Goal: Task Accomplishment & Management: Manage account settings

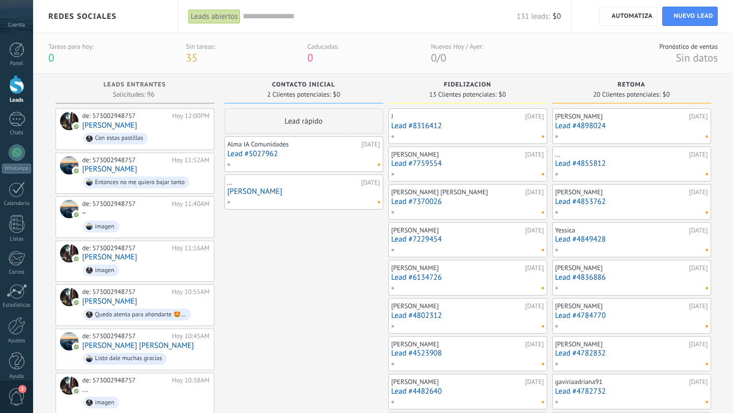
click at [116, 26] on div at bounding box center [124, 17] width 17 height 20
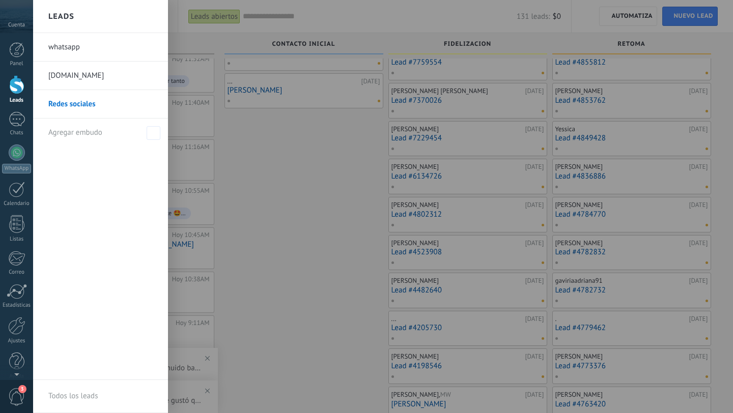
scroll to position [20, 0]
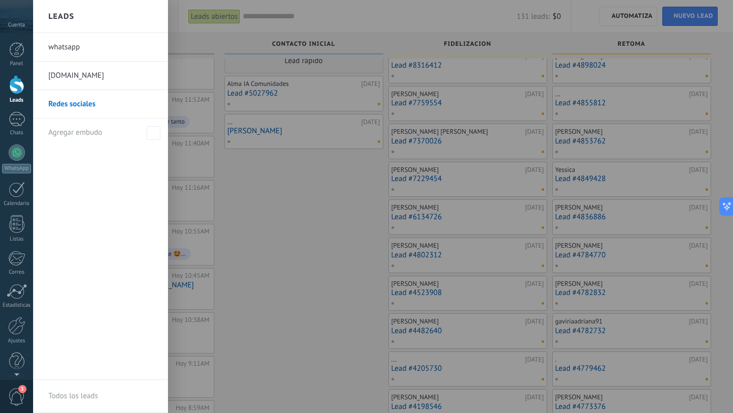
click at [251, 244] on div at bounding box center [399, 206] width 733 height 413
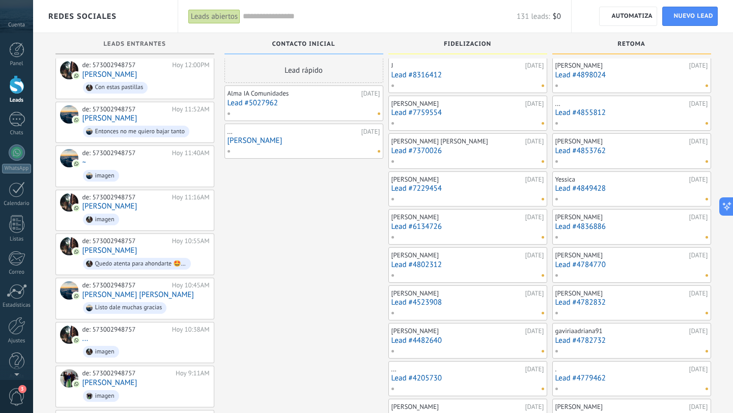
scroll to position [11, 0]
click at [418, 117] on div "Carole Celis 19/08/2025 Lead #7759554" at bounding box center [467, 113] width 153 height 30
click at [498, 68] on div "J" at bounding box center [456, 65] width 131 height 8
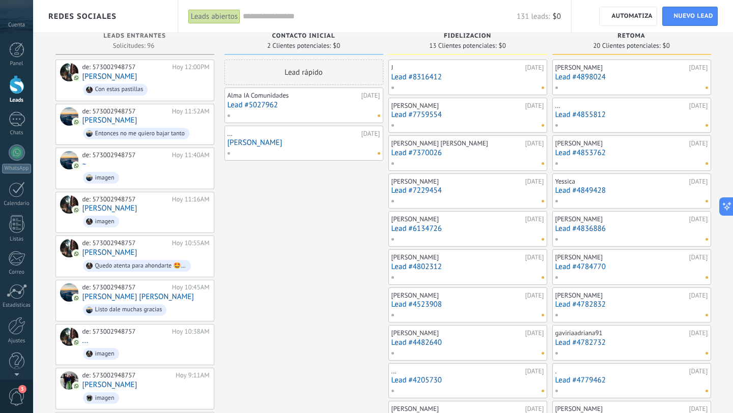
scroll to position [9, 0]
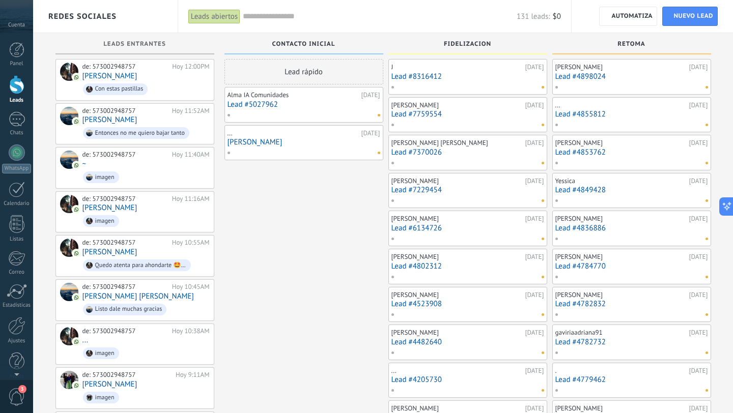
click at [494, 82] on div at bounding box center [465, 86] width 149 height 9
click at [490, 108] on div "[PERSON_NAME]" at bounding box center [456, 105] width 131 height 8
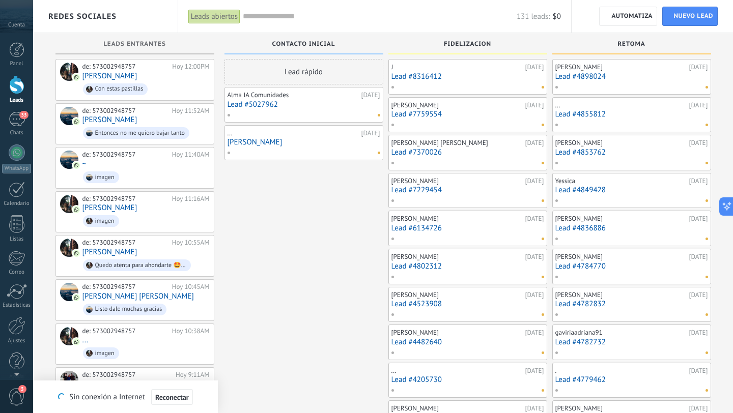
click at [500, 81] on div "J 20/08/2025 Lead #8316412" at bounding box center [467, 77] width 153 height 30
click at [506, 110] on link "Lead #7759554" at bounding box center [467, 114] width 153 height 9
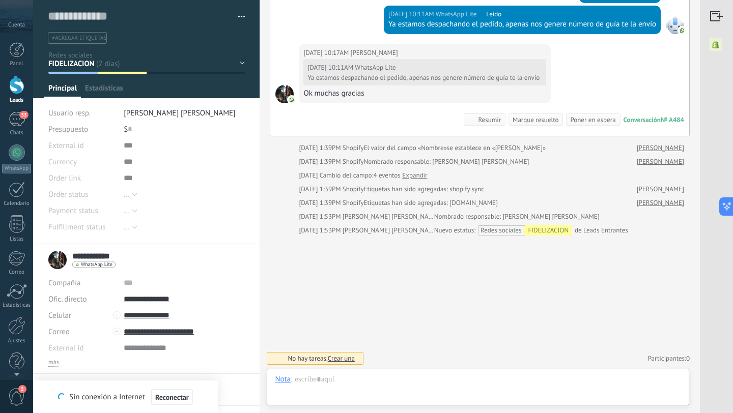
scroll to position [15, 0]
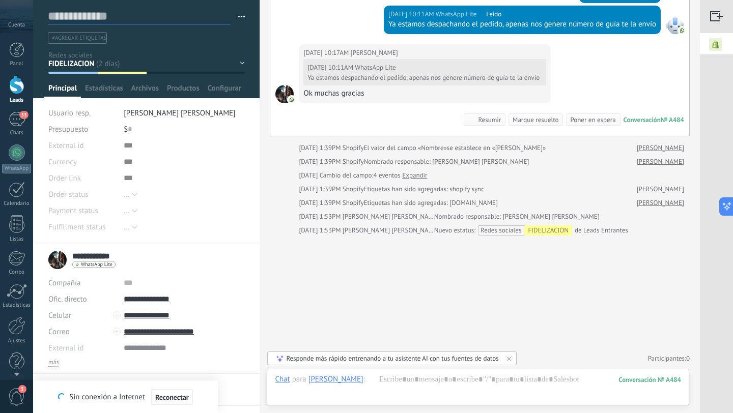
click at [79, 15] on textarea at bounding box center [139, 17] width 183 height 16
type textarea "*"
type textarea "**"
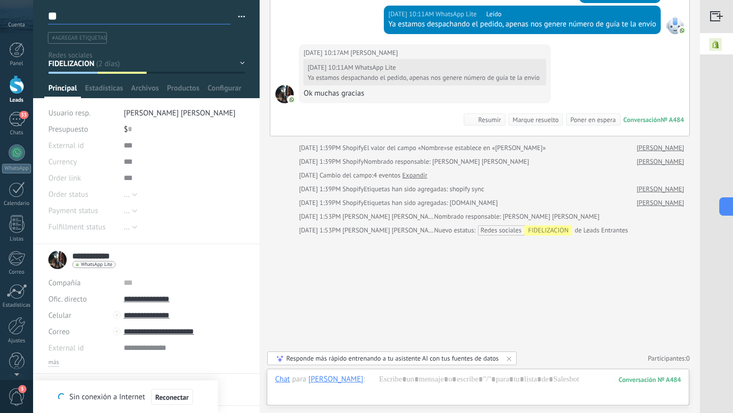
type textarea "***"
type textarea "****"
type textarea "*****"
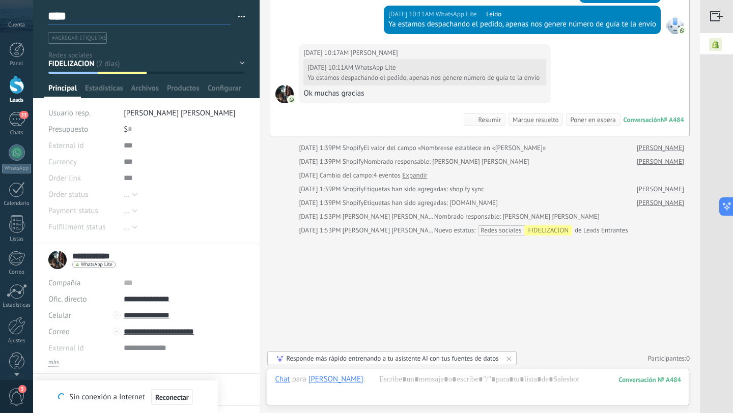
type textarea "*****"
type textarea "******"
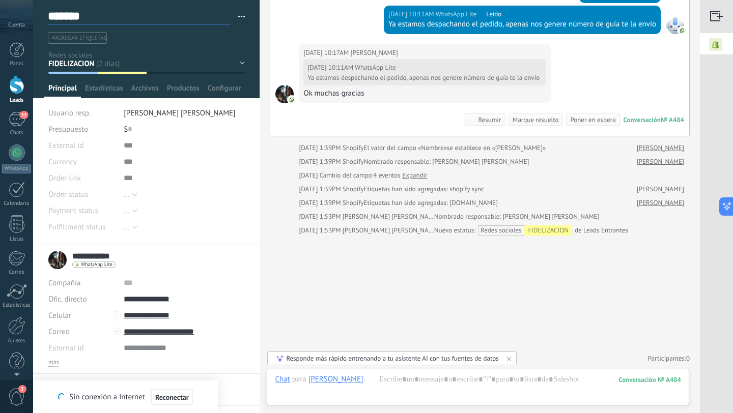
type textarea "********"
type textarea "*********"
type textarea "**********"
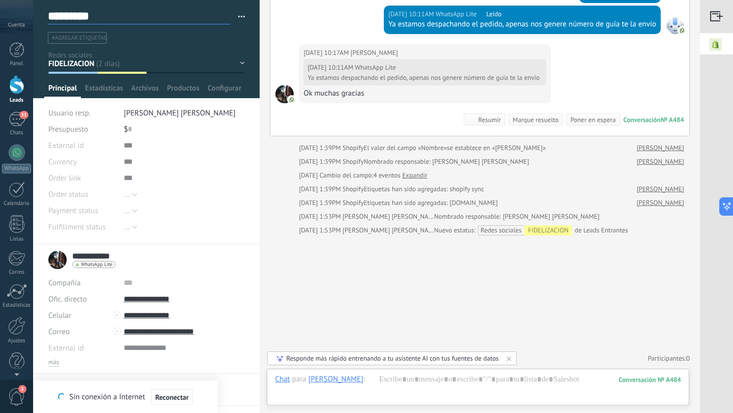
type textarea "**********"
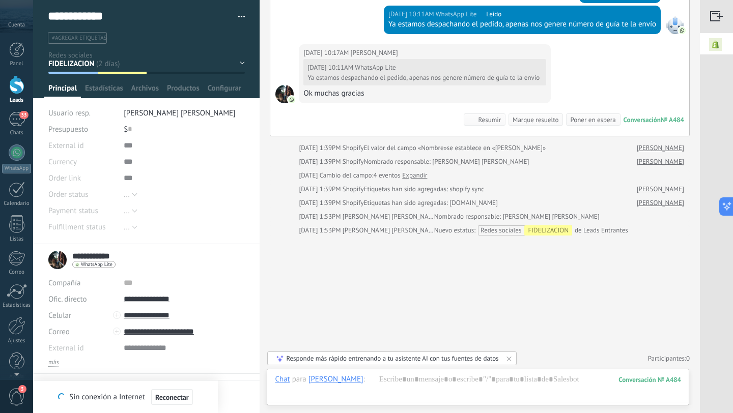
click at [214, 177] on div "Pasar Copiar" at bounding box center [184, 178] width 121 height 16
type textarea "**********"
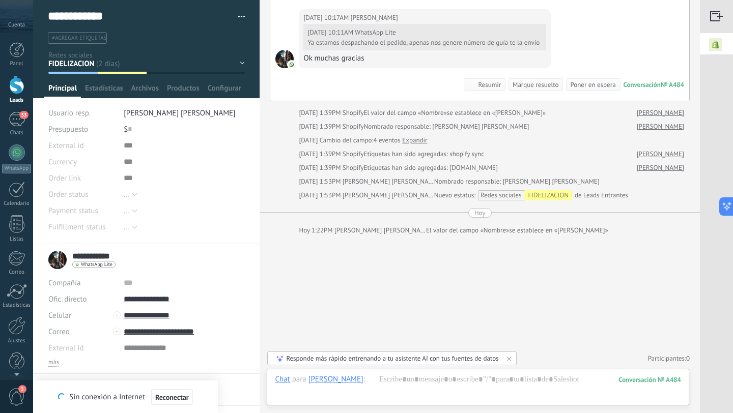
click at [43, 19] on div at bounding box center [41, 17] width 14 height 20
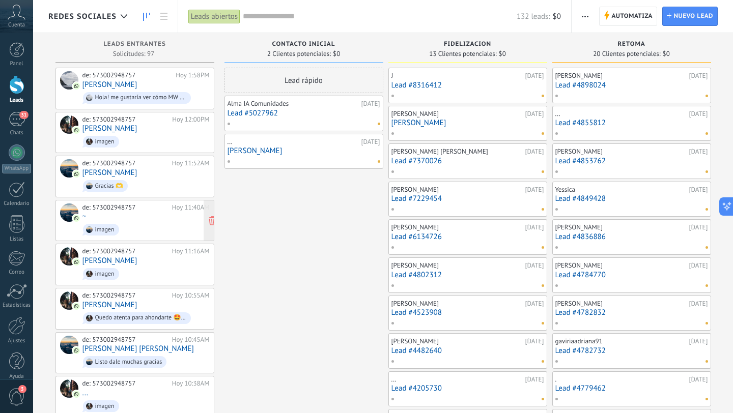
click at [143, 222] on span "imagen" at bounding box center [145, 230] width 127 height 16
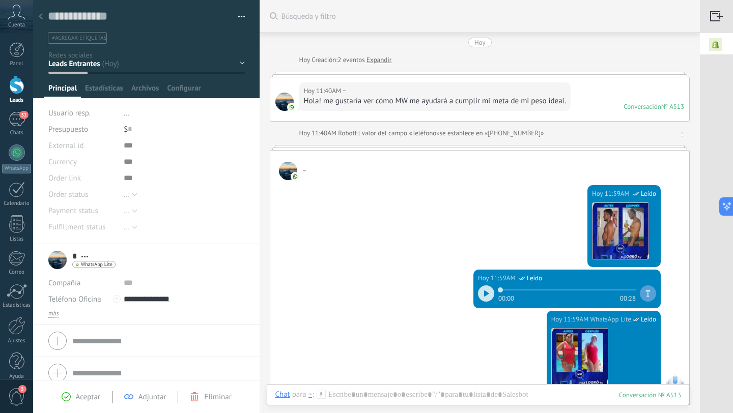
click at [41, 18] on use at bounding box center [41, 16] width 4 height 6
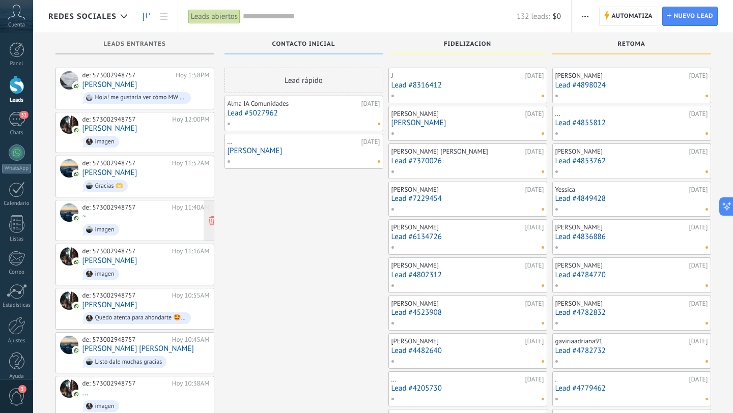
scroll to position [40, 0]
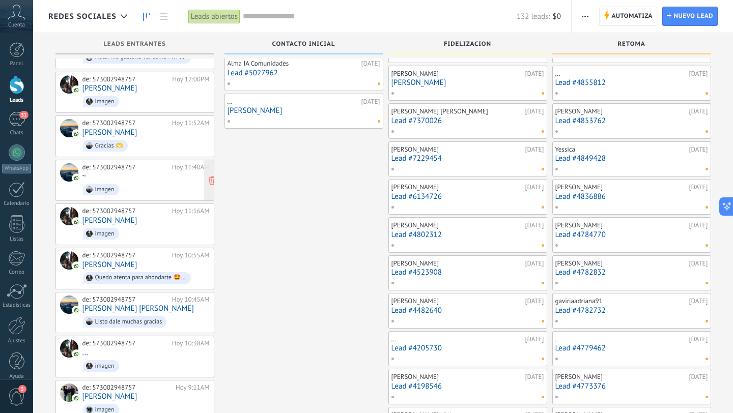
click at [141, 184] on span "imagen" at bounding box center [145, 190] width 127 height 16
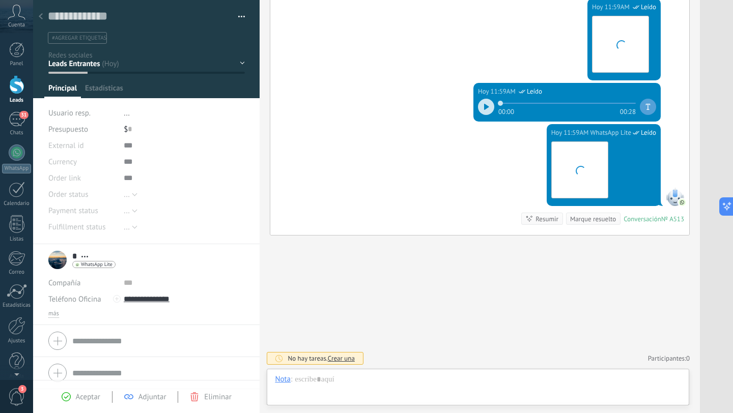
scroll to position [15, 0]
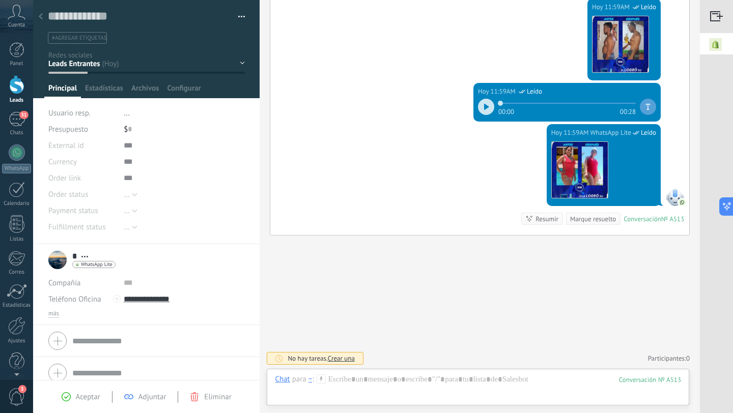
click at [42, 17] on icon at bounding box center [41, 16] width 4 height 6
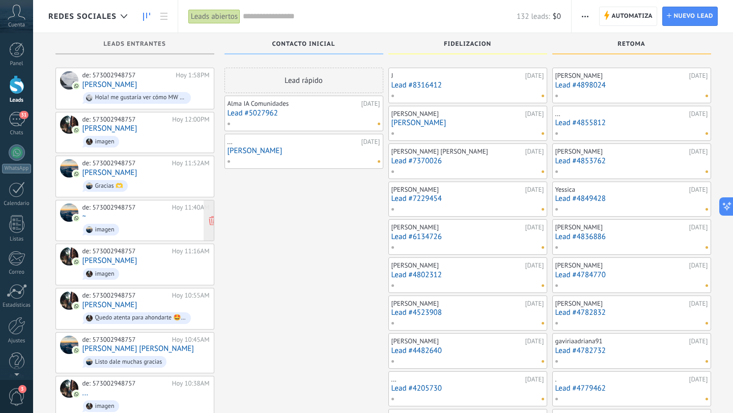
scroll to position [148, 0]
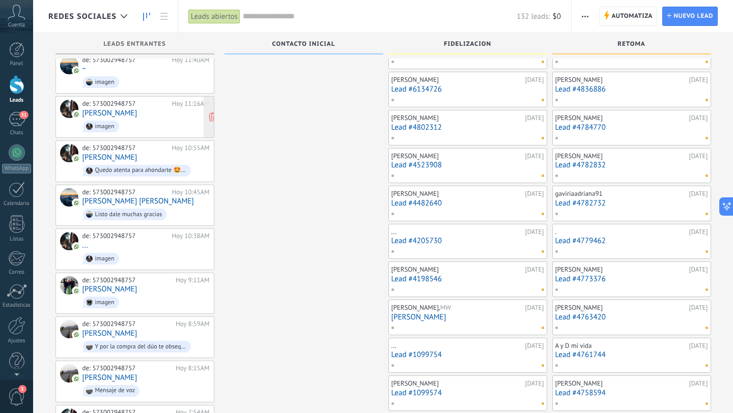
click at [170, 112] on div "de: 573002948757 Hoy 11:16AM Mulata Mulata imagen" at bounding box center [145, 117] width 127 height 35
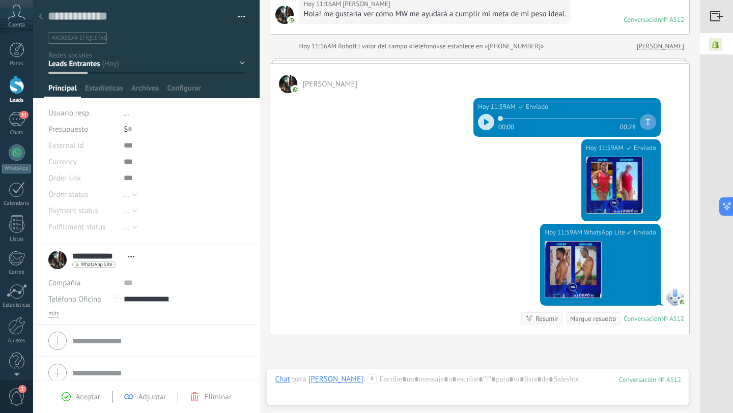
scroll to position [187, 0]
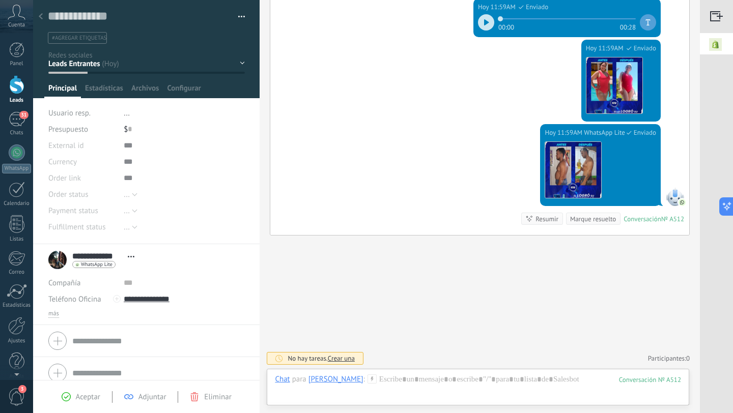
click at [42, 18] on use at bounding box center [41, 16] width 4 height 6
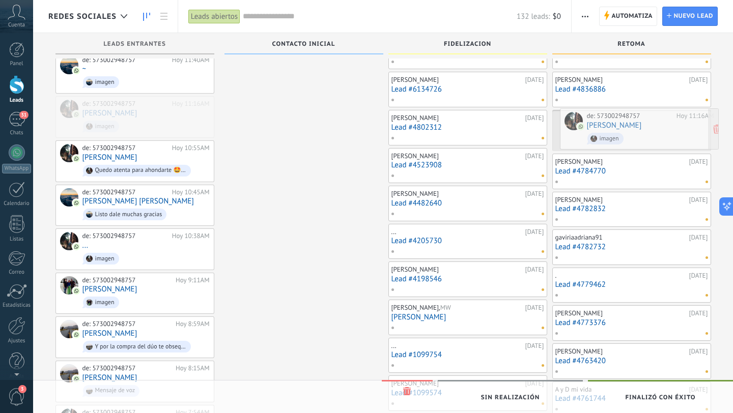
drag, startPoint x: 161, startPoint y: 122, endPoint x: 665, endPoint y: 136, distance: 504.6
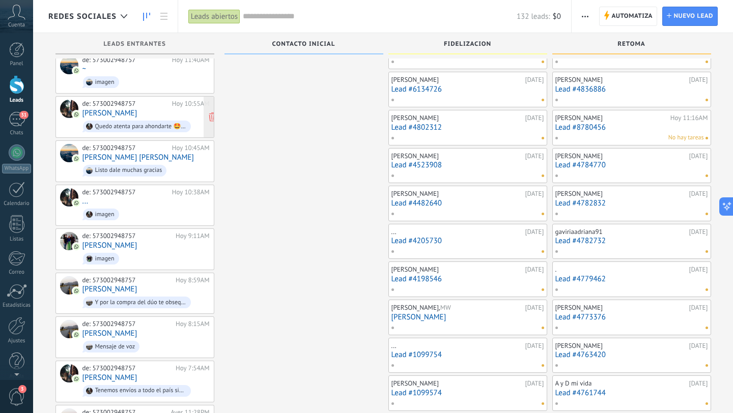
click at [138, 108] on div "de: 573002948757 Hoy 10:55AM Maria Angel Quedo atenta para ahondarte 🤩🙌" at bounding box center [145, 117] width 127 height 35
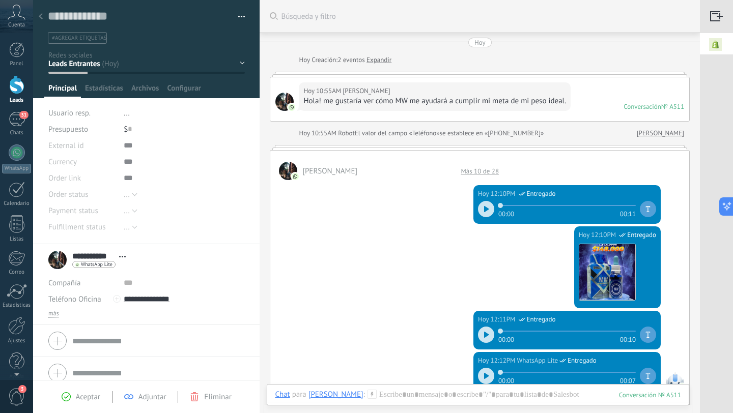
click at [39, 17] on icon at bounding box center [41, 16] width 4 height 6
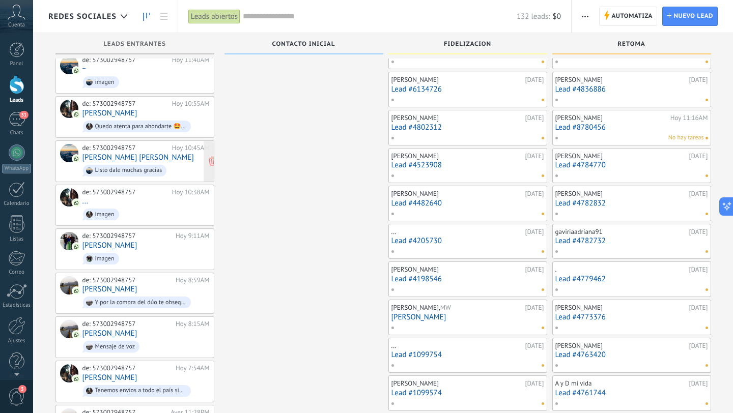
scroll to position [141, 0]
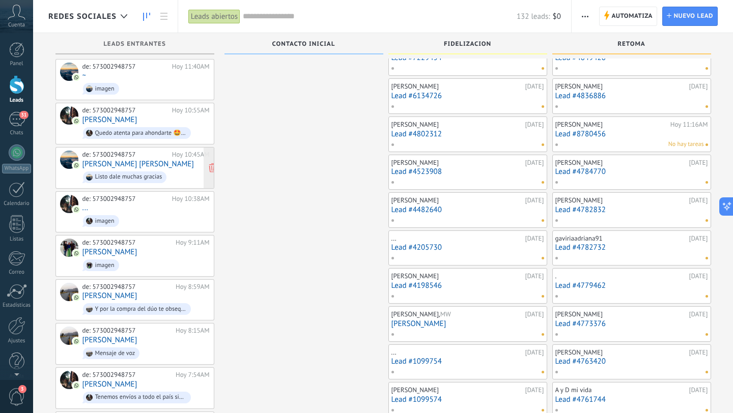
click at [178, 169] on span "Listo dale muchas gracias" at bounding box center [145, 177] width 127 height 16
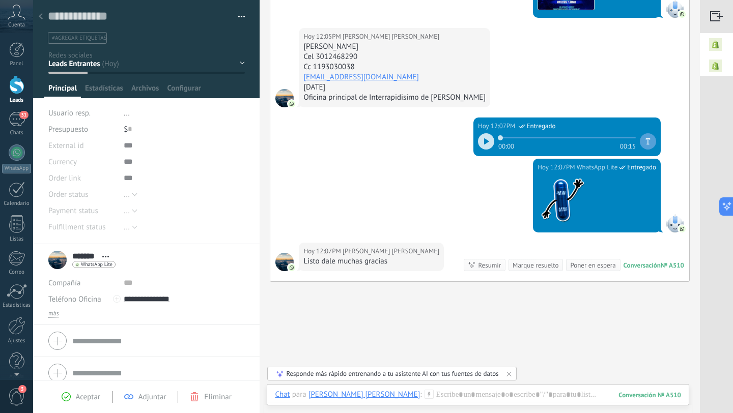
scroll to position [448, 0]
click at [40, 21] on div at bounding box center [41, 17] width 14 height 20
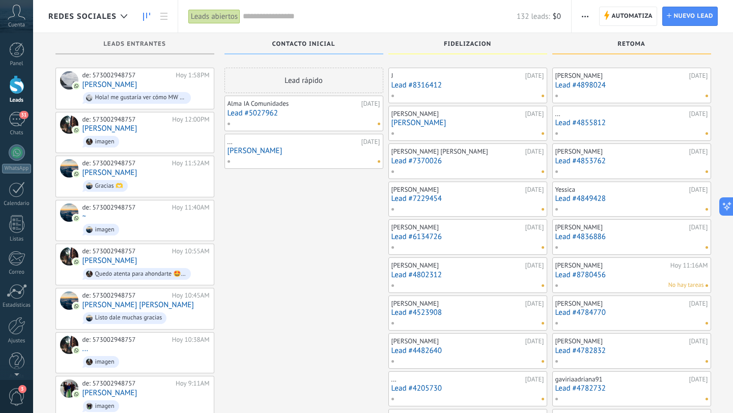
scroll to position [141, 0]
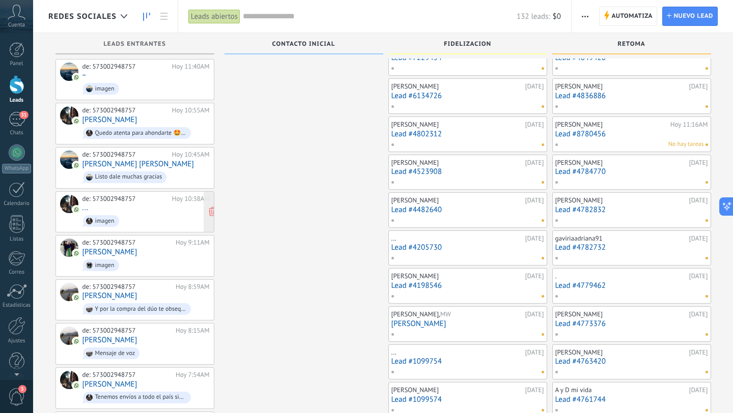
click at [152, 213] on span "imagen" at bounding box center [145, 221] width 127 height 16
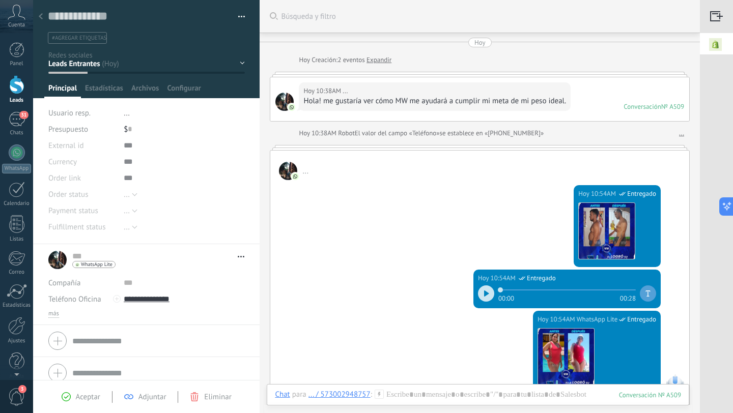
scroll to position [1, 0]
click at [41, 16] on icon at bounding box center [41, 16] width 4 height 6
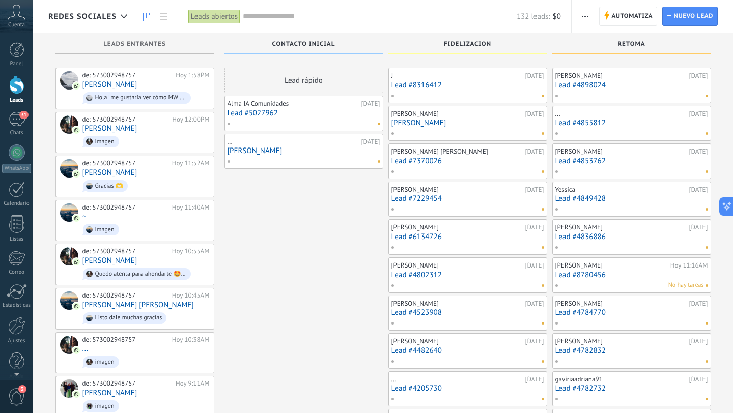
scroll to position [141, 0]
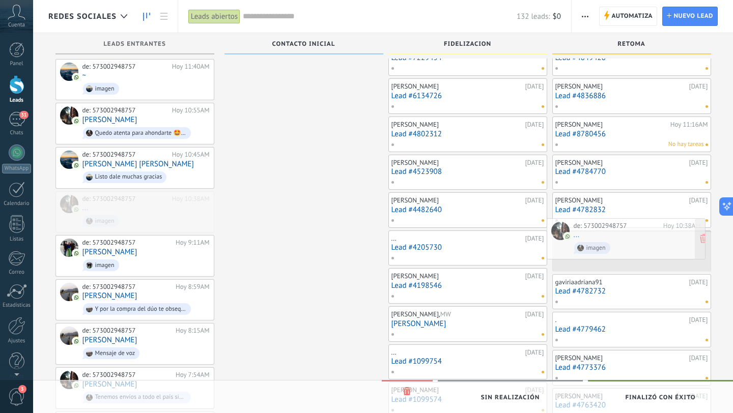
drag, startPoint x: 159, startPoint y: 207, endPoint x: 650, endPoint y: 237, distance: 492.1
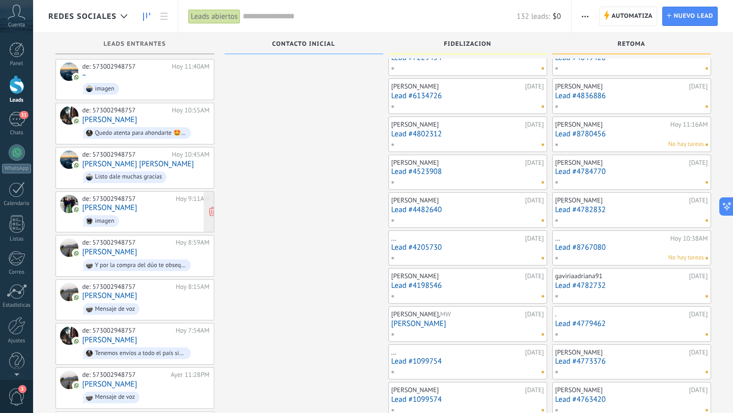
click at [159, 213] on span "imagen" at bounding box center [145, 221] width 127 height 16
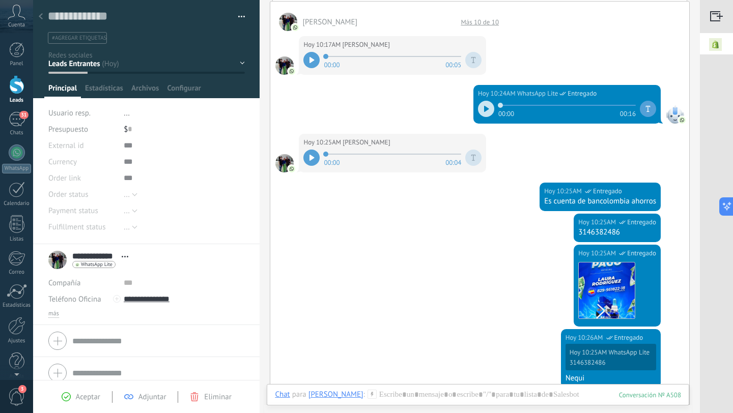
scroll to position [150, 0]
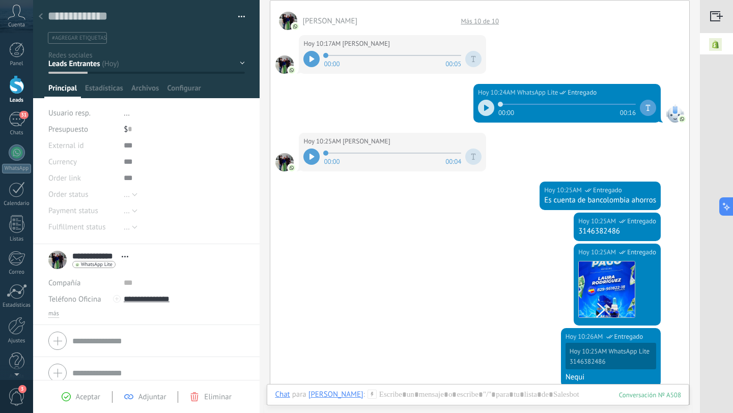
click at [41, 15] on use at bounding box center [41, 16] width 4 height 6
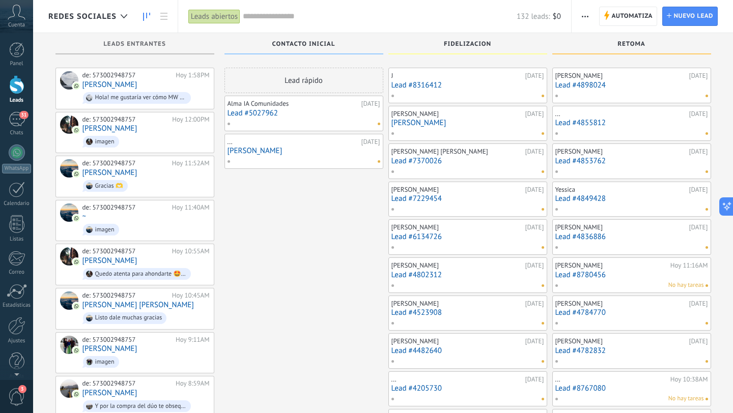
scroll to position [141, 0]
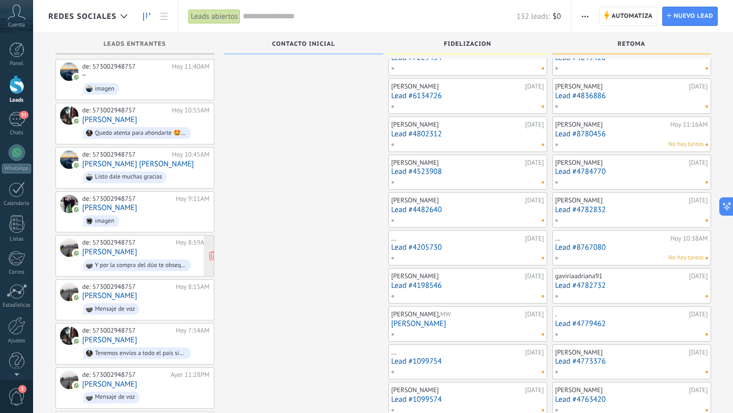
click at [159, 240] on div "de: 573002948757" at bounding box center [127, 243] width 90 height 8
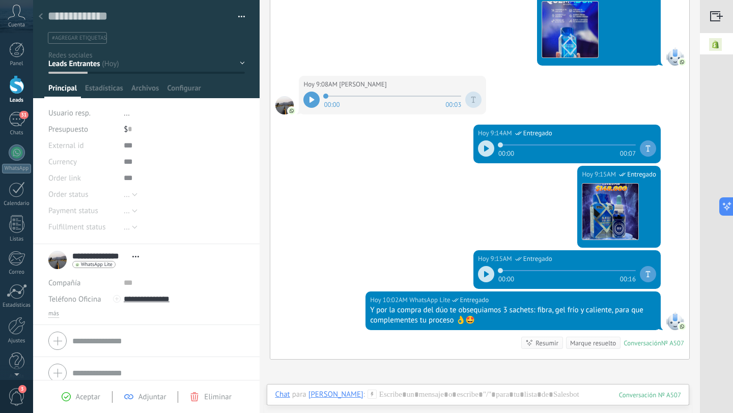
scroll to position [413, 0]
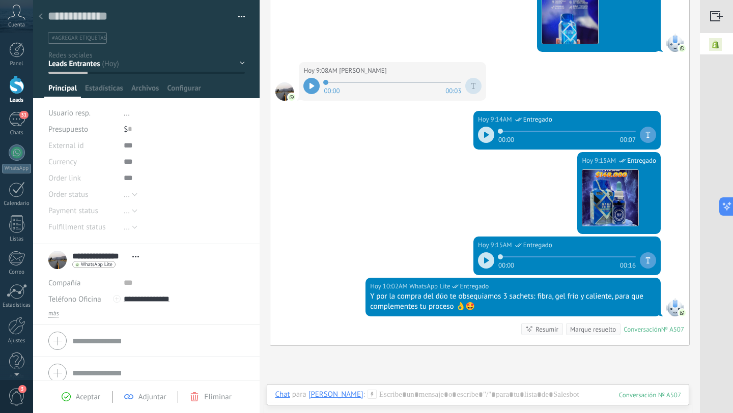
click at [42, 14] on use at bounding box center [41, 16] width 4 height 6
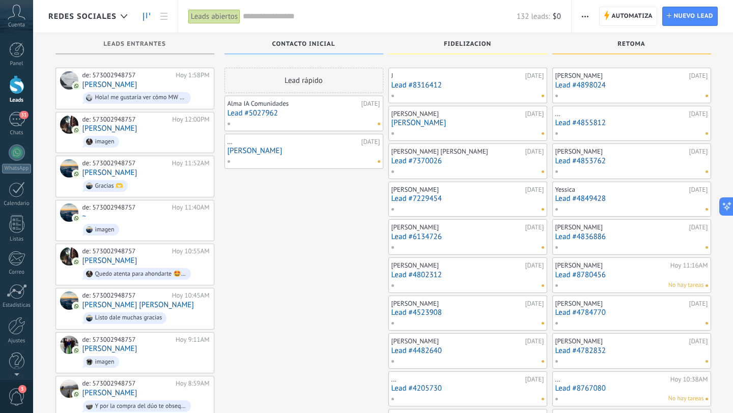
scroll to position [141, 0]
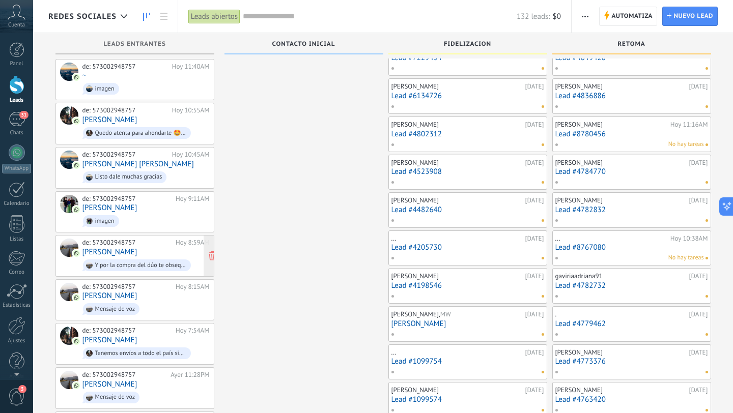
click at [148, 250] on div "de: 573002948757 Hoy 8:59AM Marcela Barrera Y por la compra del dúo te obsequia…" at bounding box center [145, 256] width 127 height 35
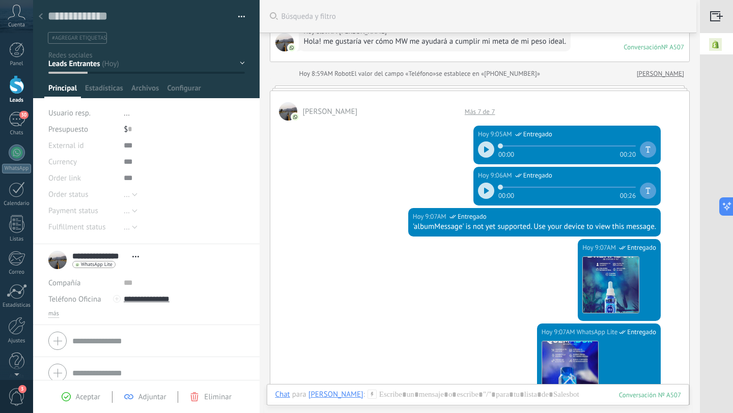
click at [38, 15] on div at bounding box center [41, 17] width 14 height 20
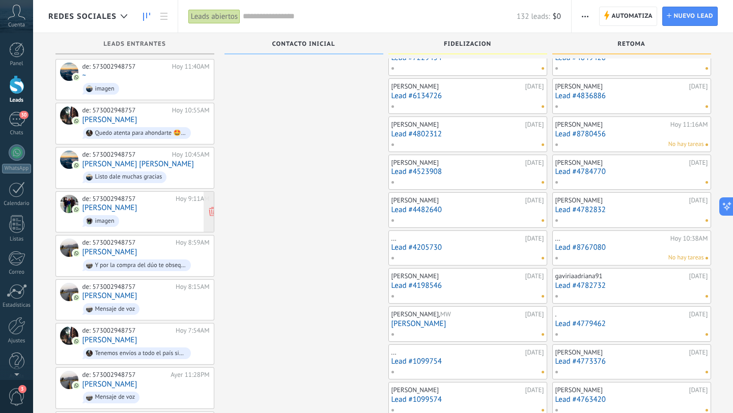
scroll to position [249, 0]
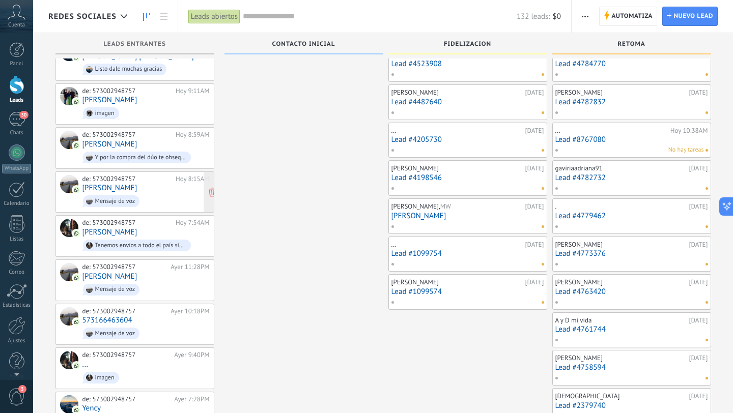
click at [175, 182] on div "de: 573002948757 Hoy 8:15AM yuleidys orozco Mensaje de voz" at bounding box center [145, 192] width 127 height 35
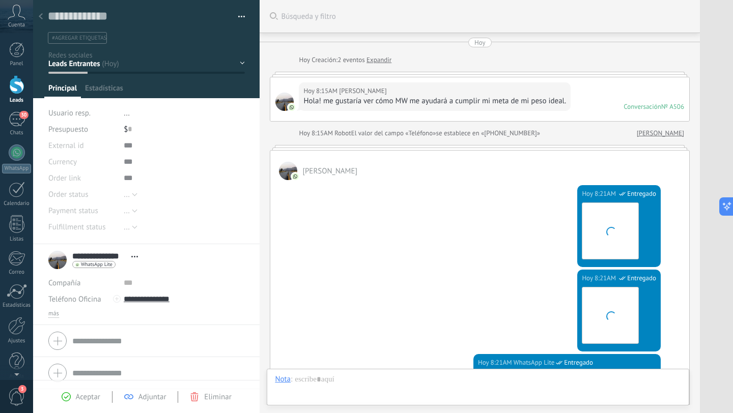
scroll to position [15, 0]
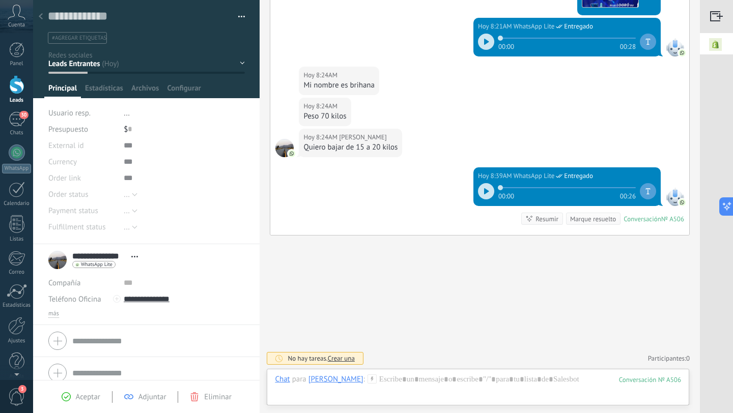
click at [41, 18] on use at bounding box center [41, 16] width 4 height 6
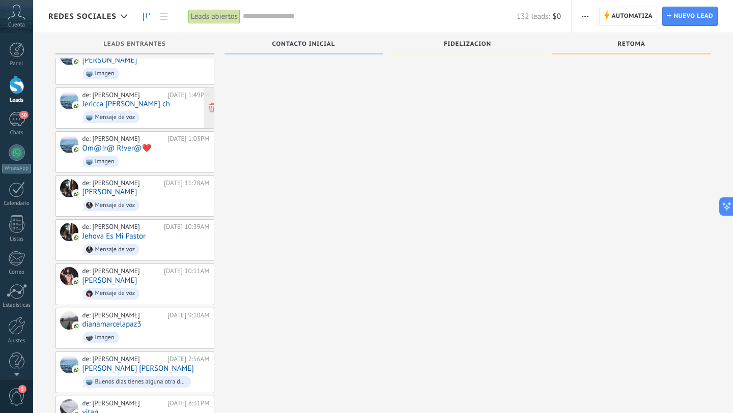
scroll to position [2134, 0]
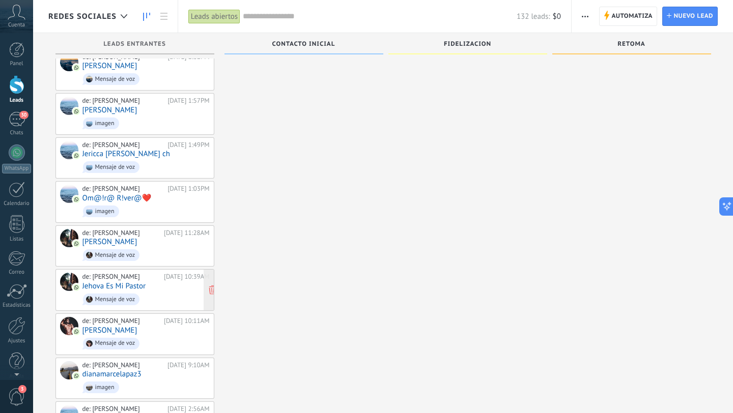
click at [148, 273] on div "de: Laura Ventas 10/08/2025 10:39AM Jehova Es Mi Pastor Mensaje de voz" at bounding box center [145, 290] width 127 height 35
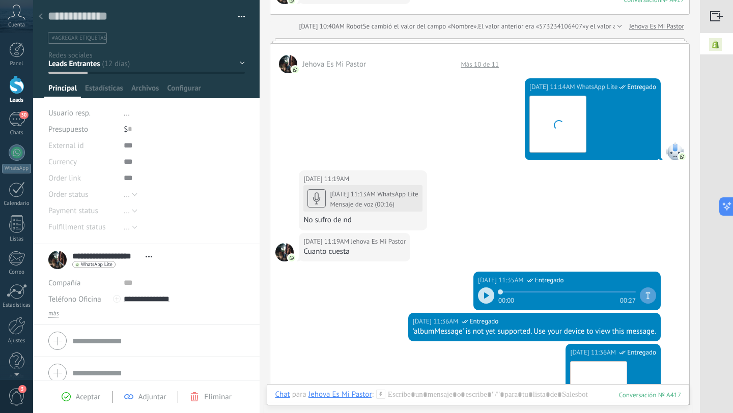
scroll to position [259, 0]
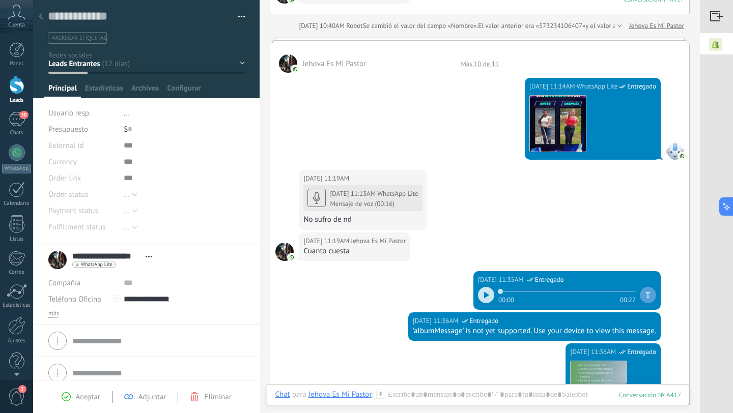
click at [41, 19] on use at bounding box center [41, 16] width 4 height 6
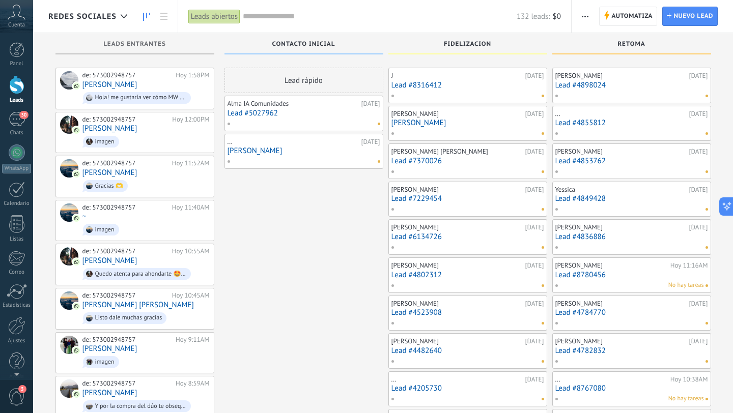
scroll to position [2134, 0]
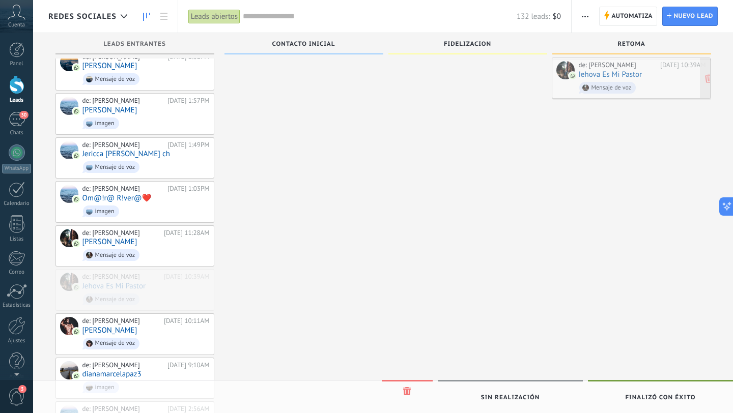
drag, startPoint x: 169, startPoint y: 271, endPoint x: 666, endPoint y: 86, distance: 529.5
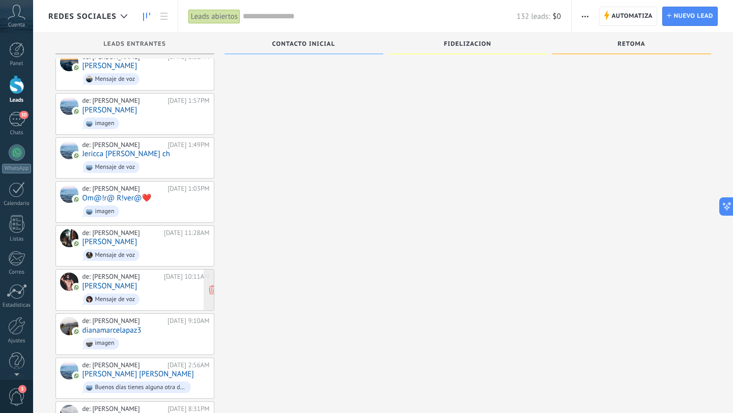
click at [164, 273] on div "de: Laura Ventas 10/08/2025 10:11AM Oscar Arcos Mensaje de voz" at bounding box center [145, 290] width 127 height 35
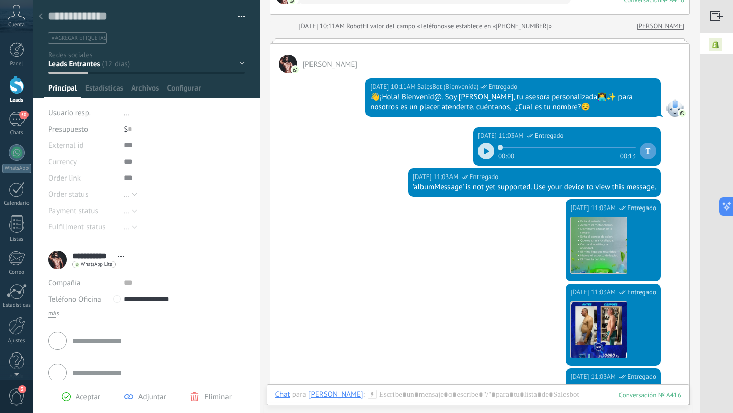
scroll to position [100, 0]
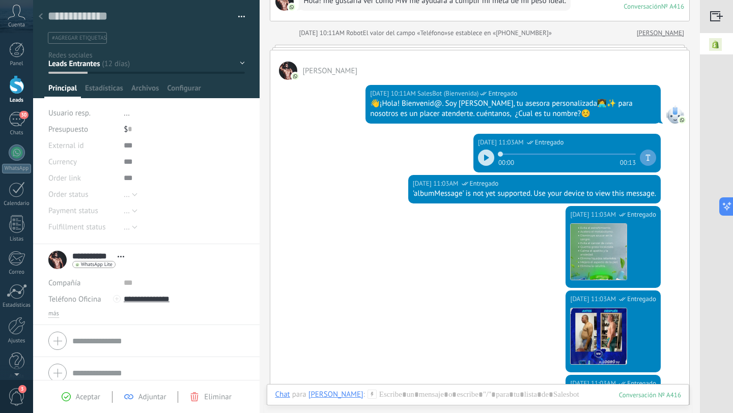
click at [40, 17] on use at bounding box center [41, 16] width 4 height 6
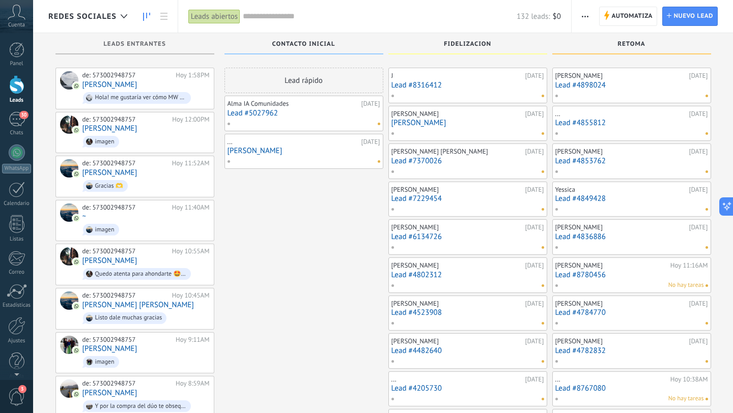
scroll to position [2134, 0]
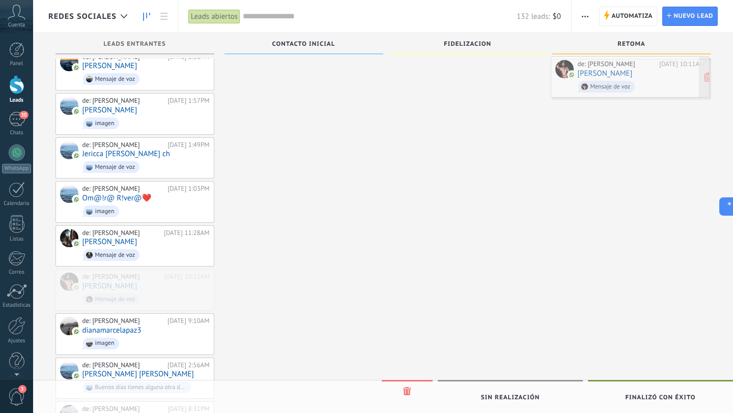
drag, startPoint x: 158, startPoint y: 266, endPoint x: 653, endPoint y: 80, distance: 528.9
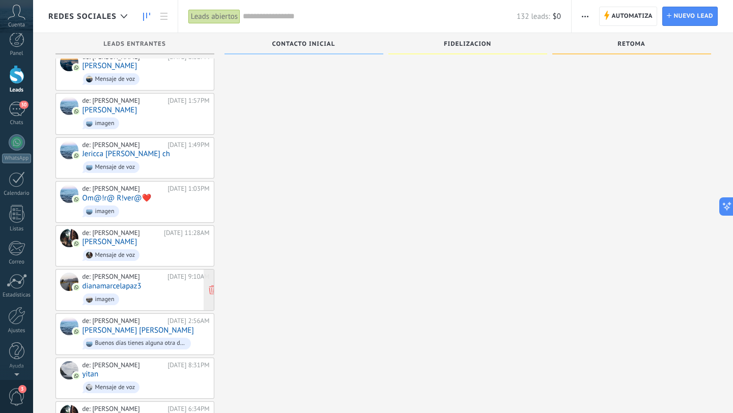
scroll to position [0, 0]
click at [147, 292] on span "imagen" at bounding box center [145, 300] width 127 height 16
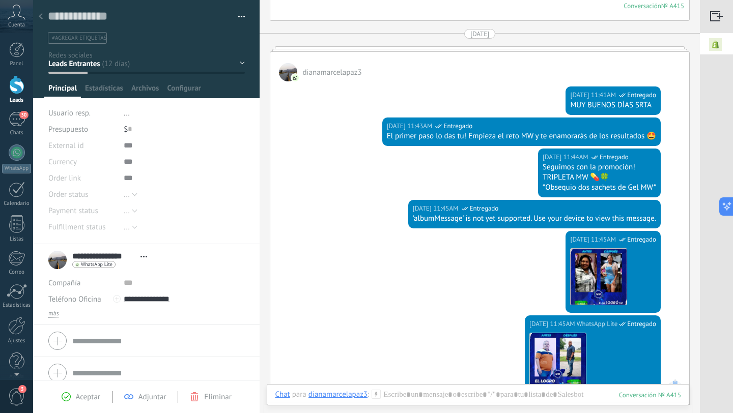
scroll to position [743, 0]
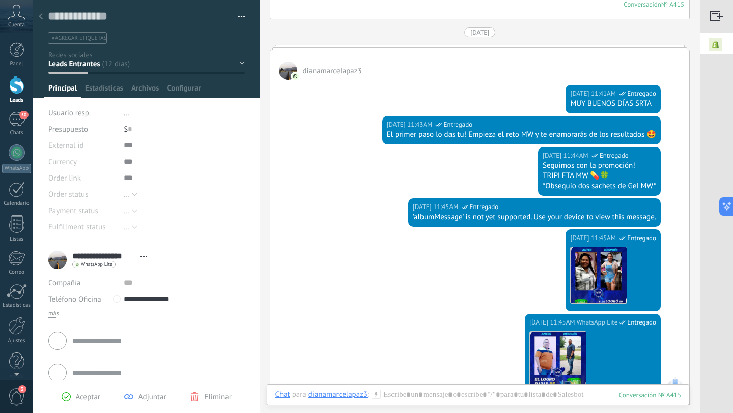
click at [41, 16] on use at bounding box center [41, 16] width 4 height 6
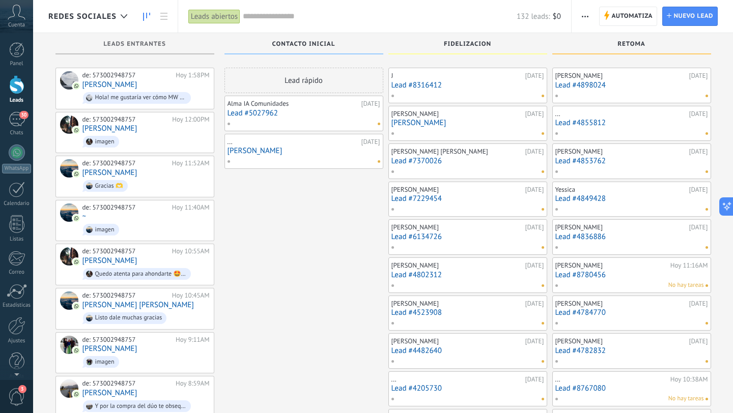
scroll to position [2134, 0]
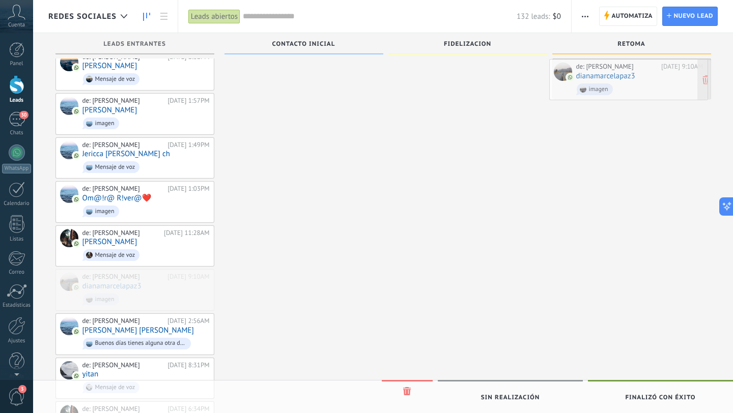
drag, startPoint x: 159, startPoint y: 265, endPoint x: 652, endPoint y: 82, distance: 526.0
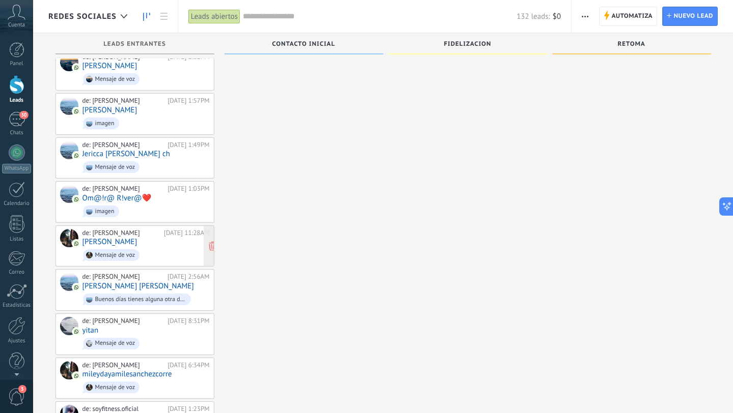
click at [160, 229] on div "de: Laura Ventas 10/08/2025 11:28AM Hazbleidy González Mensaje de voz" at bounding box center [145, 246] width 127 height 35
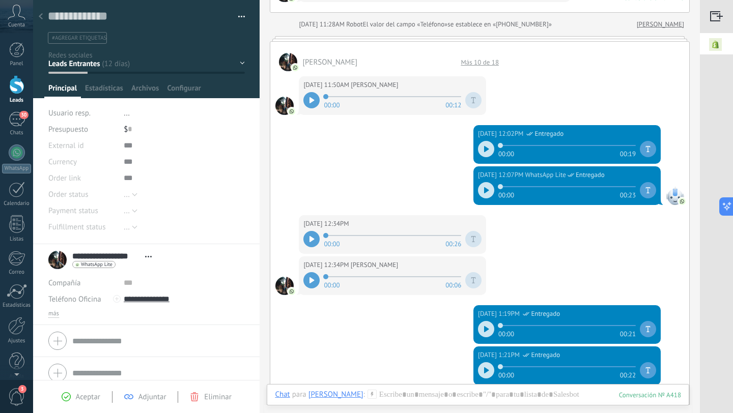
scroll to position [110, 0]
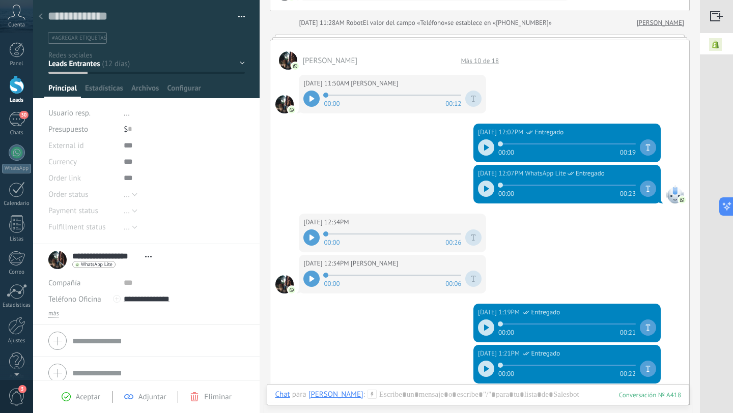
click at [41, 16] on icon at bounding box center [41, 16] width 4 height 6
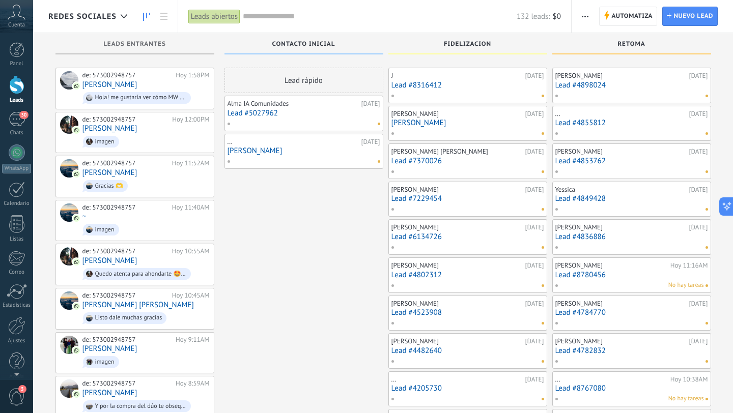
scroll to position [2134, 0]
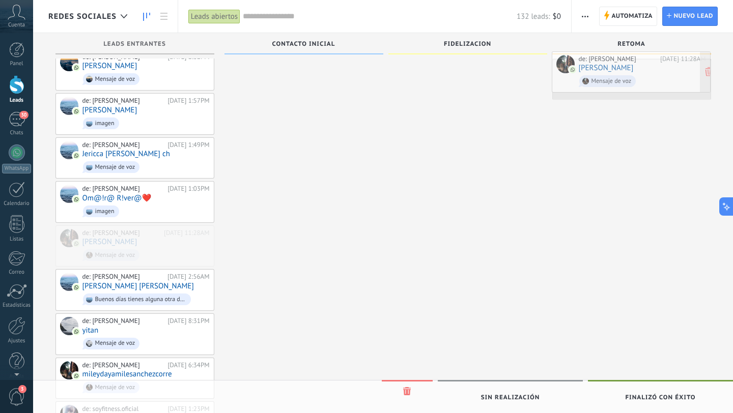
drag, startPoint x: 171, startPoint y: 225, endPoint x: 667, endPoint y: 78, distance: 517.7
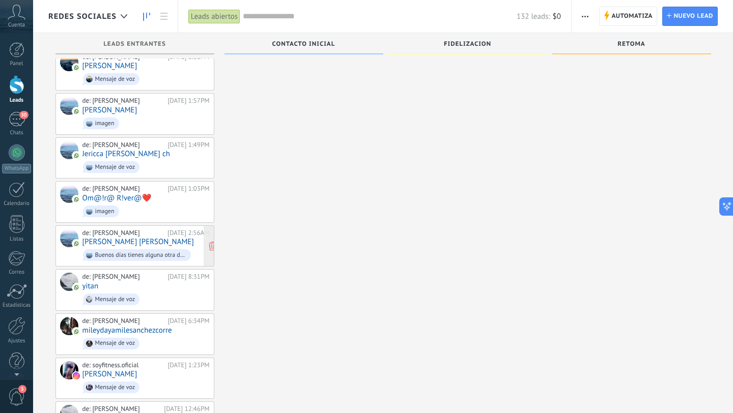
click at [161, 229] on div "de: Laura Ventas 10/08/2025 2:56AM Jhon Jair Jhon Vinson Buenos días tienes alg…" at bounding box center [145, 246] width 127 height 35
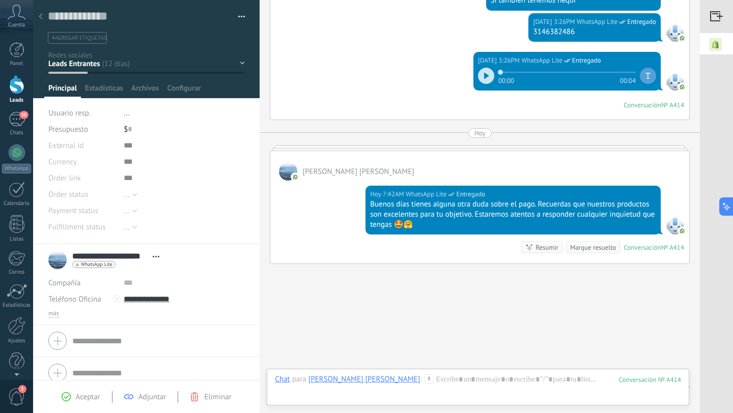
scroll to position [1851, 0]
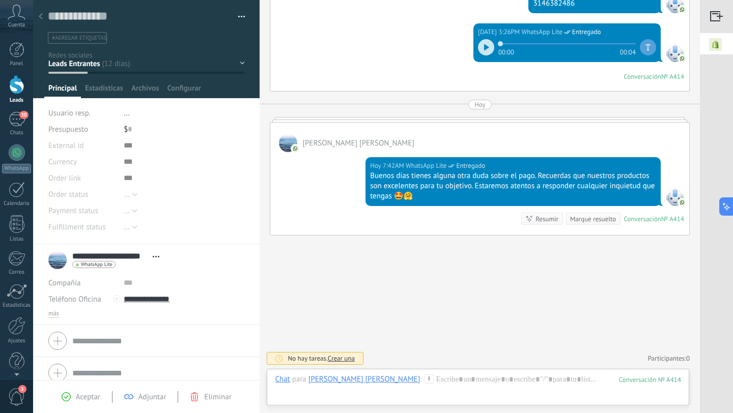
click at [37, 15] on div at bounding box center [41, 17] width 14 height 20
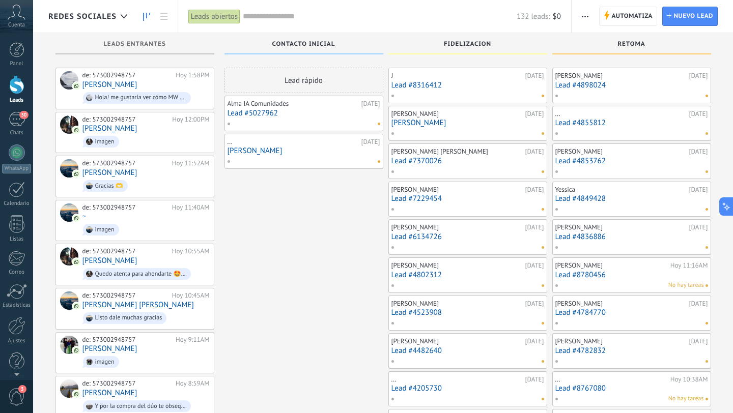
scroll to position [2134, 0]
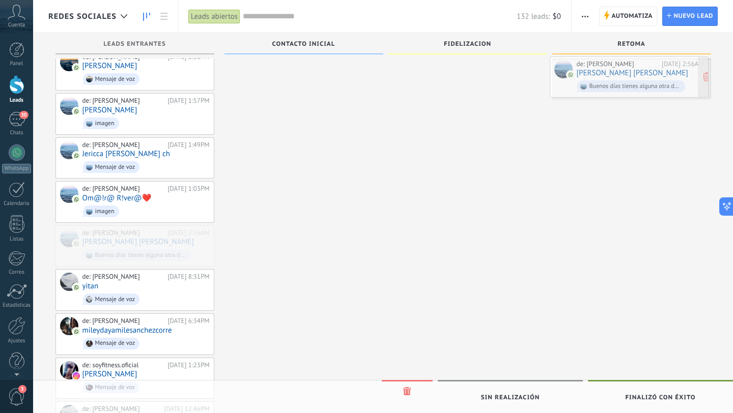
drag, startPoint x: 154, startPoint y: 216, endPoint x: 648, endPoint y: 73, distance: 514.4
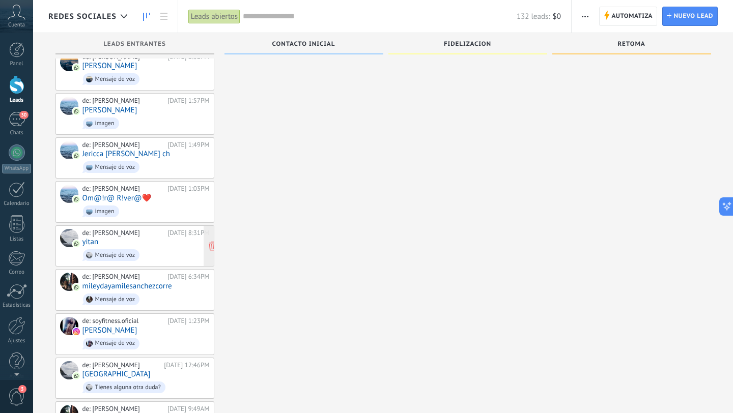
click at [158, 229] on div "de: Laura Ventas 09/08/2025 8:31PM yitan Mensaje de voz" at bounding box center [145, 246] width 127 height 35
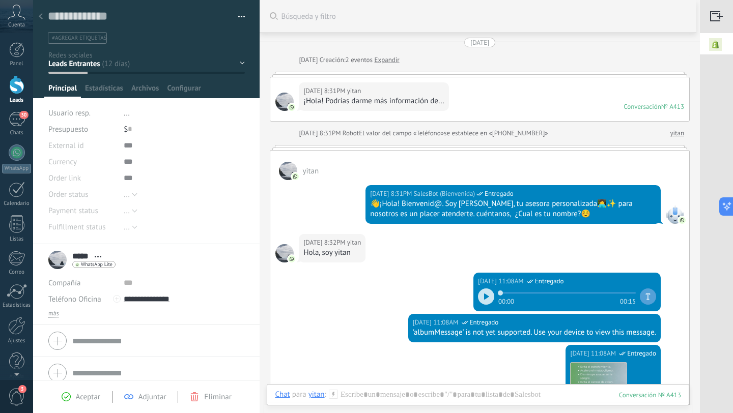
click at [40, 17] on use at bounding box center [41, 16] width 4 height 6
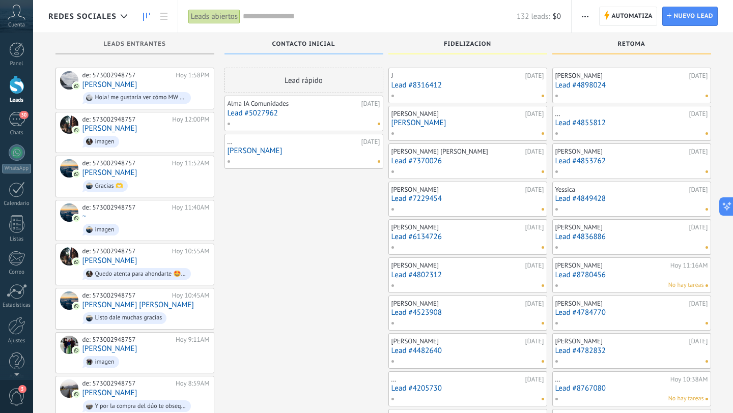
scroll to position [2134, 0]
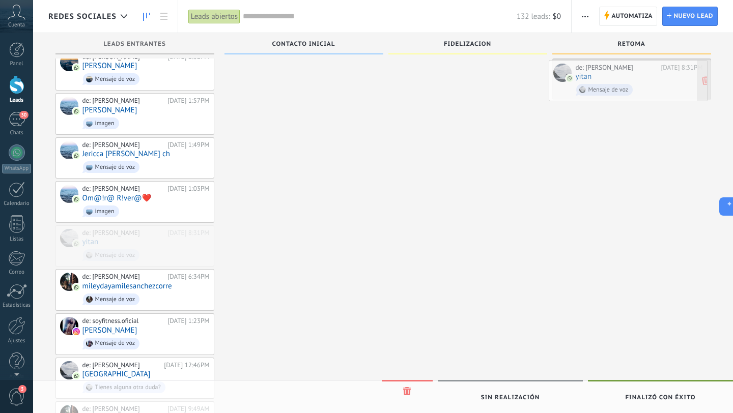
drag, startPoint x: 127, startPoint y: 213, endPoint x: 620, endPoint y: 74, distance: 512.4
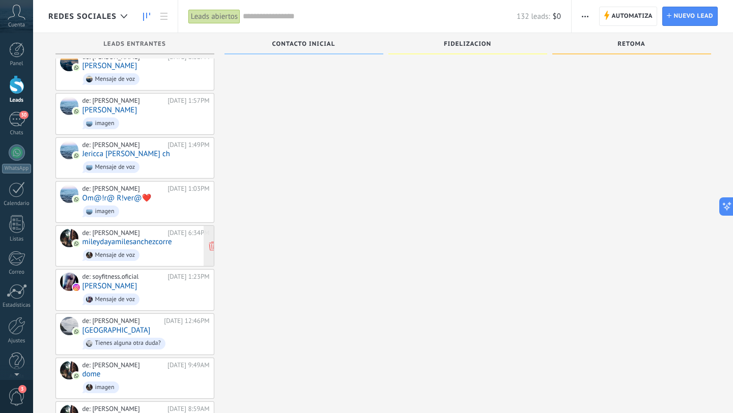
click at [170, 247] on span "Mensaje de voz" at bounding box center [145, 255] width 127 height 16
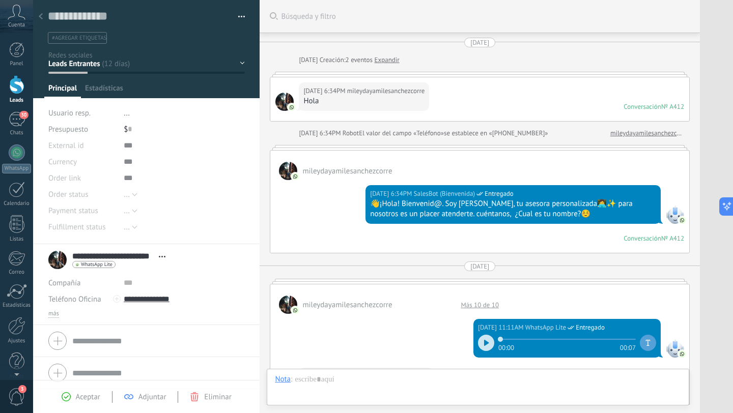
scroll to position [15, 0]
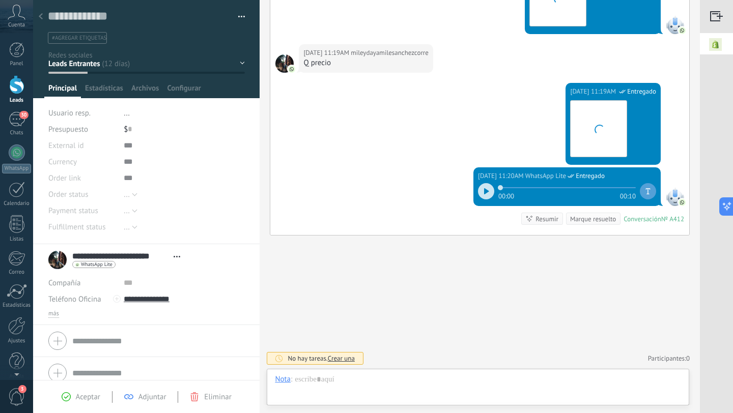
click at [40, 15] on use at bounding box center [41, 16] width 4 height 6
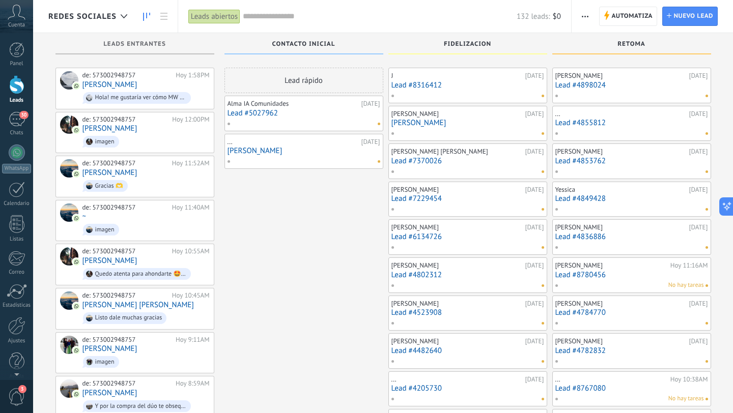
scroll to position [2134, 0]
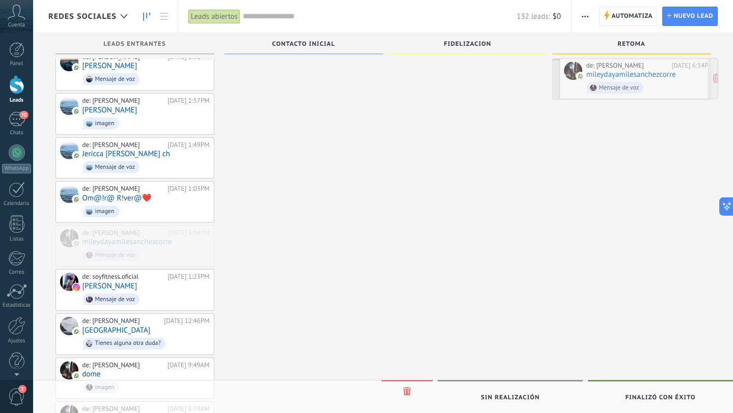
drag, startPoint x: 155, startPoint y: 226, endPoint x: 659, endPoint y: 86, distance: 523.2
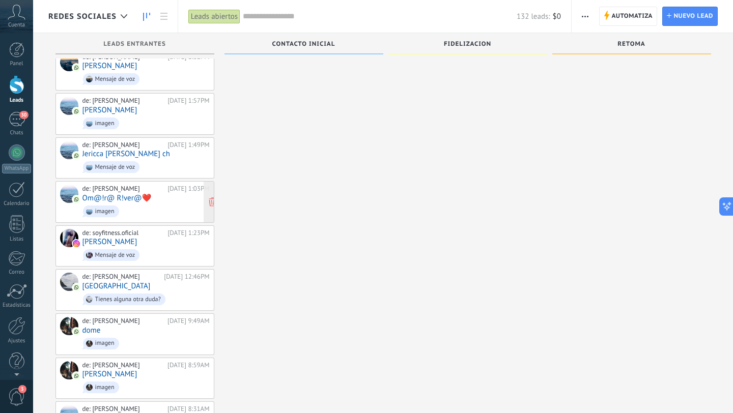
click at [189, 204] on span "imagen" at bounding box center [145, 212] width 127 height 16
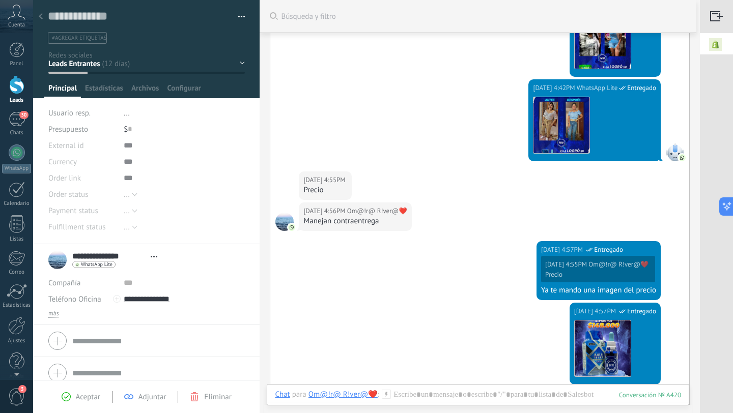
scroll to position [191, 0]
click at [415, 184] on div "10/08/2025 4:55PM Om@!r@ R!ver@❤️ Precio" at bounding box center [479, 186] width 419 height 31
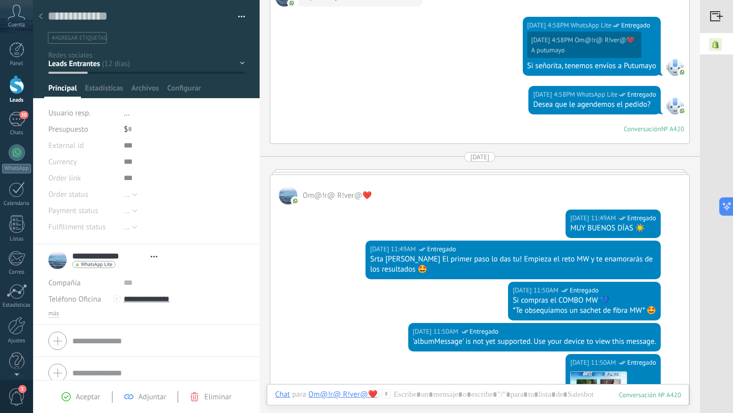
scroll to position [662, 0]
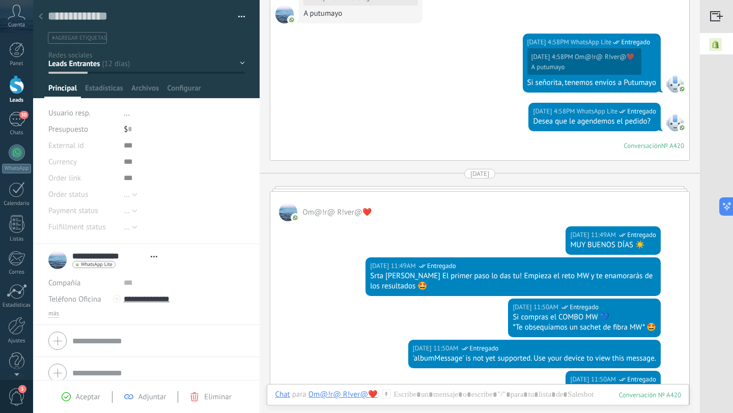
click at [42, 16] on icon at bounding box center [41, 16] width 4 height 6
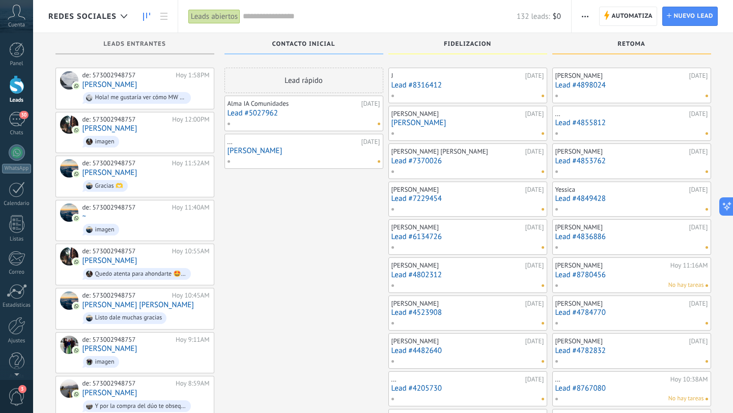
scroll to position [2134, 0]
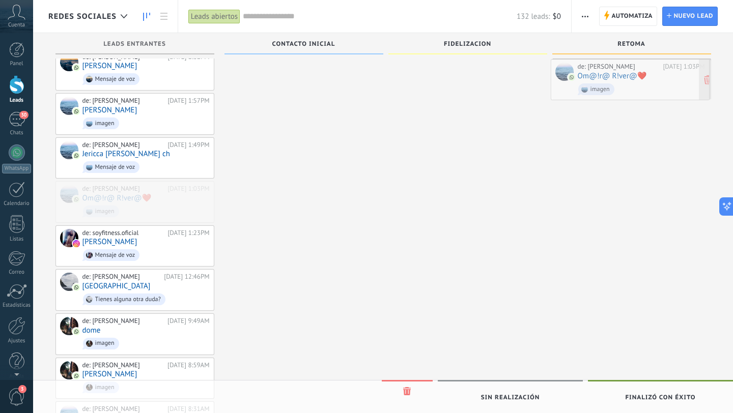
drag, startPoint x: 167, startPoint y: 180, endPoint x: 662, endPoint y: 83, distance: 504.5
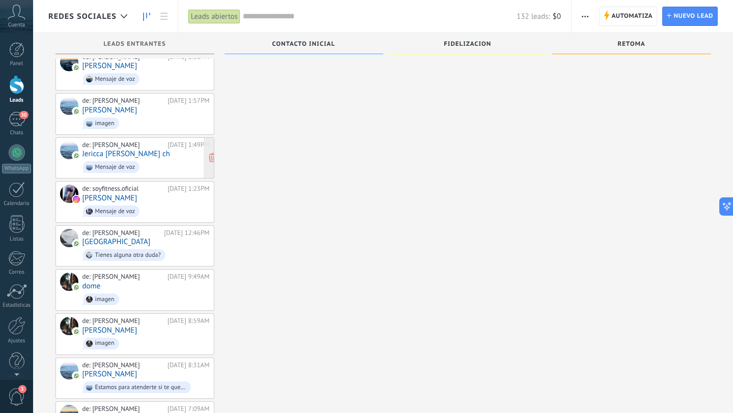
click at [175, 141] on div "de: Laura Ventas 10/08/2025 1:49PM Jericca Michelle Perez ch Mensaje de voz" at bounding box center [145, 158] width 127 height 35
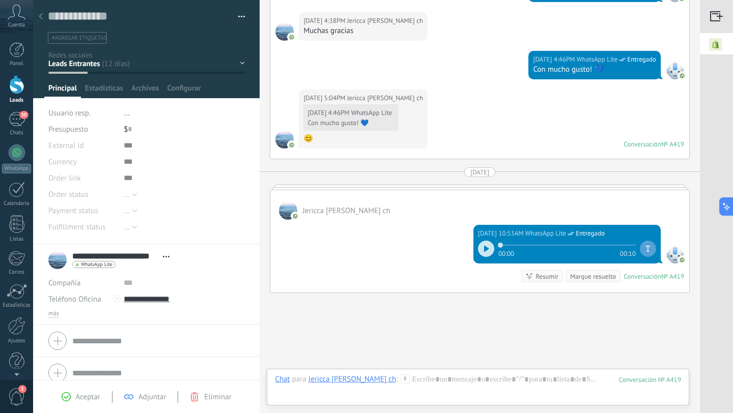
scroll to position [801, 0]
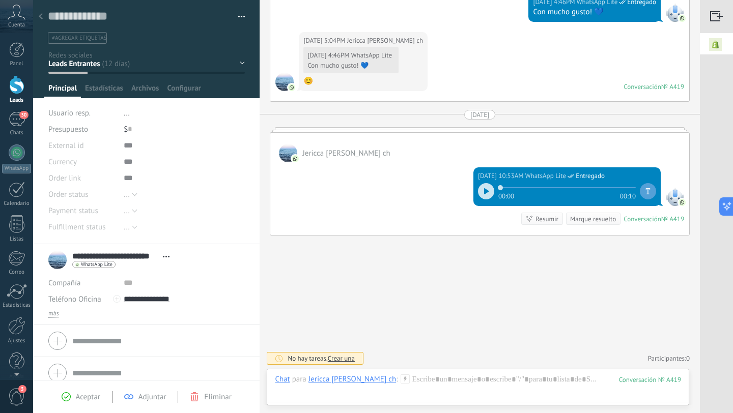
click at [39, 15] on icon at bounding box center [41, 16] width 4 height 6
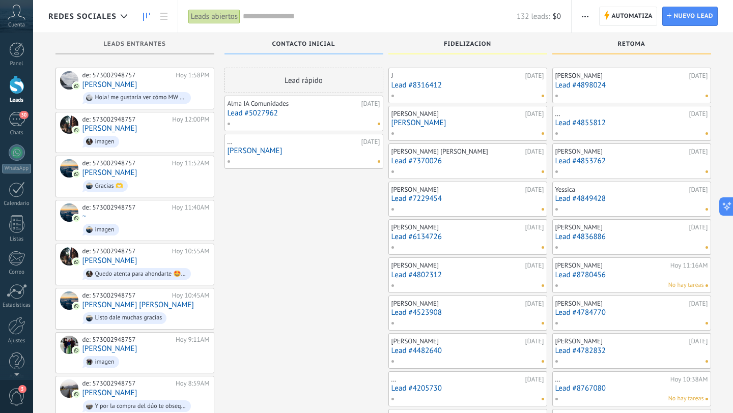
scroll to position [2134, 0]
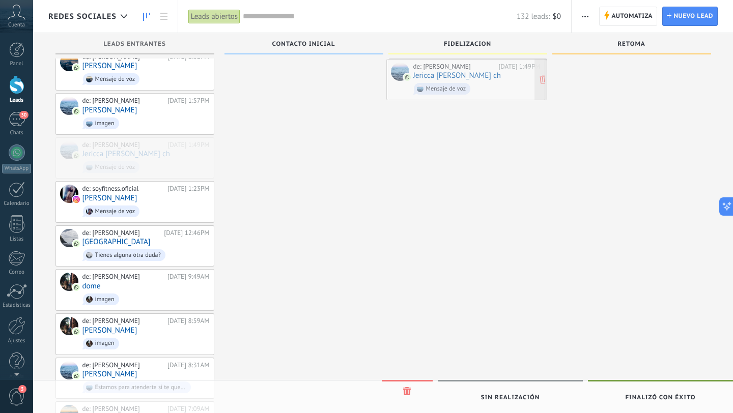
drag, startPoint x: 147, startPoint y: 131, endPoint x: 478, endPoint y: 78, distance: 335.0
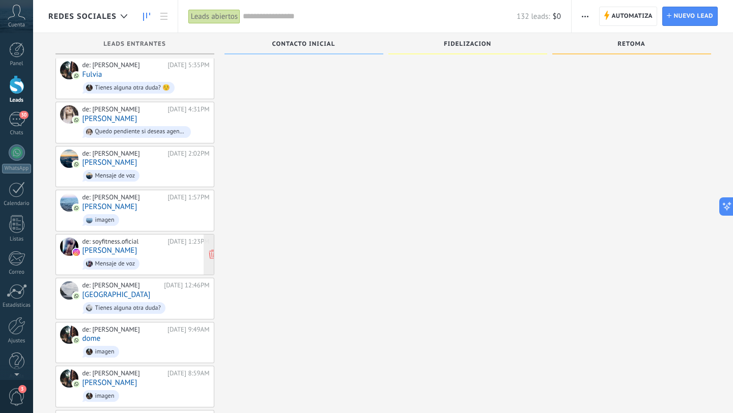
scroll to position [2043, 0]
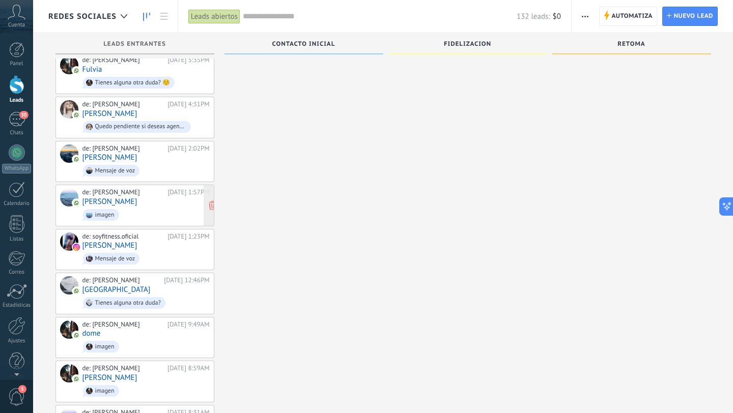
click at [164, 207] on span "imagen" at bounding box center [145, 215] width 127 height 16
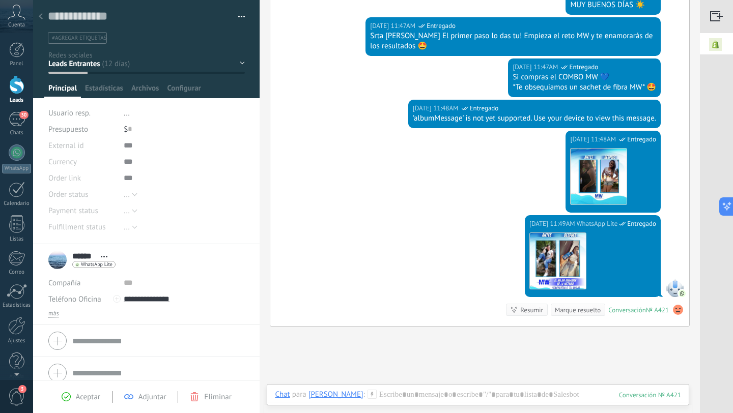
scroll to position [869, 0]
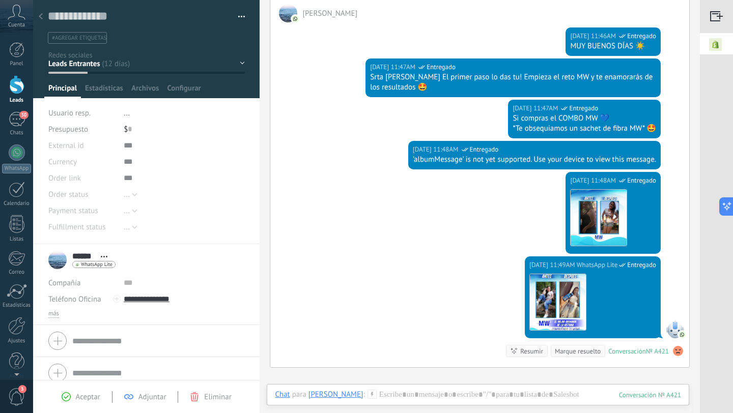
click at [41, 17] on icon at bounding box center [41, 16] width 4 height 6
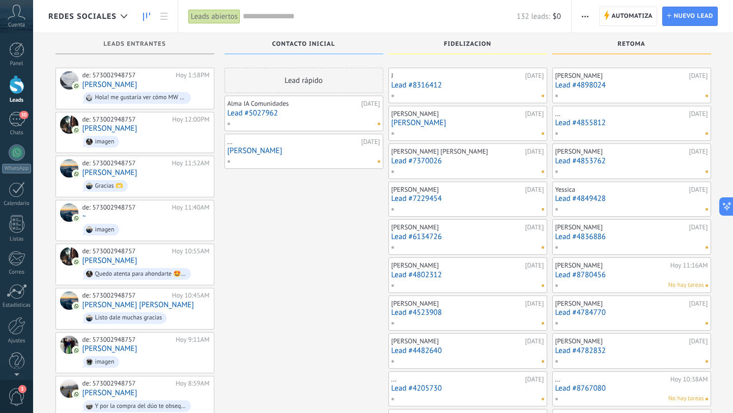
scroll to position [2043, 0]
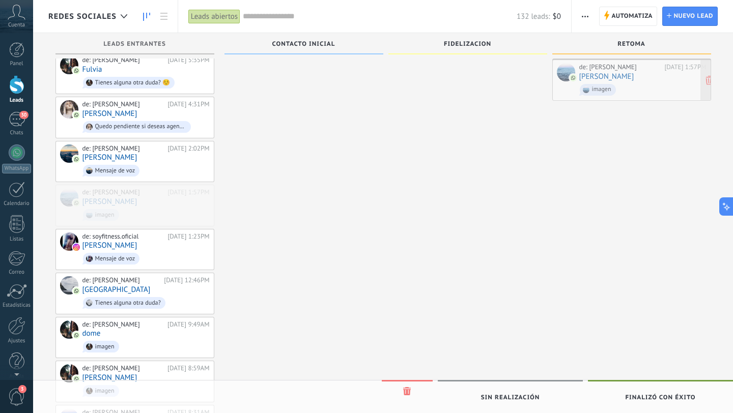
drag, startPoint x: 149, startPoint y: 176, endPoint x: 645, endPoint y: 76, distance: 506.8
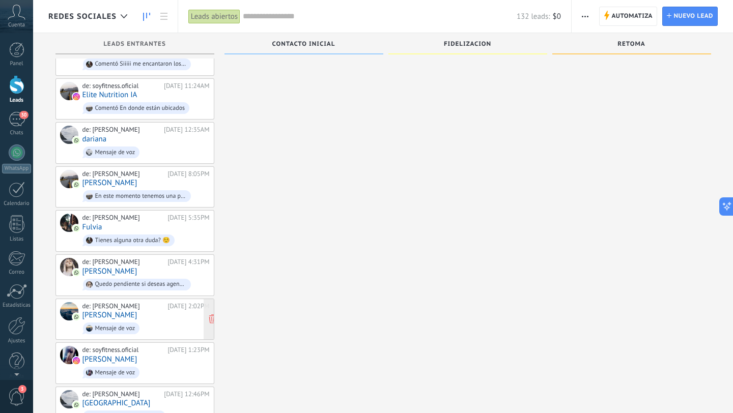
scroll to position [1870, 0]
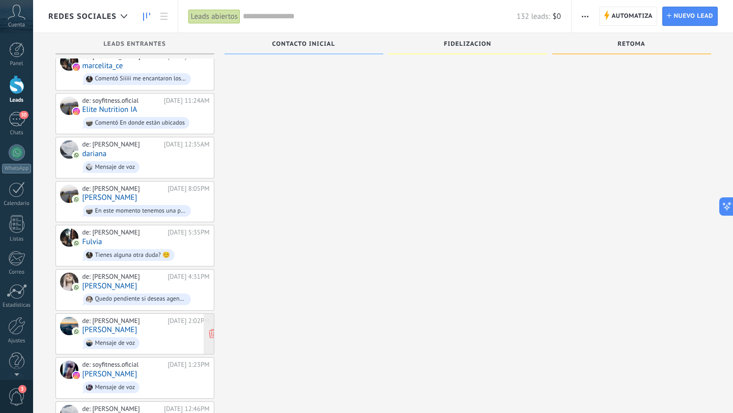
click at [164, 335] on span "Mensaje de voz" at bounding box center [145, 343] width 127 height 16
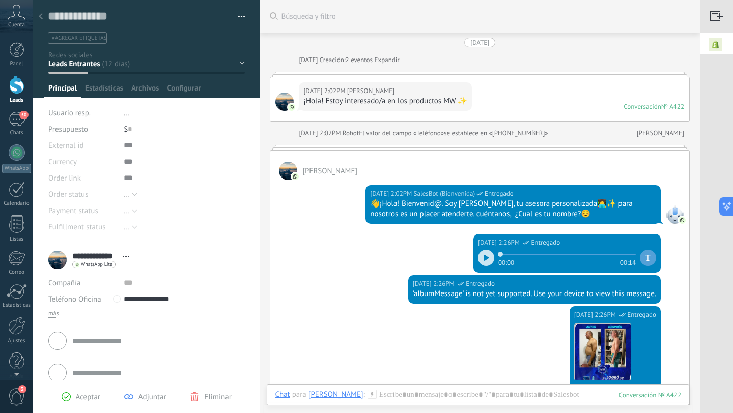
click at [43, 19] on div at bounding box center [41, 17] width 14 height 20
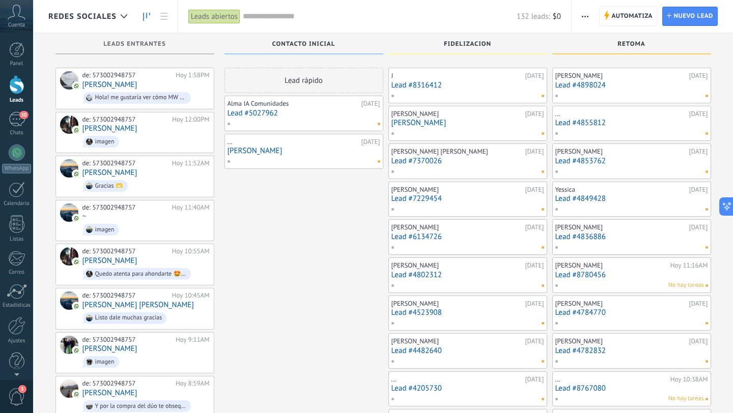
scroll to position [1870, 0]
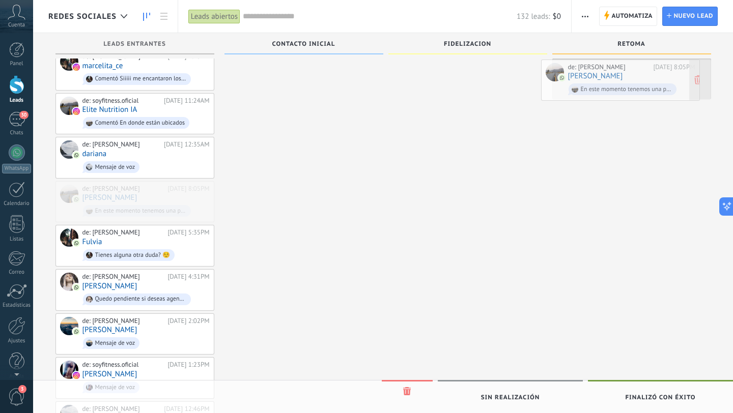
drag, startPoint x: 169, startPoint y: 174, endPoint x: 655, endPoint y: 75, distance: 495.5
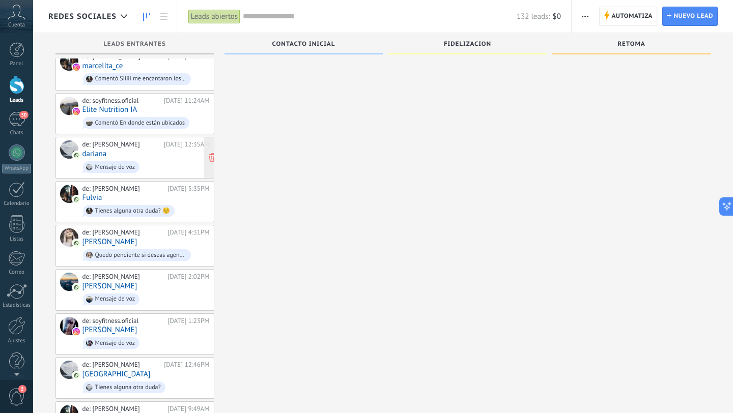
click at [166, 140] on div "de: Laura Ventas 11/08/2025 12:35AM dariana Mensaje de voz" at bounding box center [145, 157] width 127 height 35
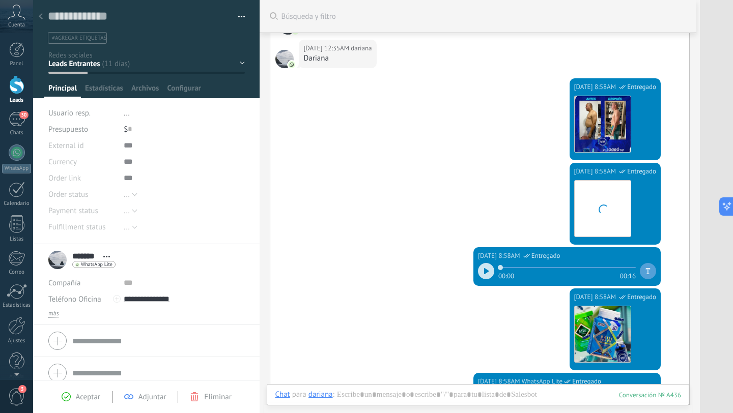
scroll to position [5, 0]
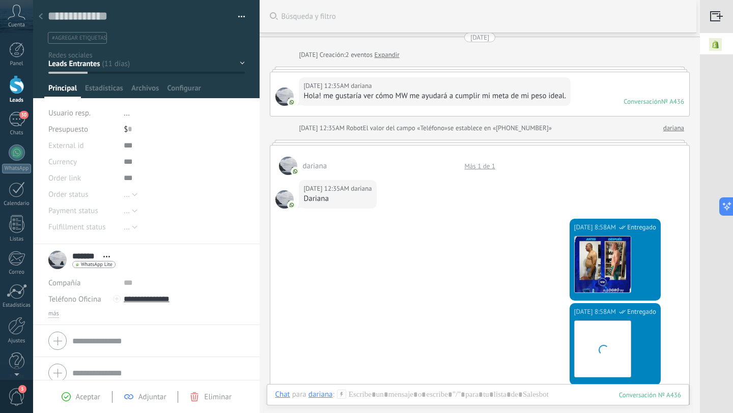
click at [41, 16] on icon at bounding box center [41, 16] width 4 height 6
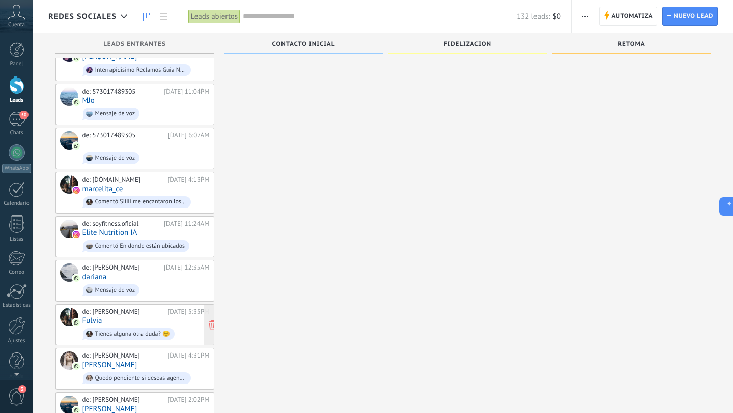
scroll to position [1661, 0]
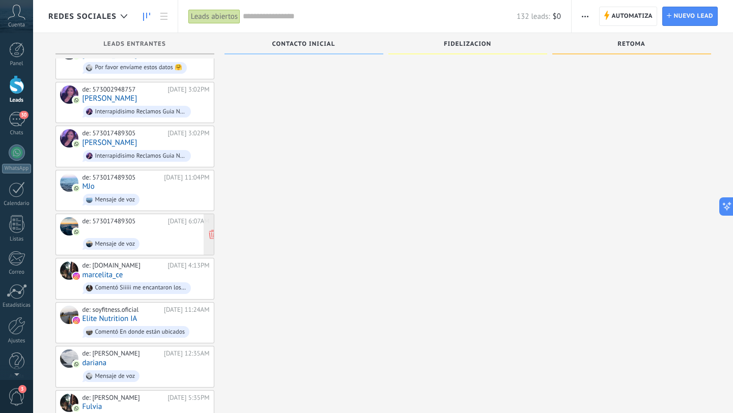
click at [175, 236] on span "Mensaje de voz" at bounding box center [145, 244] width 127 height 16
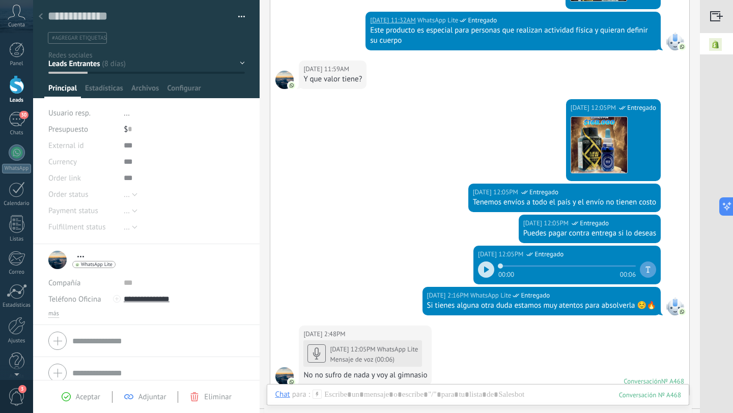
scroll to position [393, 0]
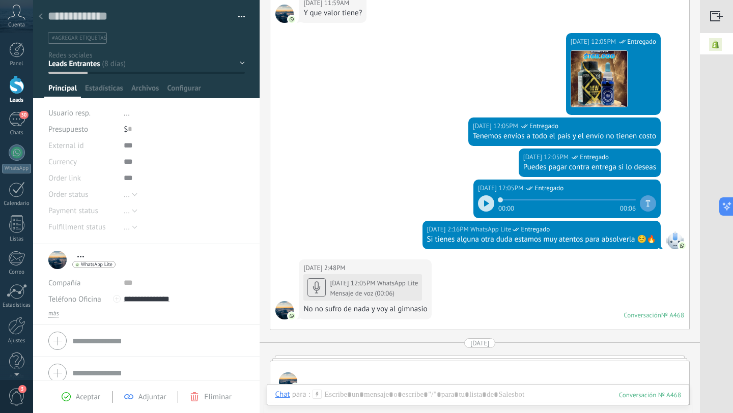
click at [41, 15] on use at bounding box center [41, 16] width 4 height 6
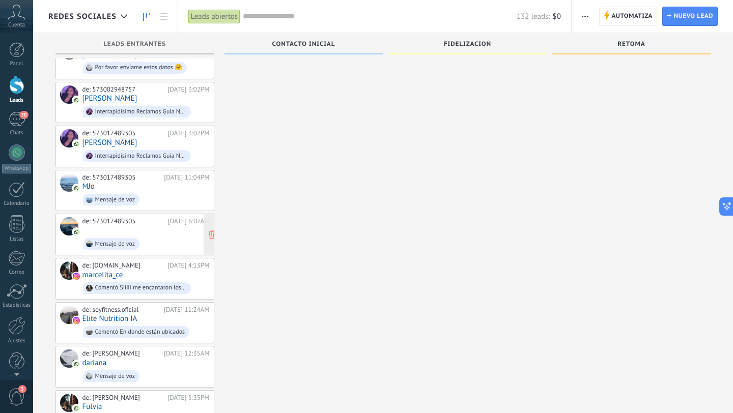
click at [167, 217] on div "de: 573017489305 14/08/2025 6:07AM ‍ Mensaje de voz" at bounding box center [145, 234] width 127 height 35
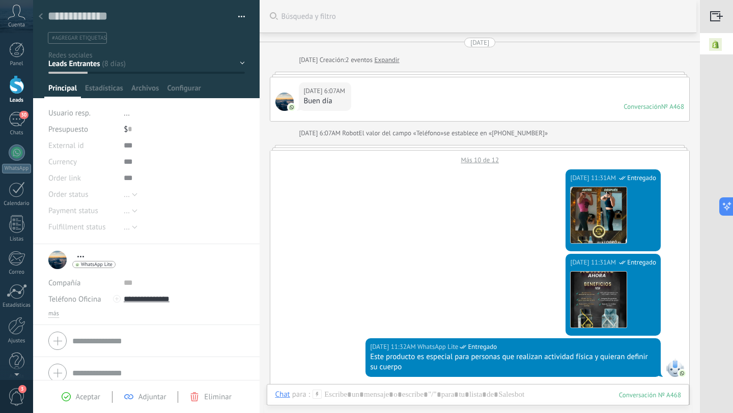
click at [39, 16] on icon at bounding box center [41, 16] width 4 height 6
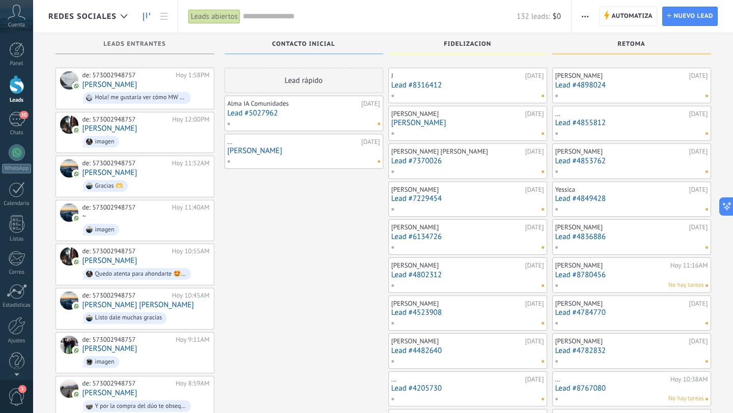
scroll to position [1661, 0]
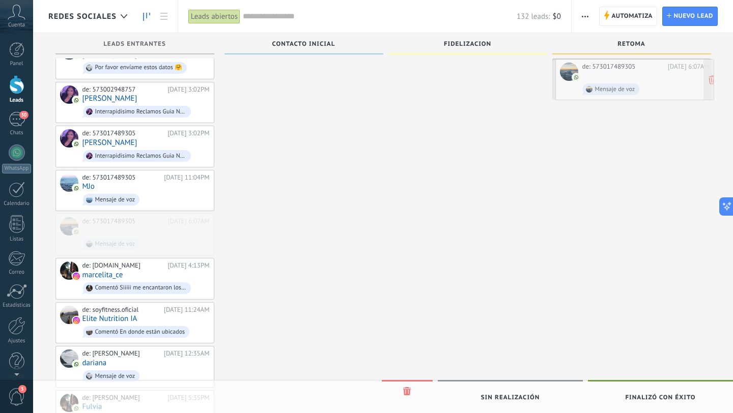
drag, startPoint x: 161, startPoint y: 215, endPoint x: 661, endPoint y: 81, distance: 517.1
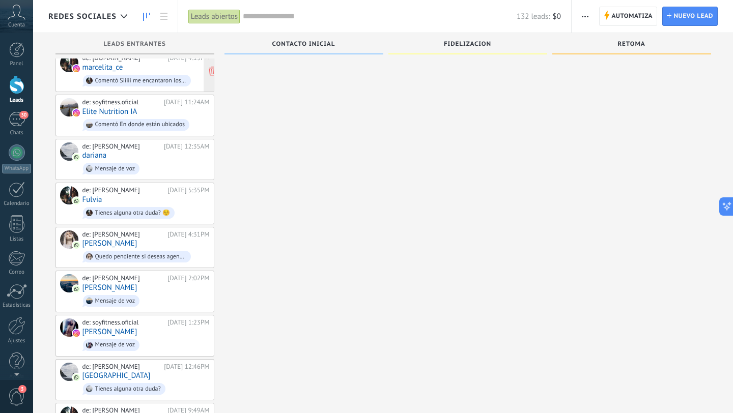
scroll to position [1823, 0]
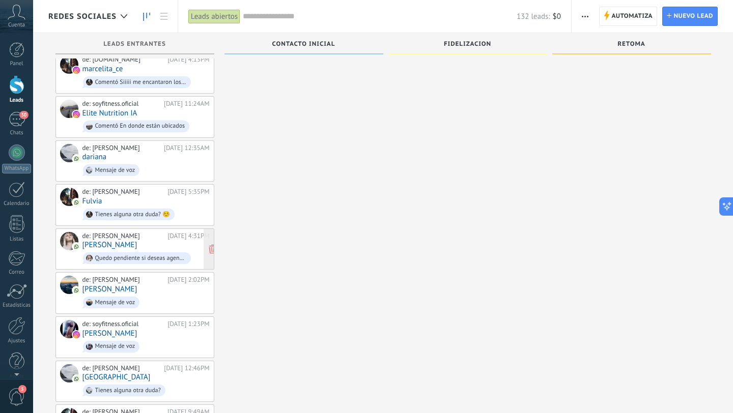
click at [161, 232] on div "de: Laura Ventas 10/08/2025 4:31PM Diana Quedo pendiente si deseas agendar tu p…" at bounding box center [145, 249] width 127 height 35
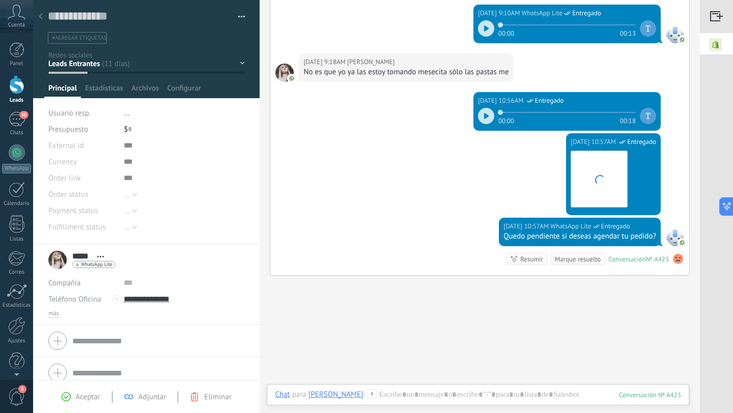
scroll to position [610, 0]
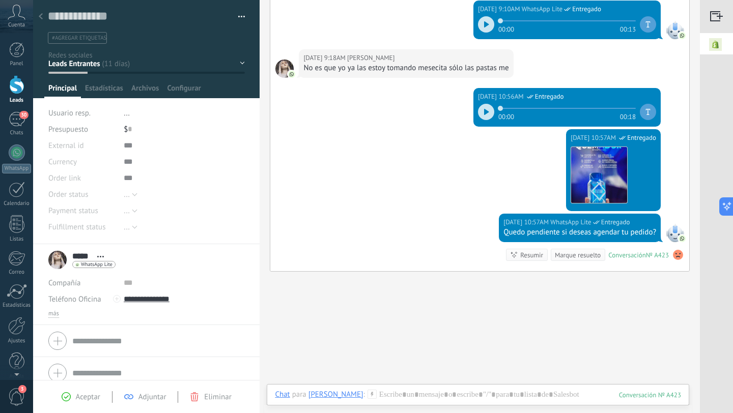
click at [43, 17] on div at bounding box center [41, 17] width 14 height 20
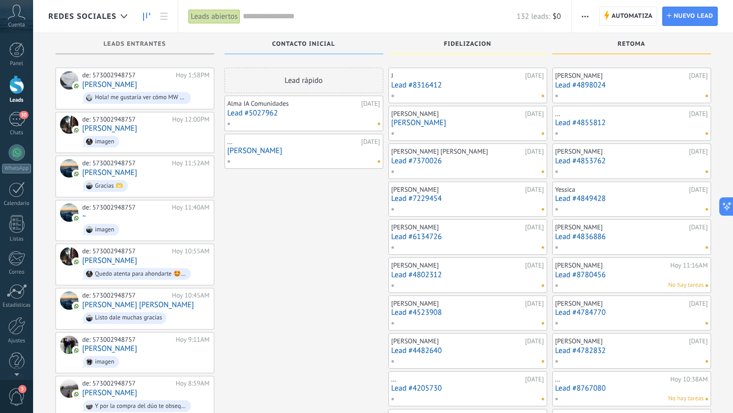
scroll to position [1823, 0]
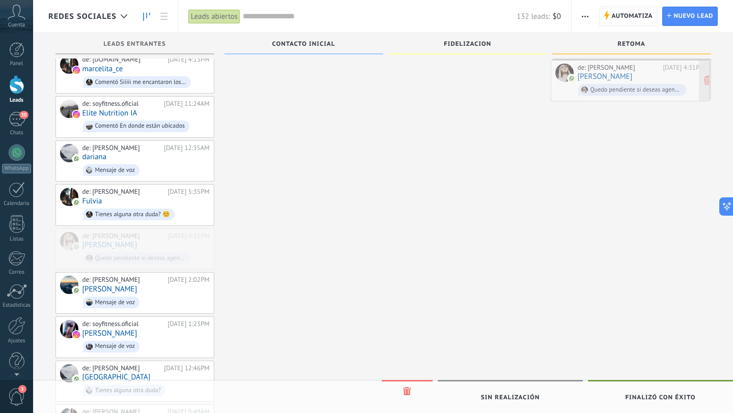
drag, startPoint x: 163, startPoint y: 226, endPoint x: 658, endPoint y: 81, distance: 516.2
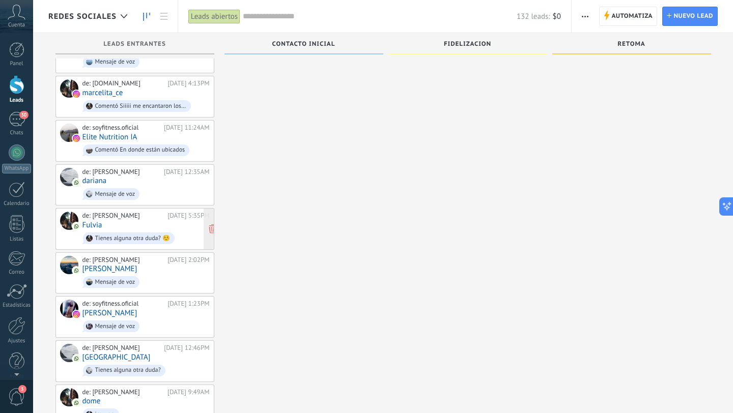
scroll to position [1776, 0]
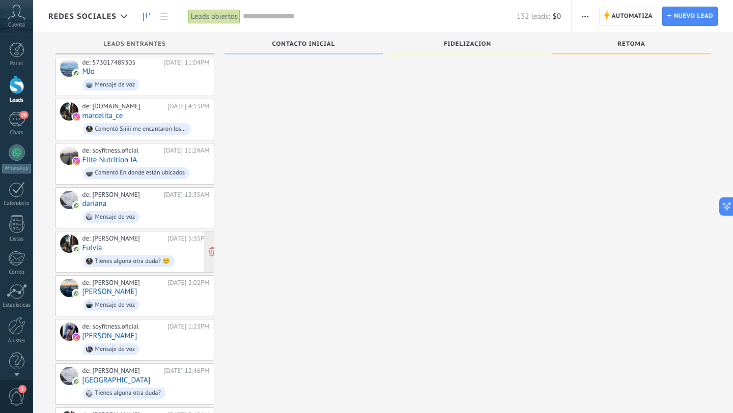
click at [166, 235] on div "de: Laura Ventas 10/08/2025 5:35PM Fulvia Tienes alguna otra duda? ☺️" at bounding box center [145, 252] width 127 height 35
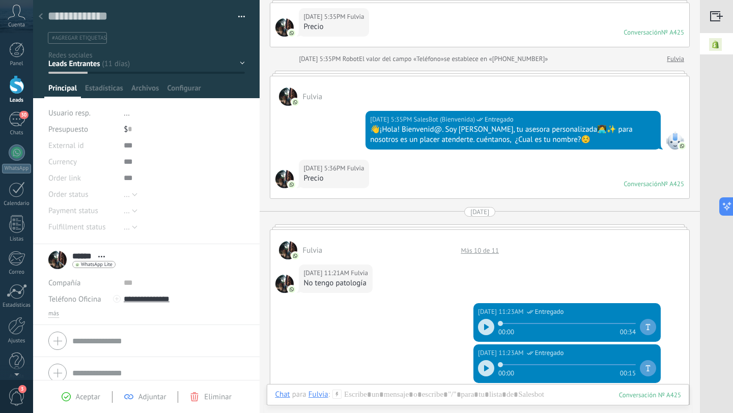
scroll to position [75, 0]
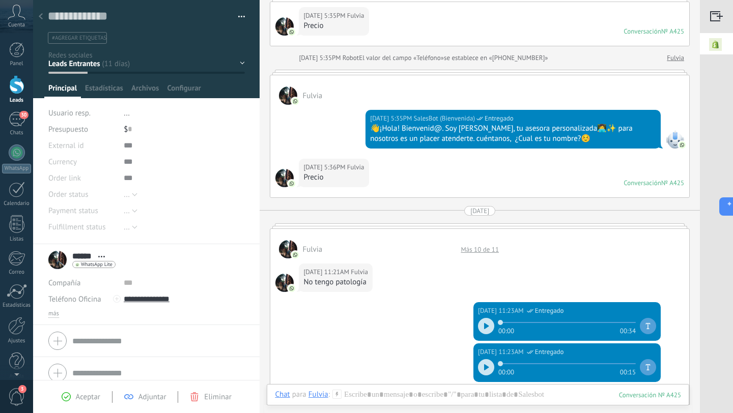
click at [484, 327] on icon at bounding box center [486, 326] width 5 height 6
click at [486, 326] on div at bounding box center [486, 326] width 16 height 16
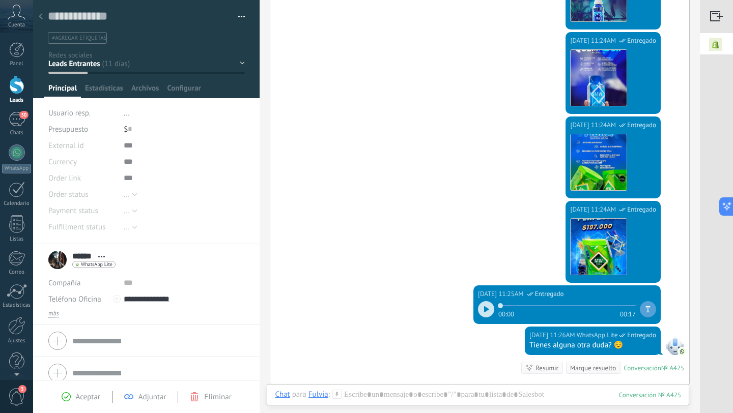
scroll to position [542, 0]
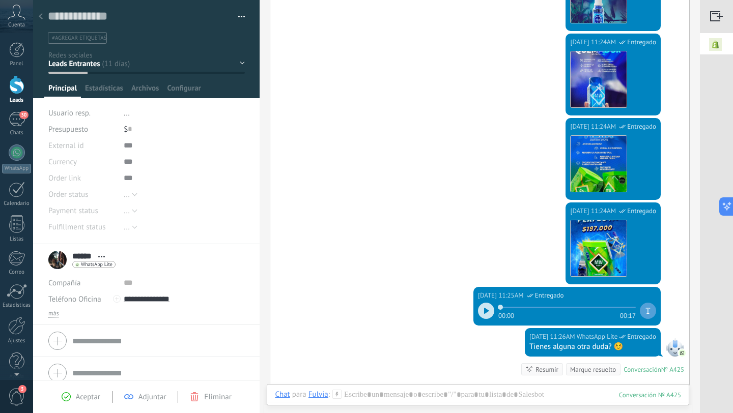
click at [464, 147] on div "11/08/2025 11:24AM WhatsApp Lite Entregado Descargar" at bounding box center [479, 160] width 419 height 84
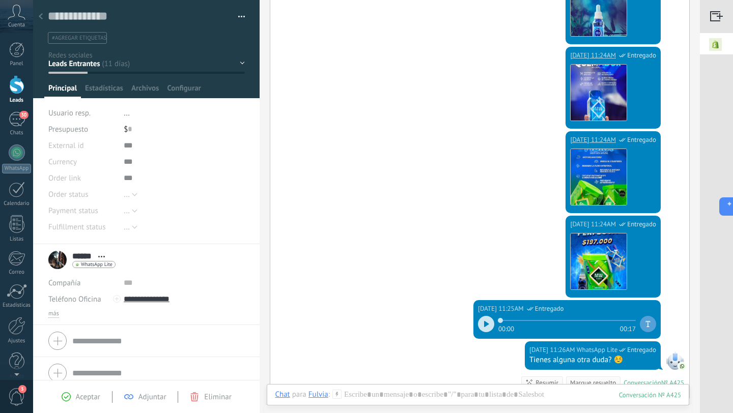
scroll to position [539, 0]
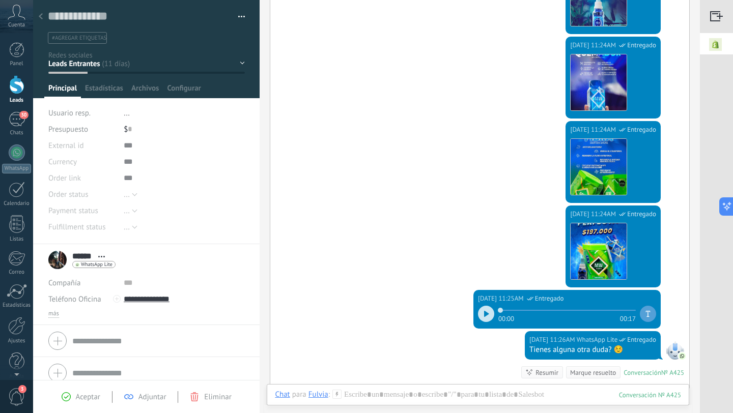
click at [41, 16] on icon at bounding box center [41, 16] width 4 height 6
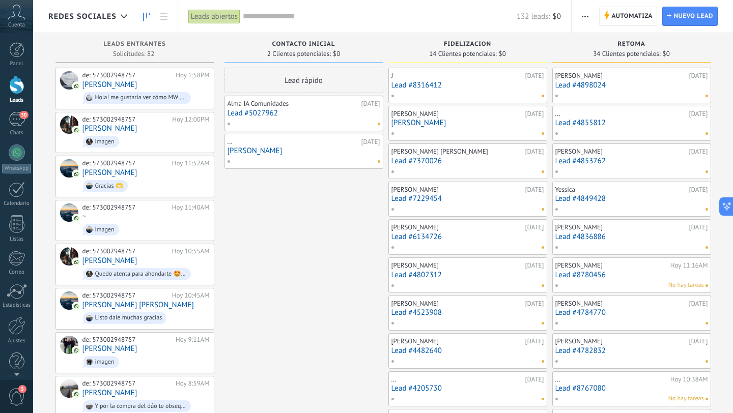
scroll to position [1776, 0]
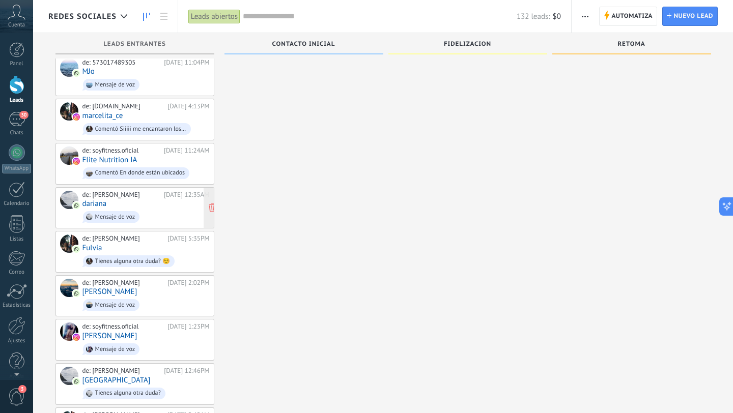
click at [172, 209] on span "Mensaje de voz" at bounding box center [145, 217] width 127 height 16
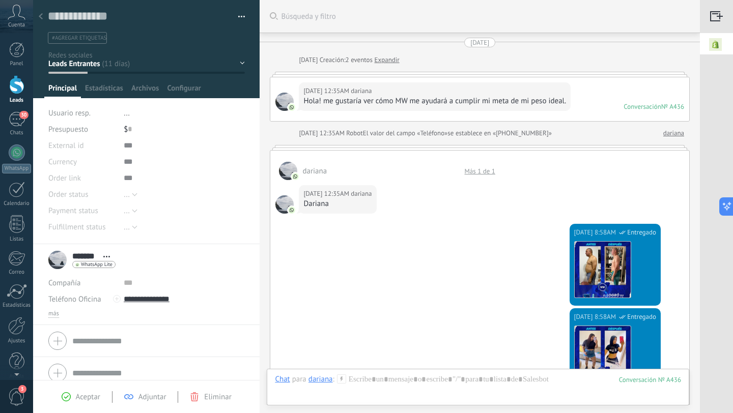
scroll to position [526, 0]
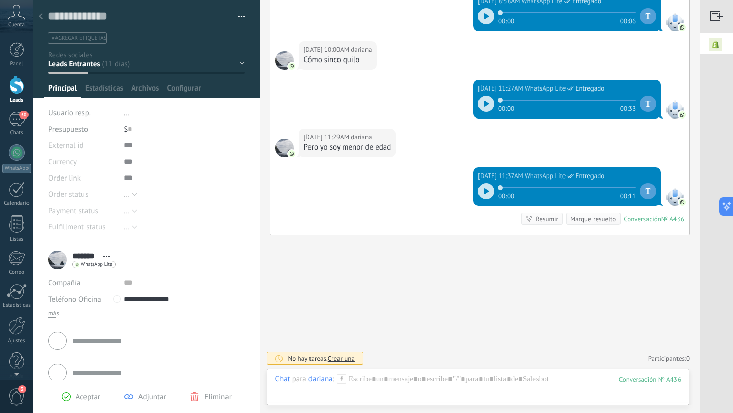
click at [39, 14] on icon at bounding box center [41, 16] width 4 height 6
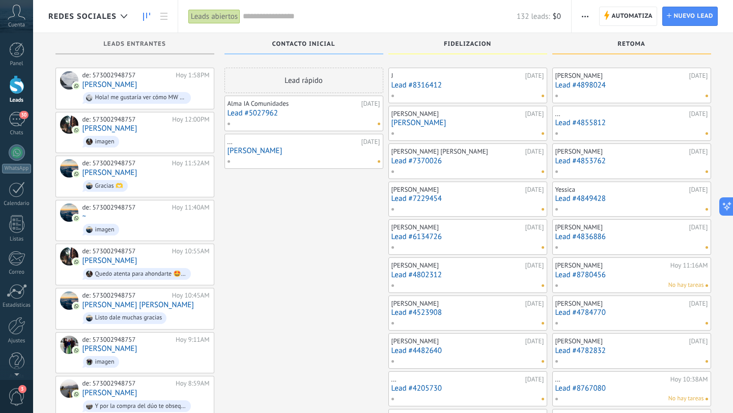
scroll to position [1776, 0]
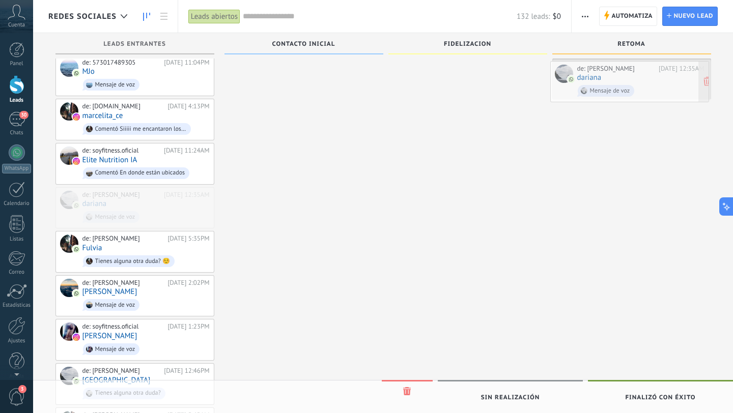
drag, startPoint x: 168, startPoint y: 191, endPoint x: 664, endPoint y: 87, distance: 506.1
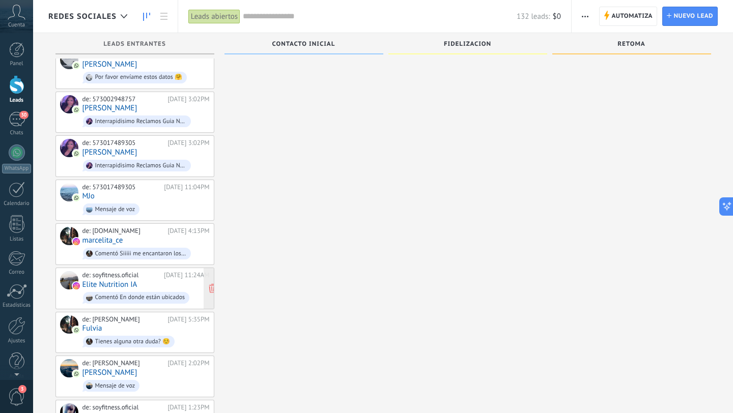
scroll to position [1650, 0]
click at [155, 203] on span "Mensaje de voz" at bounding box center [145, 211] width 127 height 16
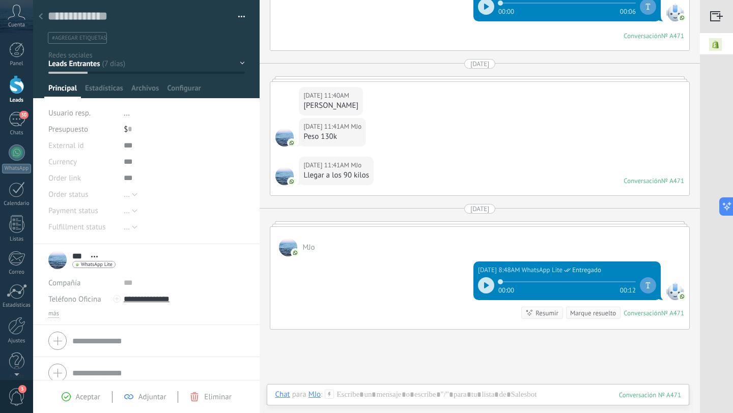
scroll to position [576, 0]
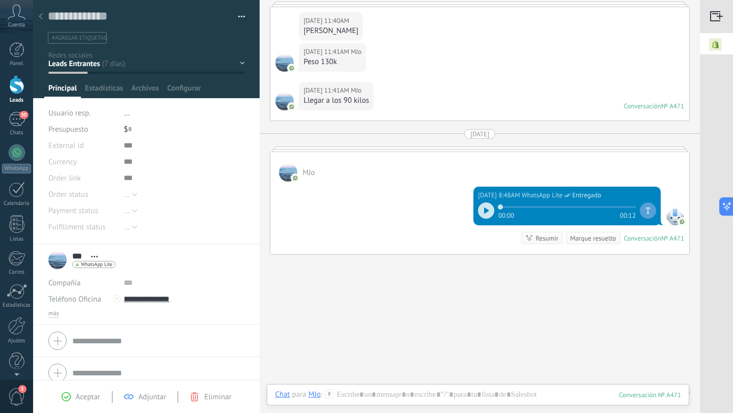
click at [479, 209] on div at bounding box center [486, 211] width 16 height 16
click at [484, 210] on icon at bounding box center [486, 211] width 5 height 6
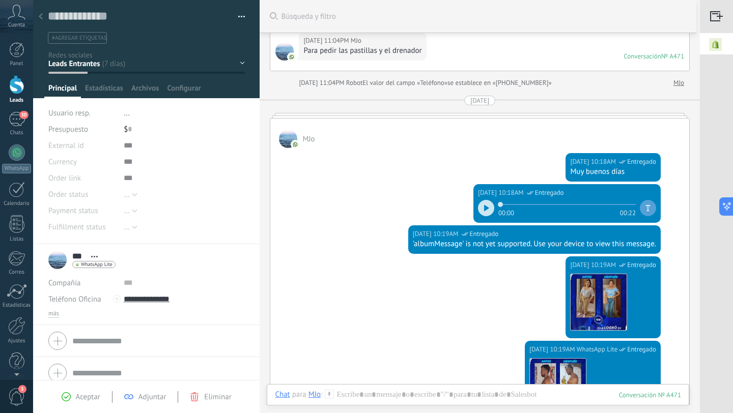
scroll to position [0, 0]
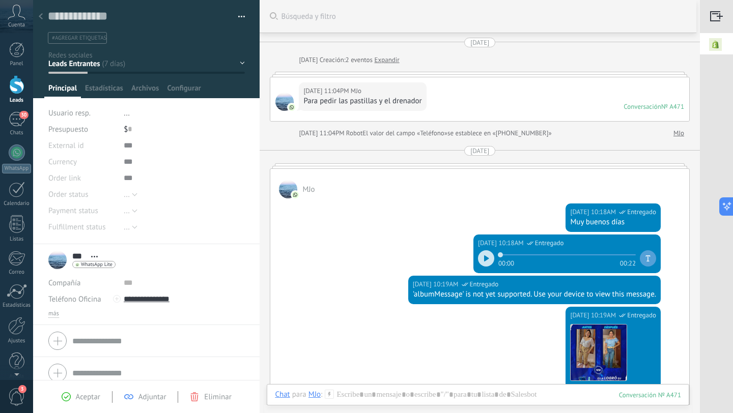
click at [44, 12] on div at bounding box center [41, 17] width 14 height 20
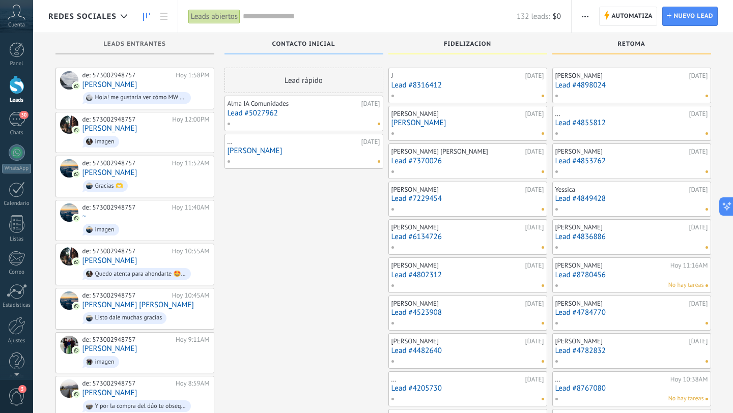
scroll to position [1650, 0]
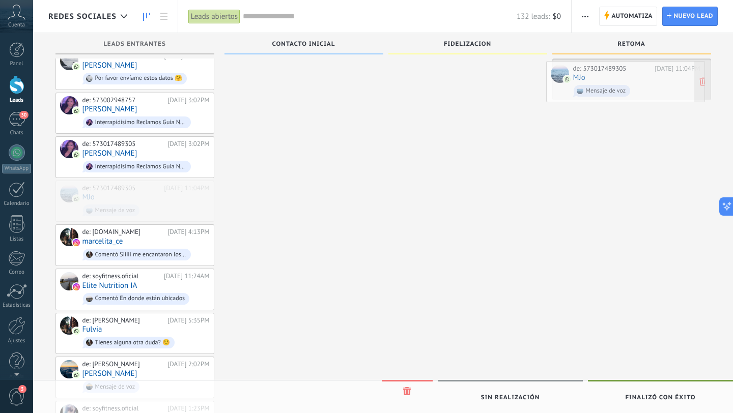
drag, startPoint x: 156, startPoint y: 189, endPoint x: 646, endPoint y: 90, distance: 500.6
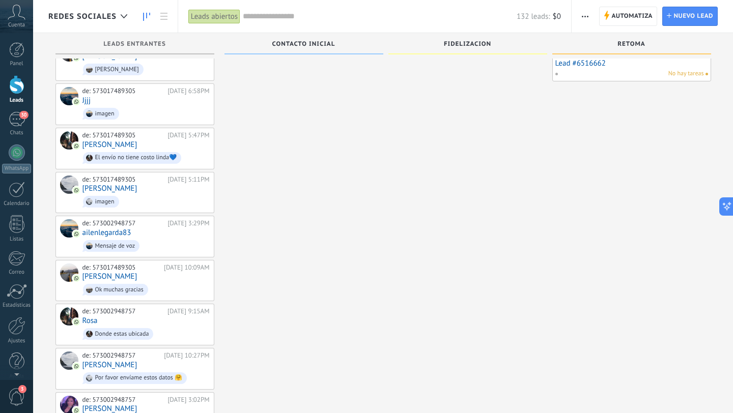
scroll to position [1351, 0]
click at [164, 351] on div "de: 573002948757 16/08/2025 10:27PM Emiliano Por favor envíame estos datos 🤗" at bounding box center [145, 368] width 127 height 35
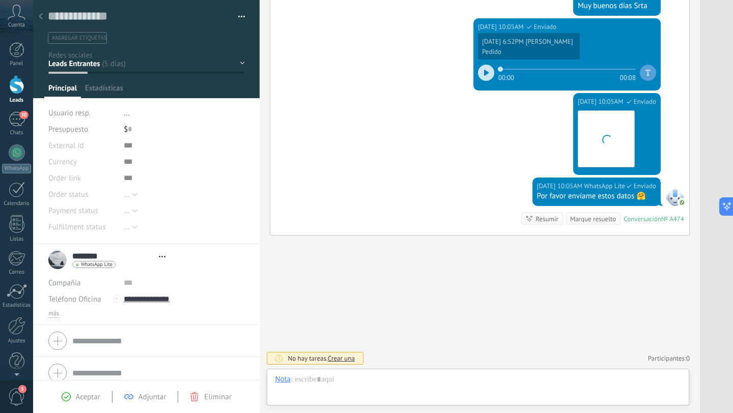
scroll to position [15, 0]
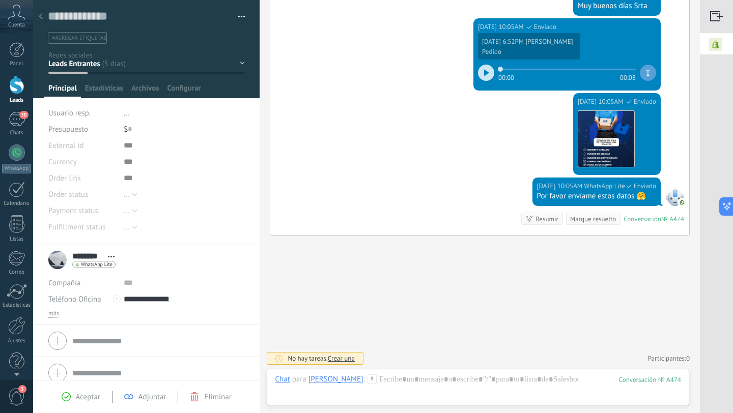
click at [41, 18] on use at bounding box center [41, 16] width 4 height 6
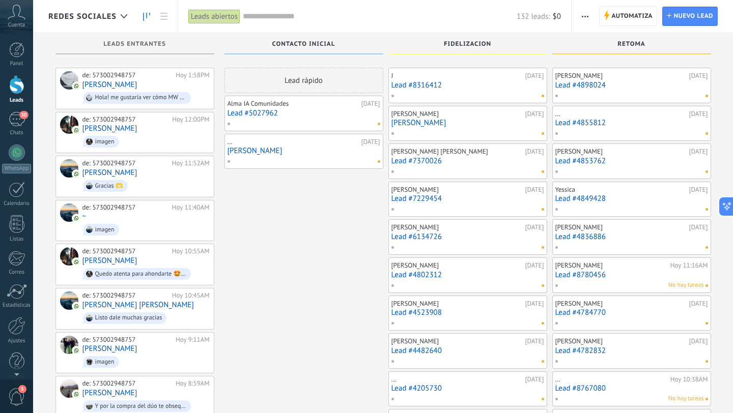
scroll to position [1351, 0]
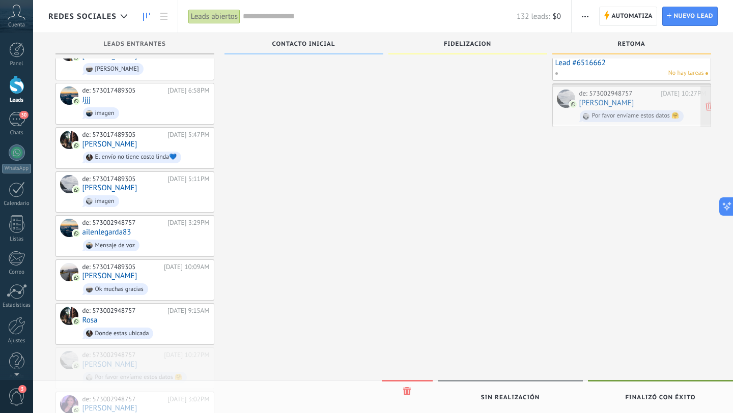
drag, startPoint x: 173, startPoint y: 344, endPoint x: 670, endPoint y: 100, distance: 553.1
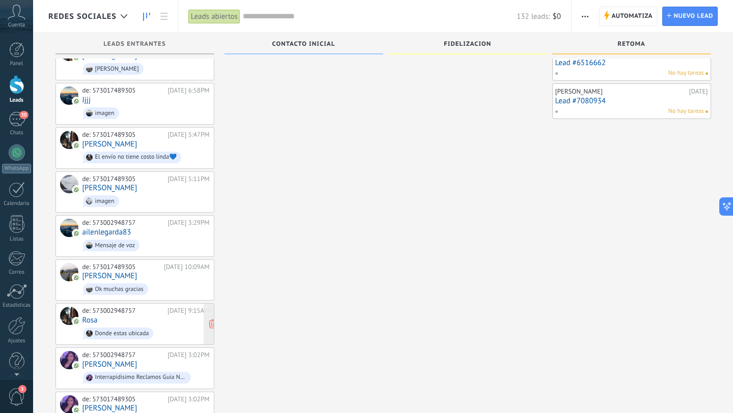
click at [164, 326] on span "Donde estas ubicada" at bounding box center [145, 334] width 127 height 16
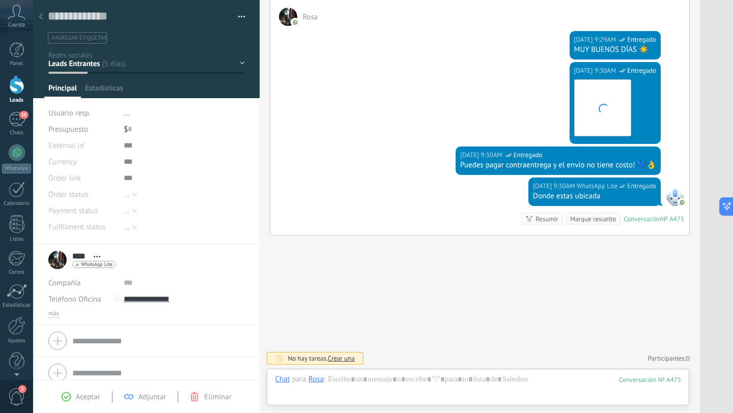
scroll to position [15, 0]
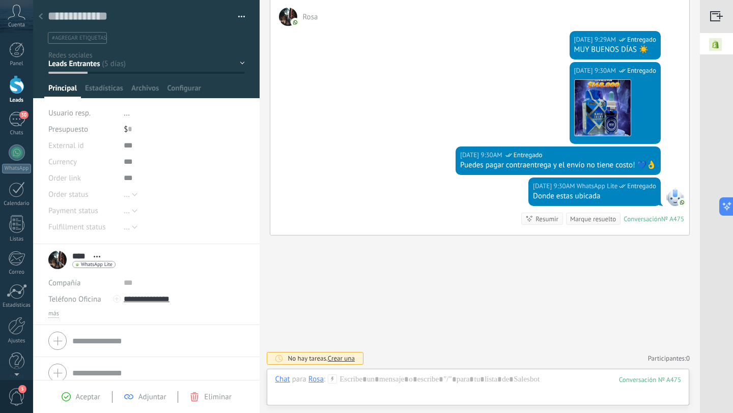
click at [44, 13] on div at bounding box center [41, 17] width 14 height 20
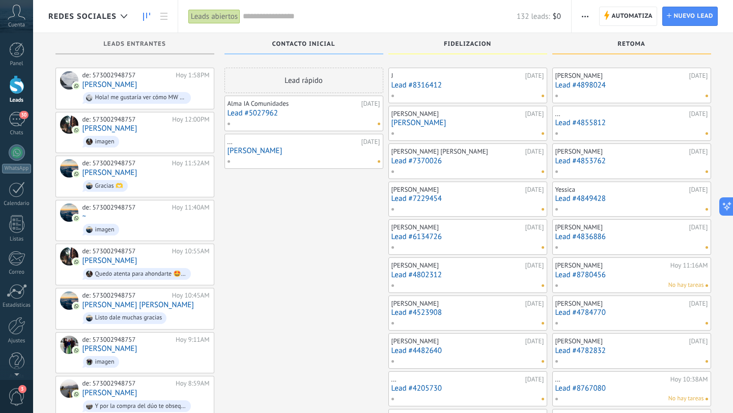
scroll to position [1351, 0]
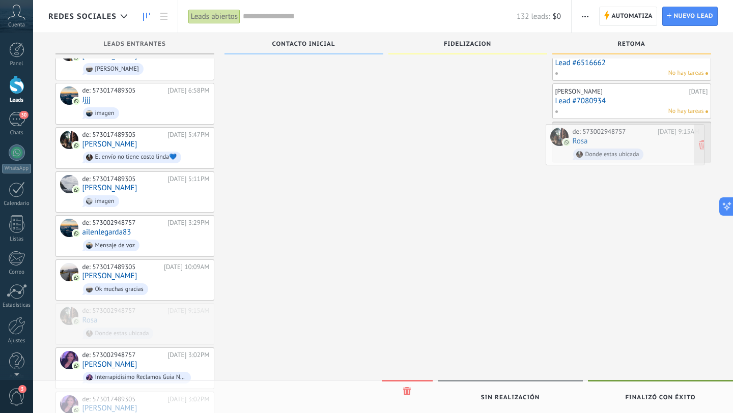
drag, startPoint x: 162, startPoint y: 301, endPoint x: 653, endPoint y: 140, distance: 515.9
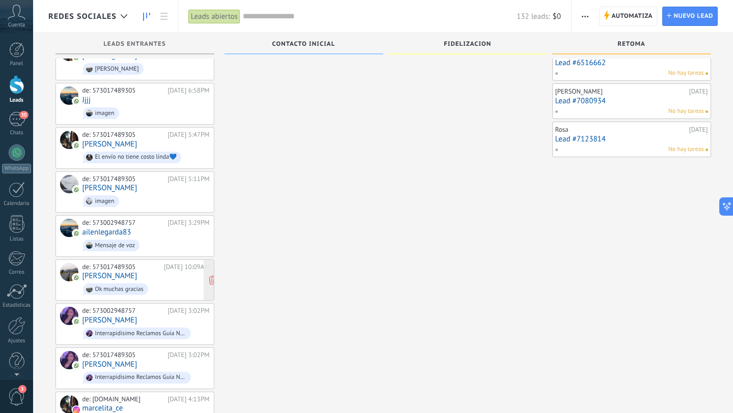
click at [167, 263] on div "de: 573017489305 17/08/2025 10:09AM Javier Ok muchas gracias" at bounding box center [145, 280] width 127 height 35
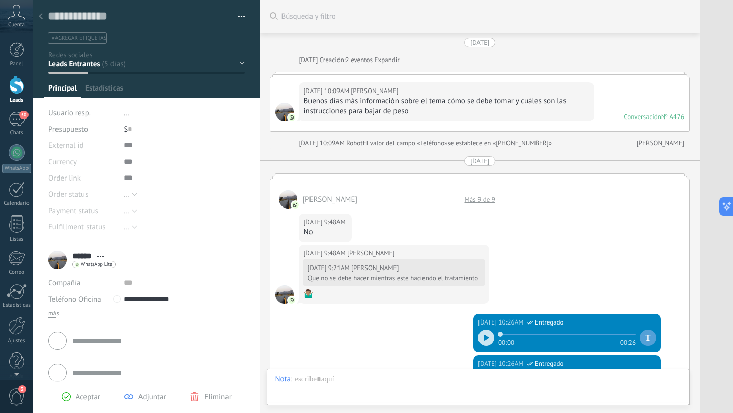
scroll to position [15, 0]
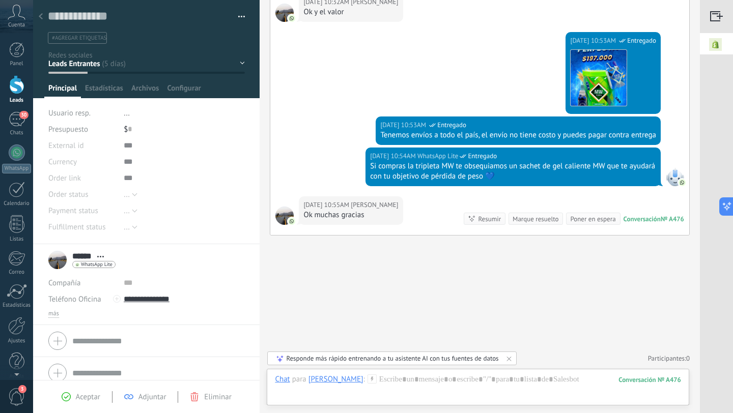
click at [42, 14] on icon at bounding box center [41, 16] width 4 height 6
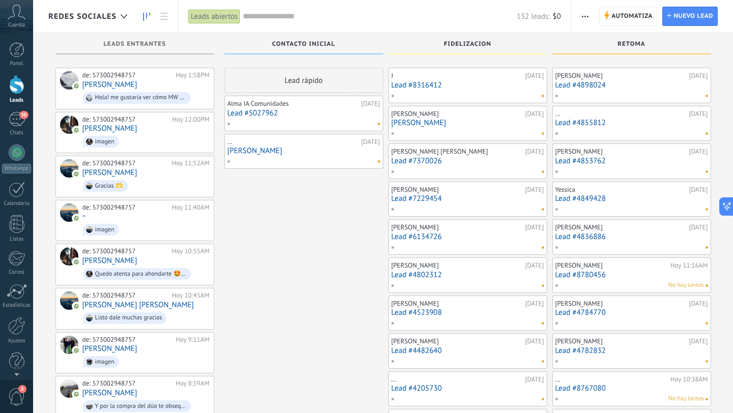
scroll to position [1351, 0]
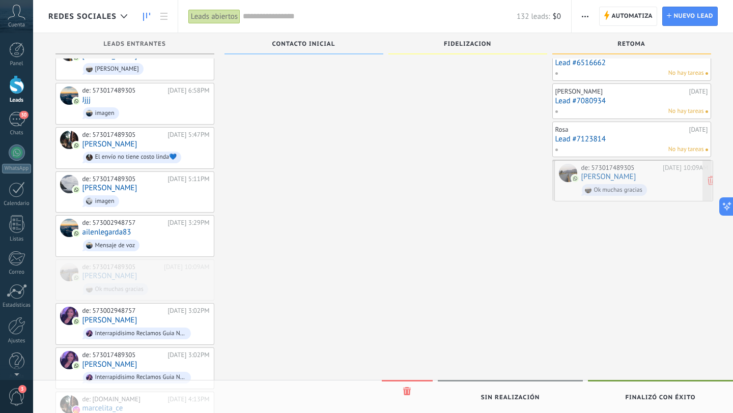
drag, startPoint x: 156, startPoint y: 268, endPoint x: 654, endPoint y: 186, distance: 504.6
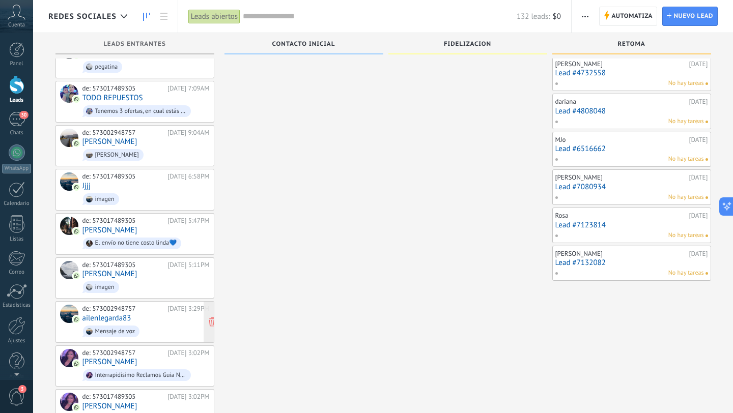
scroll to position [1220, 0]
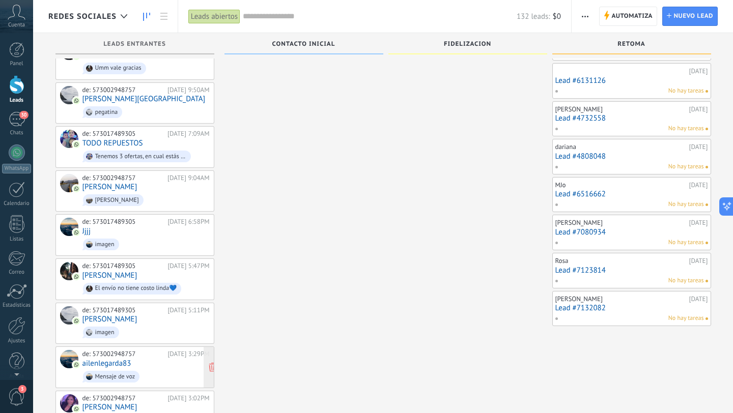
click at [164, 350] on div "de: 573002948757 17/08/2025 3:29PM ailenlegarda83 Mensaje de voz" at bounding box center [145, 367] width 127 height 35
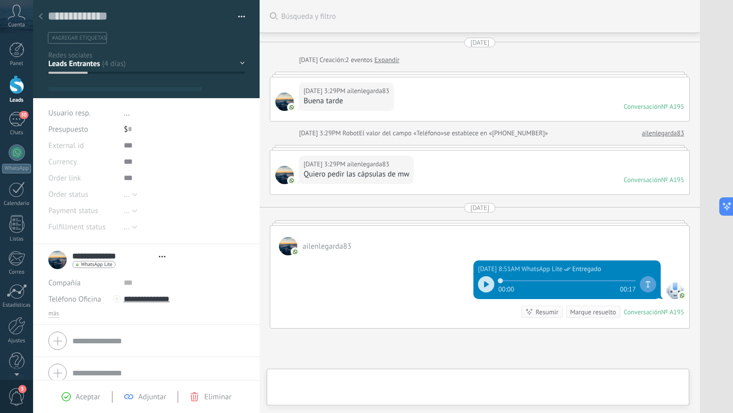
type textarea "**********"
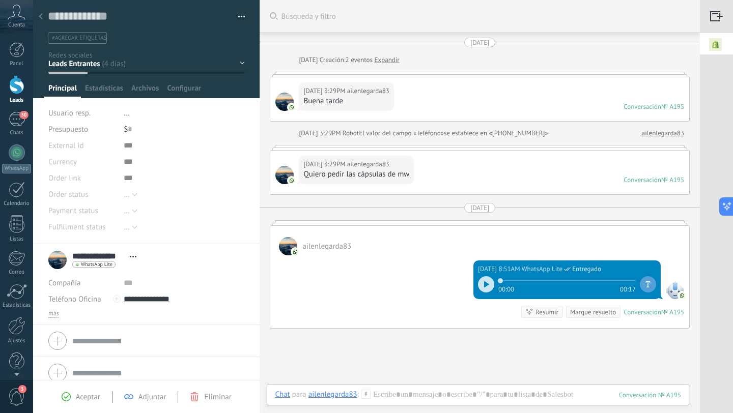
click at [42, 17] on icon at bounding box center [41, 16] width 4 height 6
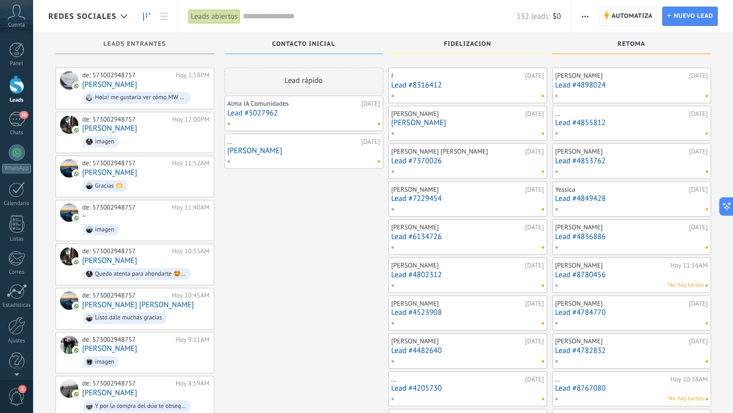
scroll to position [1220, 0]
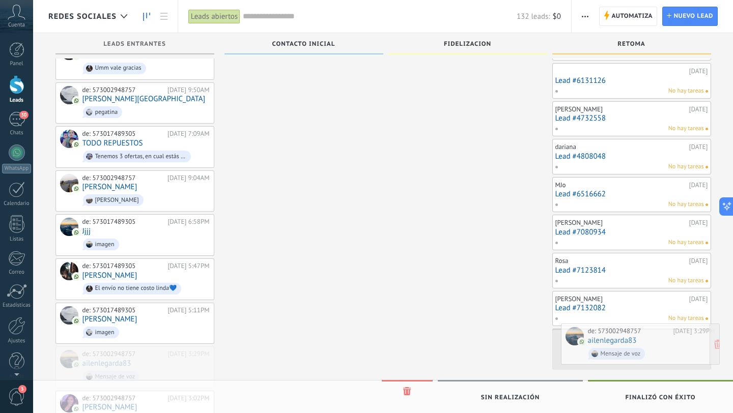
drag, startPoint x: 147, startPoint y: 354, endPoint x: 651, endPoint y: 349, distance: 504.4
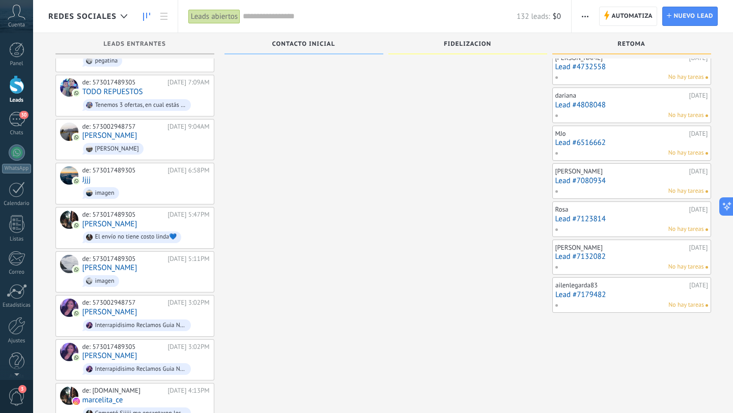
scroll to position [1272, 0]
click at [152, 272] on span "imagen" at bounding box center [145, 280] width 127 height 16
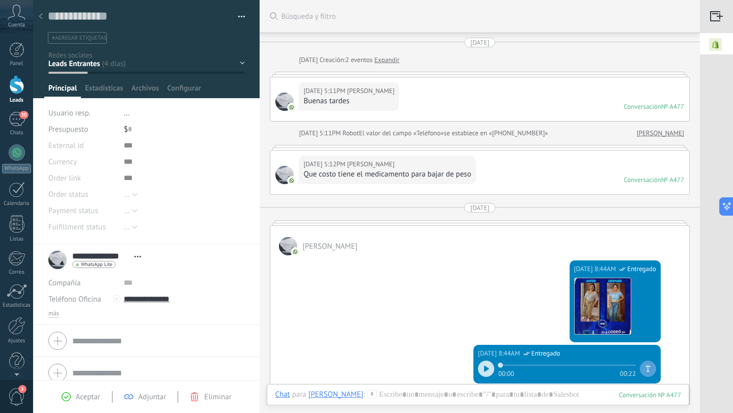
click at [43, 17] on div at bounding box center [41, 17] width 14 height 20
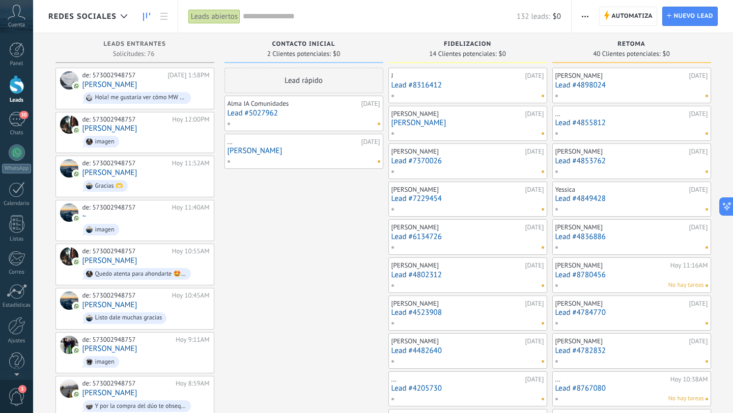
scroll to position [1272, 0]
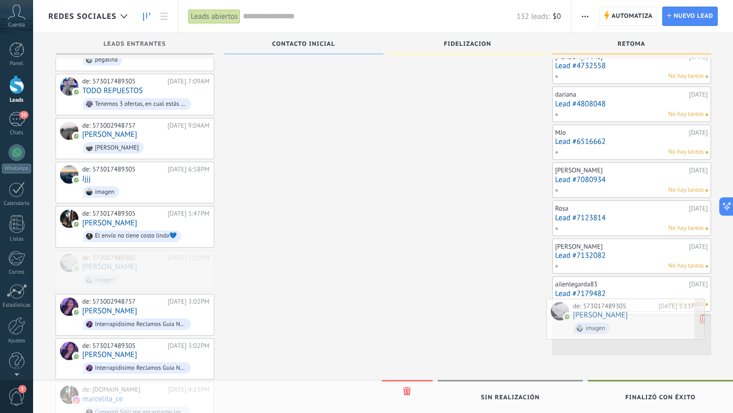
drag, startPoint x: 167, startPoint y: 256, endPoint x: 658, endPoint y: 321, distance: 495.0
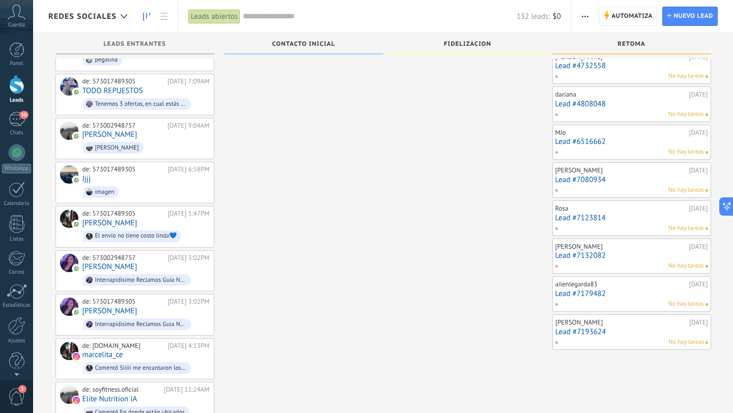
scroll to position [1218, 0]
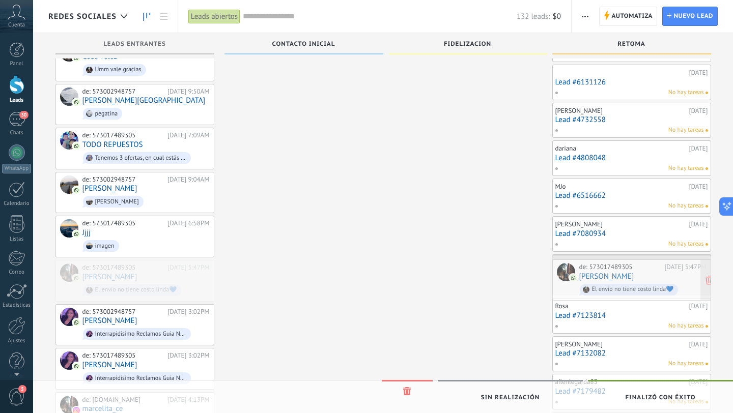
drag, startPoint x: 181, startPoint y: 261, endPoint x: 678, endPoint y: 276, distance: 497.0
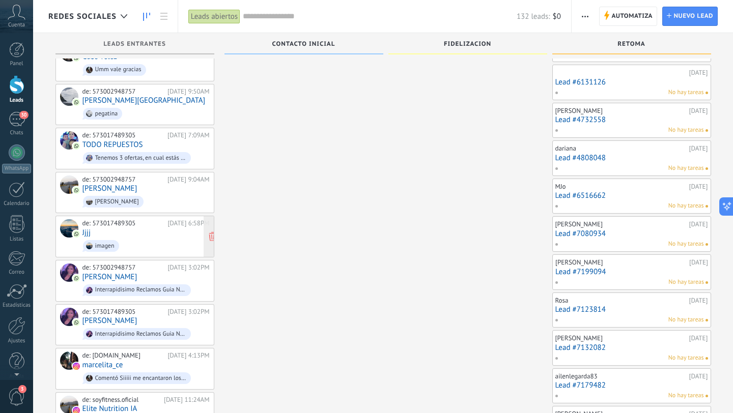
click at [182, 219] on div "de: 573017489305 [DATE] 6:58PM Jjjj imagen" at bounding box center [145, 236] width 127 height 35
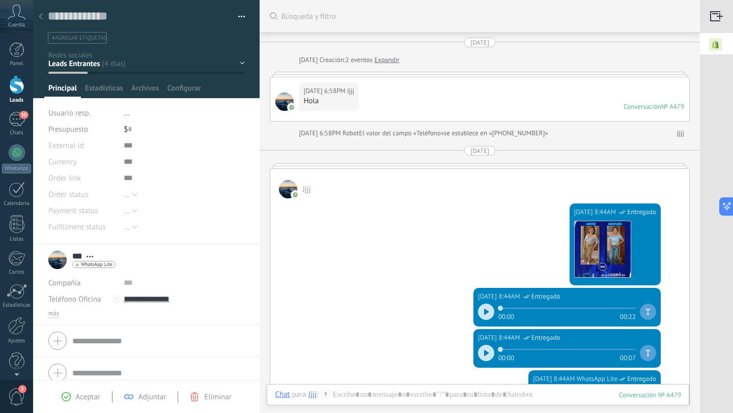
click at [42, 16] on icon at bounding box center [41, 16] width 4 height 6
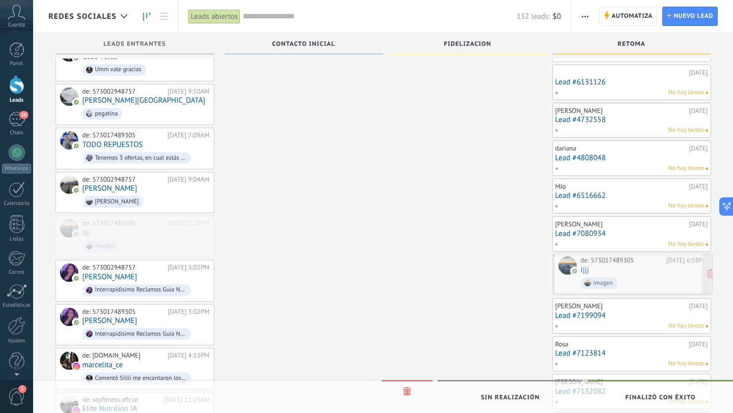
drag, startPoint x: 166, startPoint y: 227, endPoint x: 665, endPoint y: 280, distance: 501.1
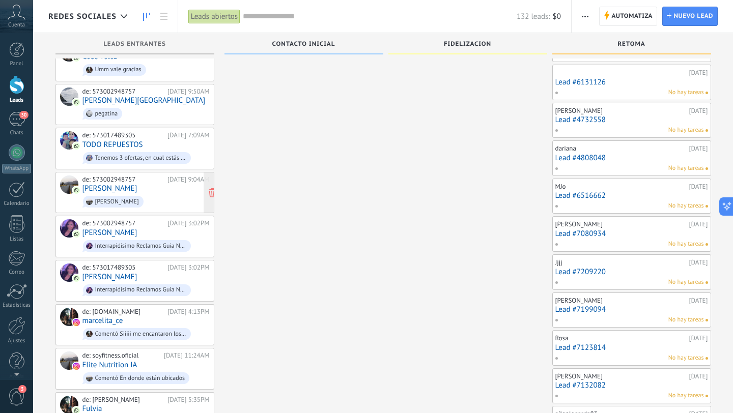
click at [155, 177] on div "de: 573002948757 [DATE] 9:04AM [PERSON_NAME]" at bounding box center [145, 193] width 127 height 35
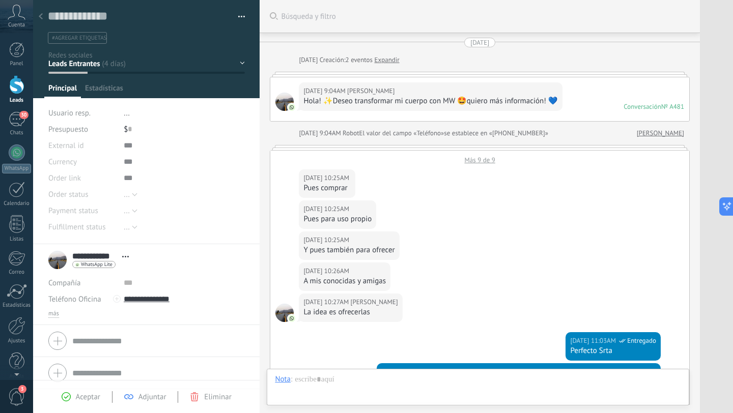
scroll to position [298, 0]
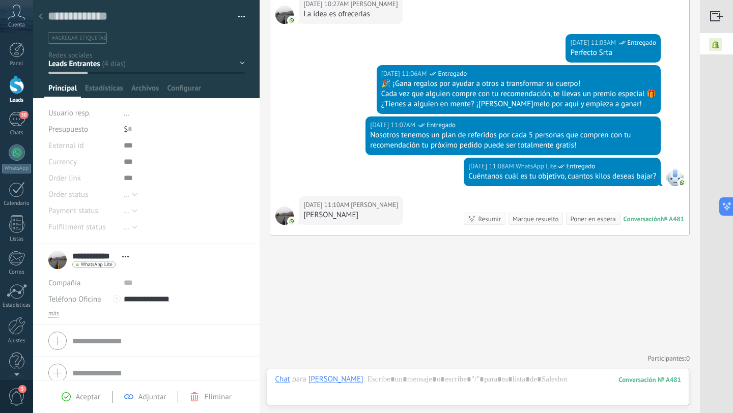
click at [41, 16] on use at bounding box center [41, 16] width 4 height 6
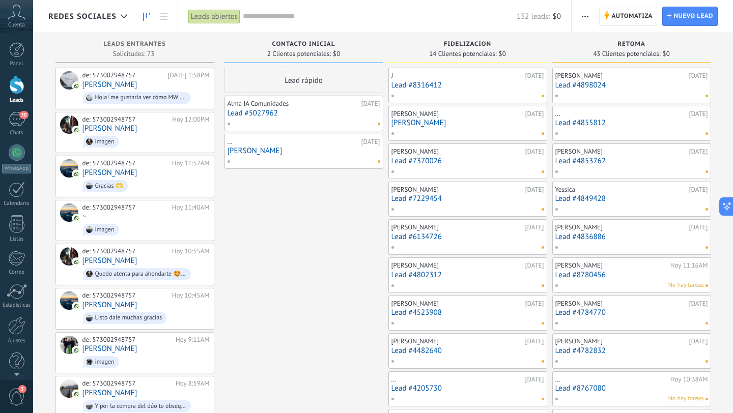
scroll to position [1218, 0]
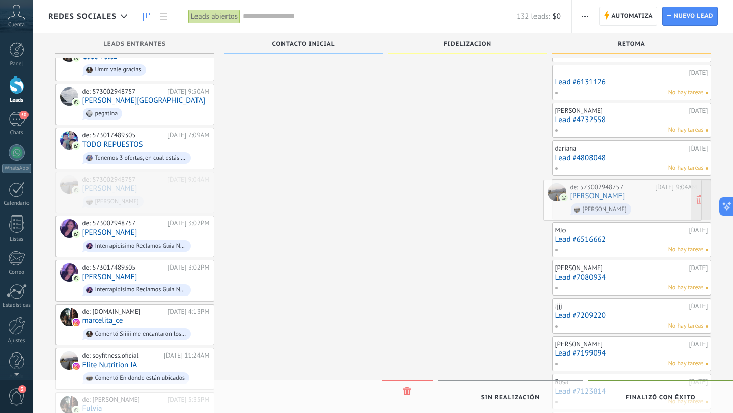
drag, startPoint x: 167, startPoint y: 176, endPoint x: 655, endPoint y: 199, distance: 488.1
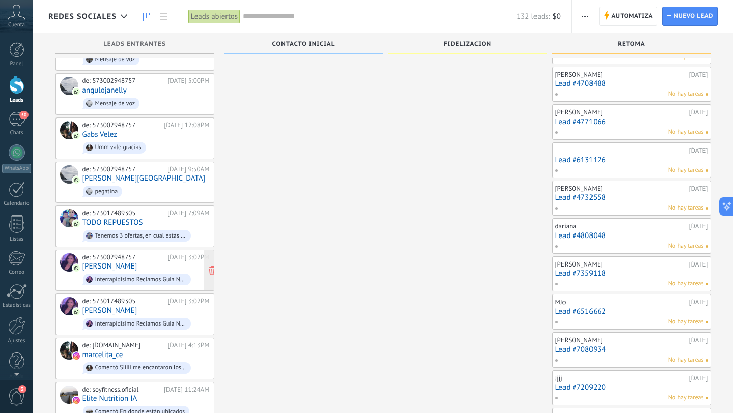
scroll to position [1138, 0]
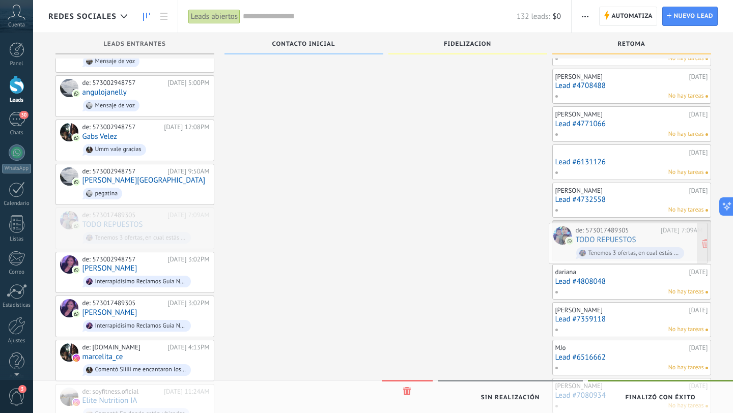
drag, startPoint x: 166, startPoint y: 208, endPoint x: 659, endPoint y: 237, distance: 494.1
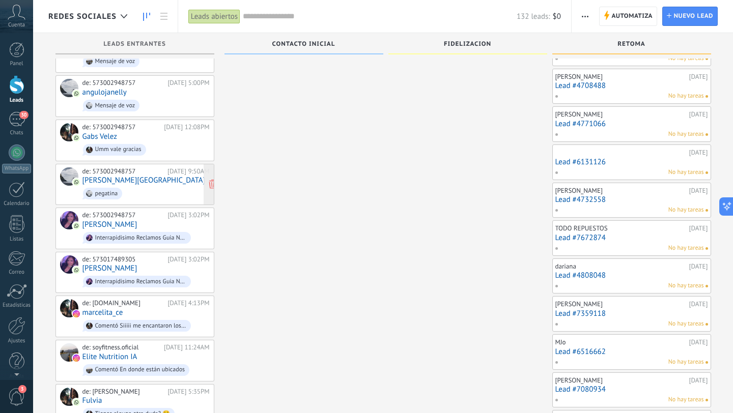
click at [148, 167] on div "de: 573002948757" at bounding box center [123, 171] width 82 height 8
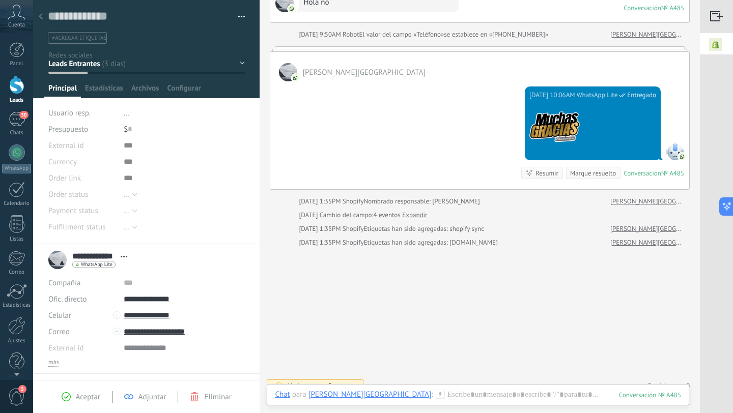
scroll to position [359, 0]
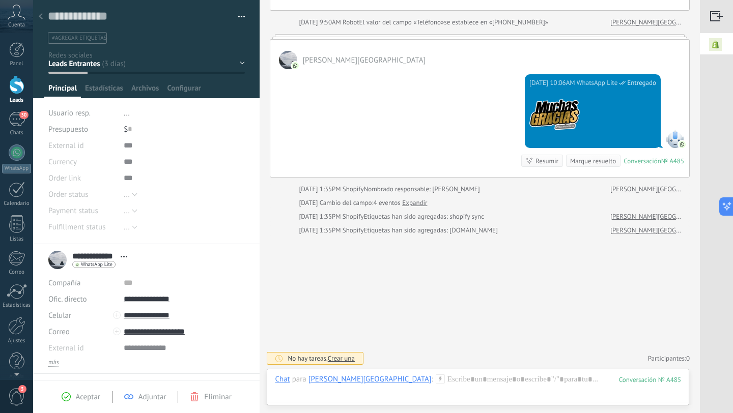
click at [42, 17] on icon at bounding box center [41, 16] width 4 height 6
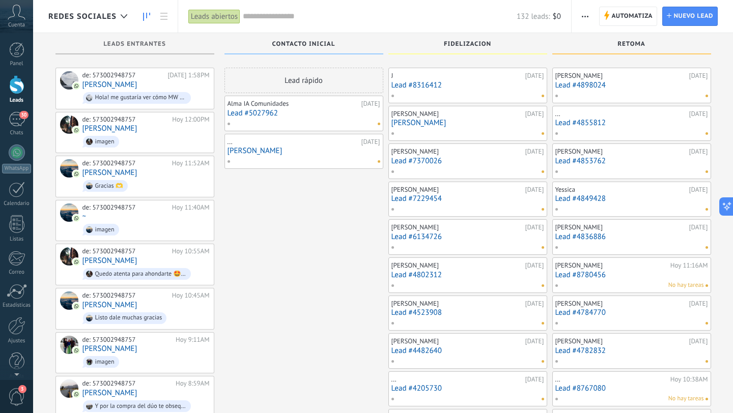
scroll to position [1138, 0]
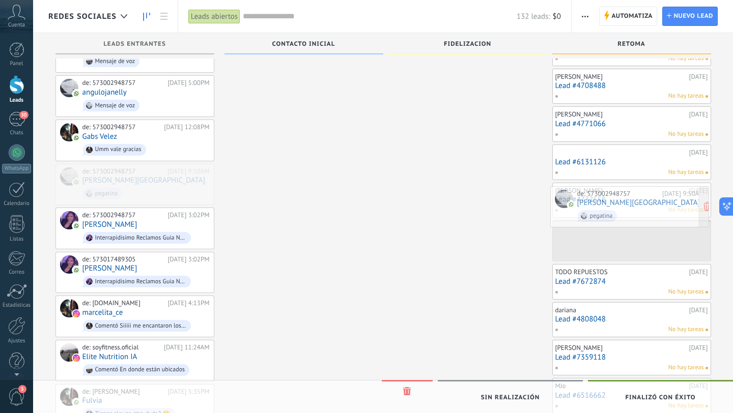
drag, startPoint x: 157, startPoint y: 166, endPoint x: 651, endPoint y: 203, distance: 496.1
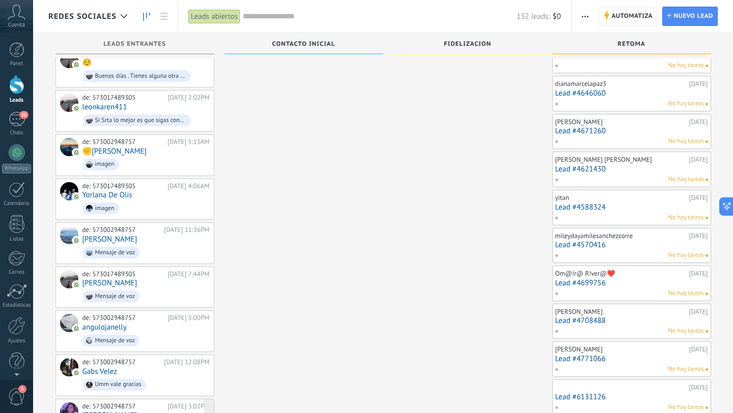
scroll to position [905, 0]
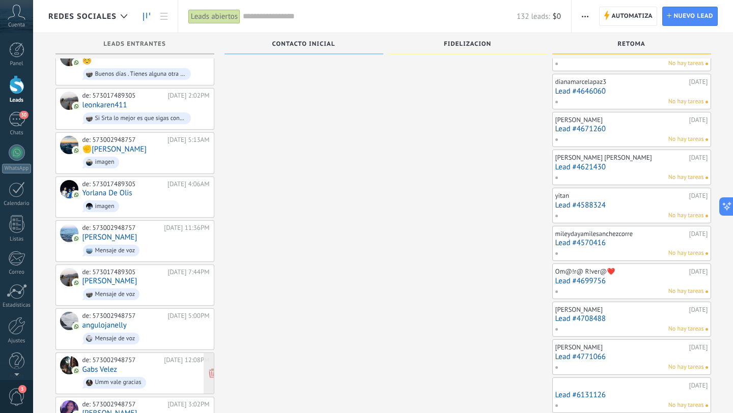
click at [173, 375] on span "Umm vale gracias" at bounding box center [145, 383] width 127 height 16
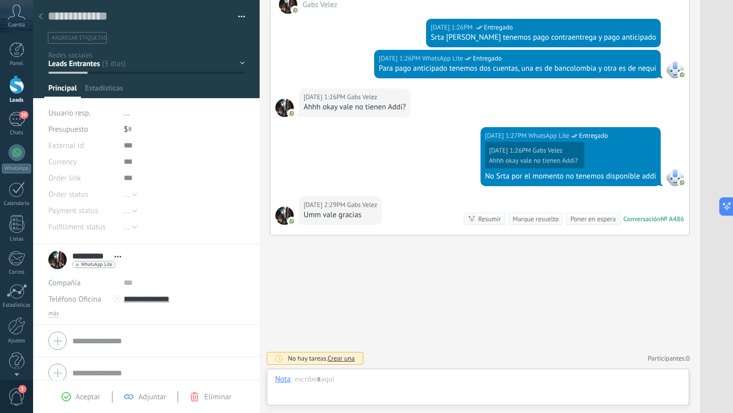
scroll to position [15, 0]
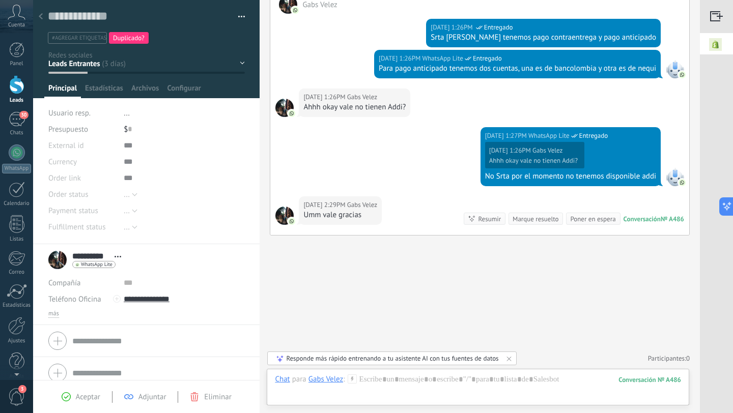
click at [42, 14] on use at bounding box center [41, 16] width 4 height 6
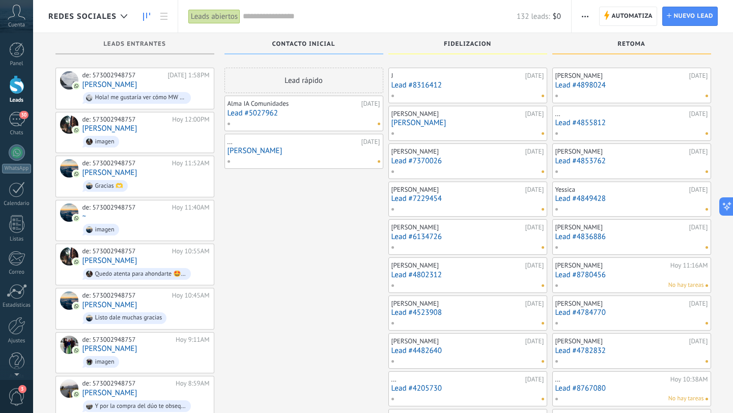
scroll to position [905, 0]
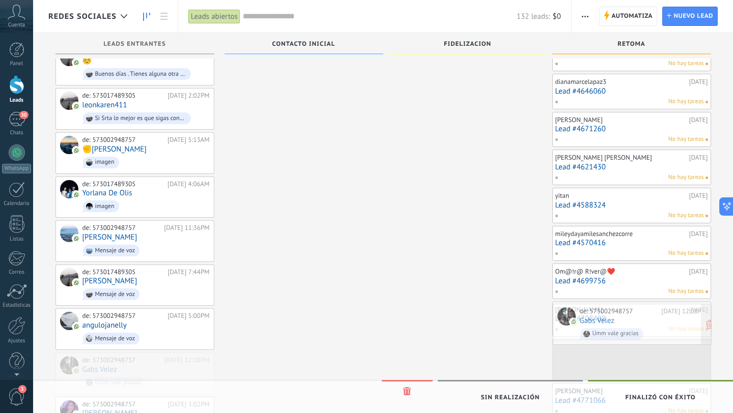
drag, startPoint x: 168, startPoint y: 360, endPoint x: 665, endPoint y: 325, distance: 498.5
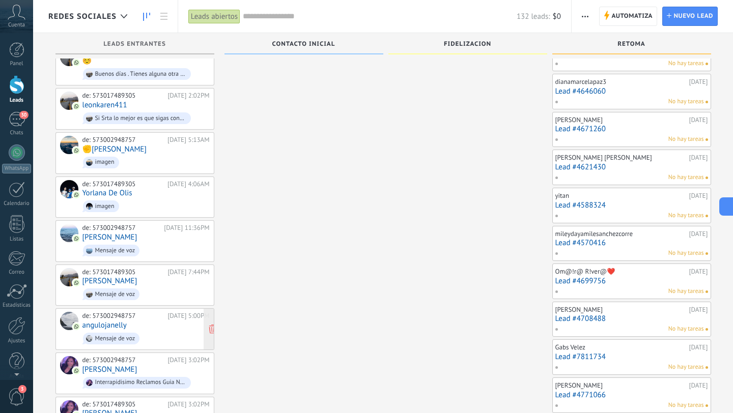
click at [169, 312] on div "de: 573002948757 [DATE] 5:00PM angulojanelly Mensaje de voz" at bounding box center [145, 329] width 127 height 35
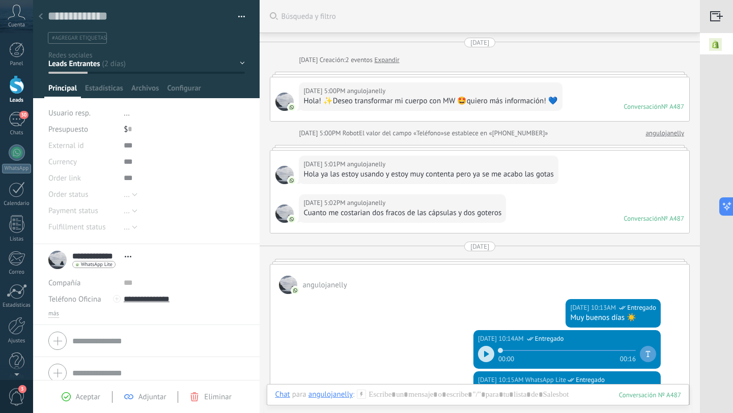
click at [43, 15] on div at bounding box center [41, 17] width 14 height 20
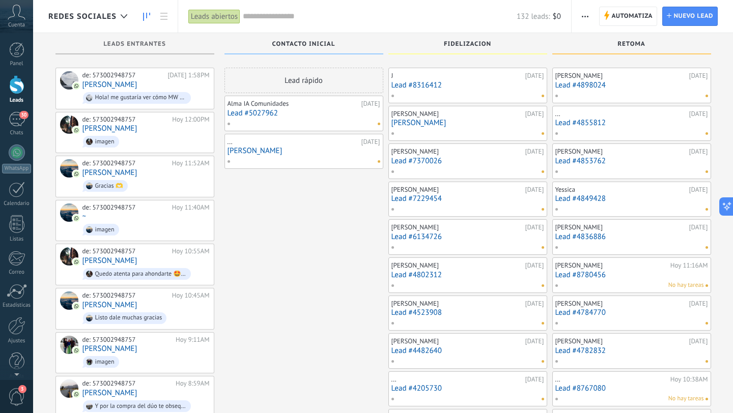
scroll to position [905, 0]
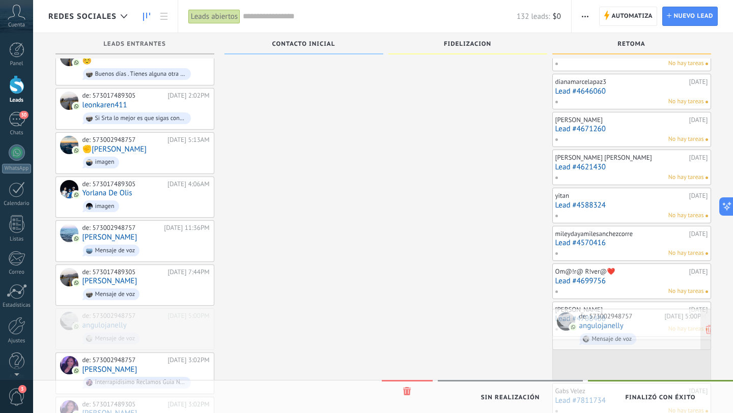
drag, startPoint x: 164, startPoint y: 319, endPoint x: 661, endPoint y: 333, distance: 497.0
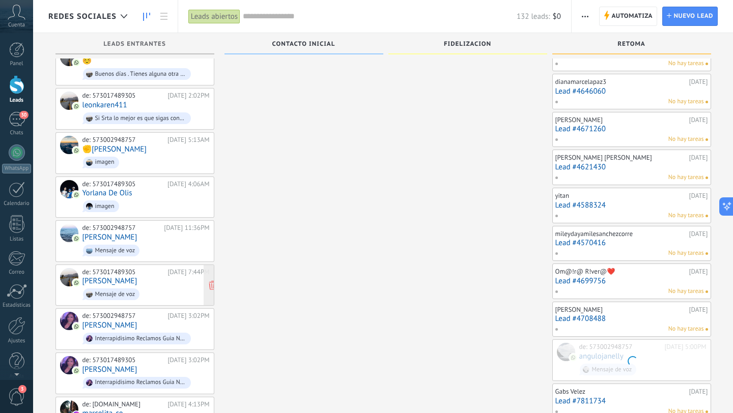
click at [163, 270] on div "de: 573017489305 [DATE] 7:44PM [PERSON_NAME] Mensaje de voz" at bounding box center [145, 285] width 127 height 35
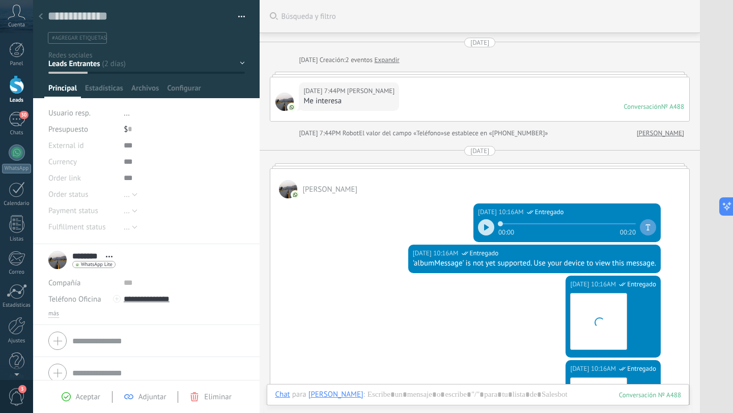
click at [40, 16] on use at bounding box center [41, 16] width 4 height 6
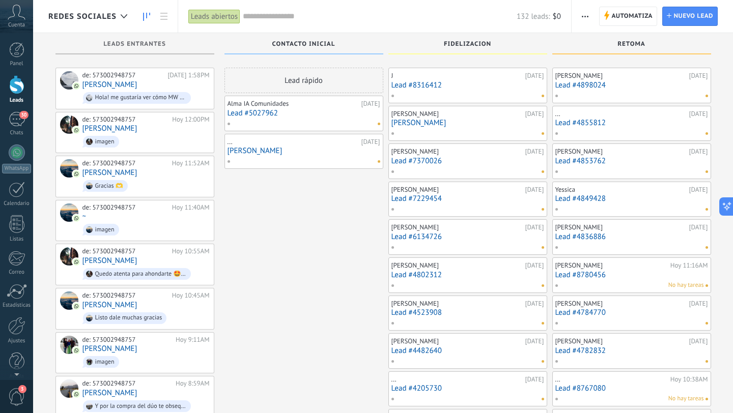
scroll to position [905, 0]
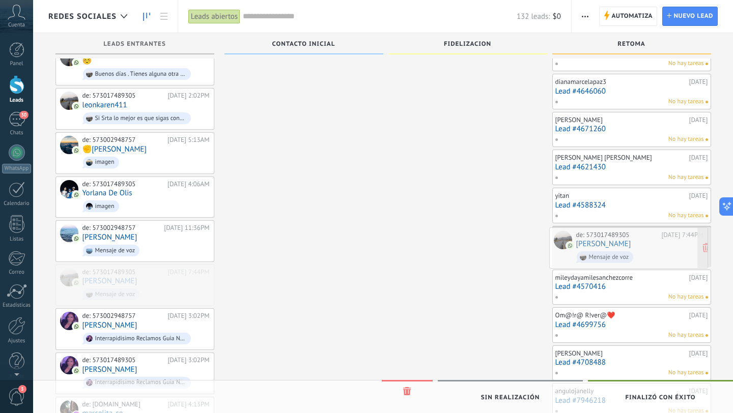
drag, startPoint x: 161, startPoint y: 274, endPoint x: 655, endPoint y: 249, distance: 494.3
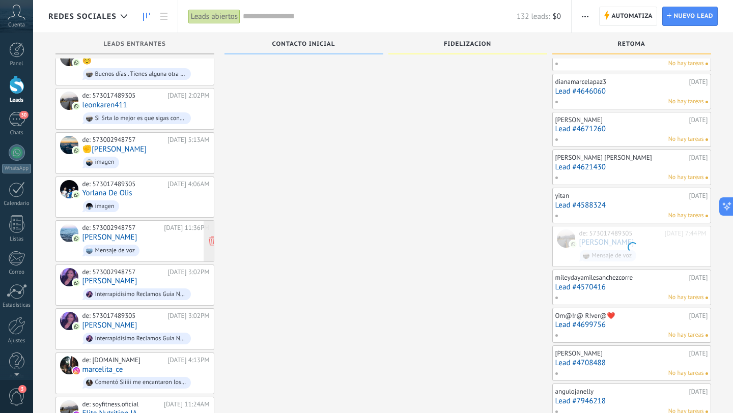
click at [174, 224] on div "de: 573002948757 [DATE] 11:36PM [PERSON_NAME] de voz" at bounding box center [145, 241] width 127 height 35
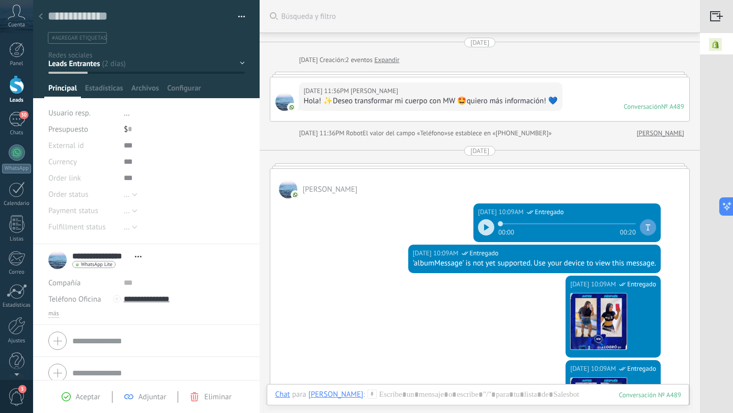
click at [41, 18] on use at bounding box center [41, 16] width 4 height 6
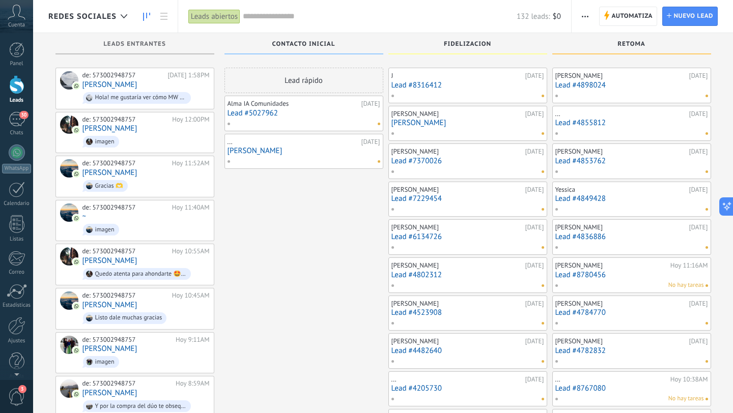
scroll to position [905, 0]
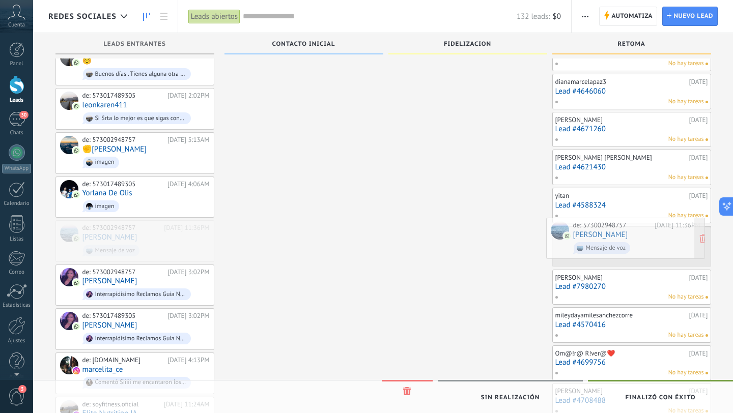
drag, startPoint x: 143, startPoint y: 223, endPoint x: 634, endPoint y: 232, distance: 490.7
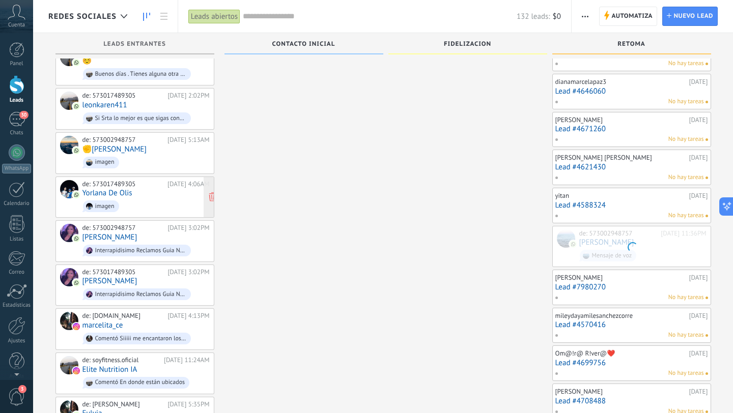
click at [171, 180] on div "[DATE] 4:06AM" at bounding box center [188, 184] width 42 height 8
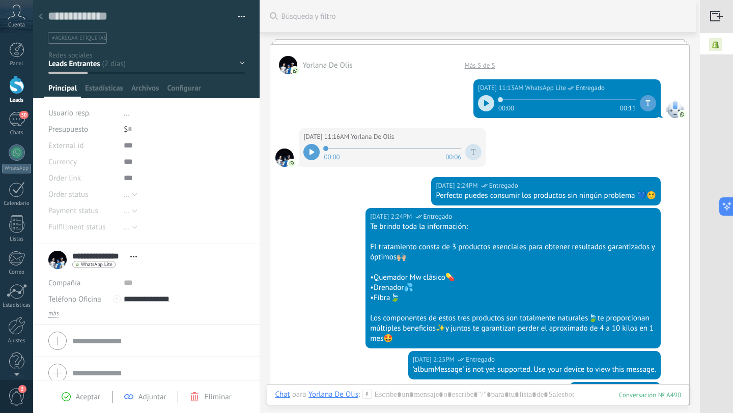
scroll to position [114, 0]
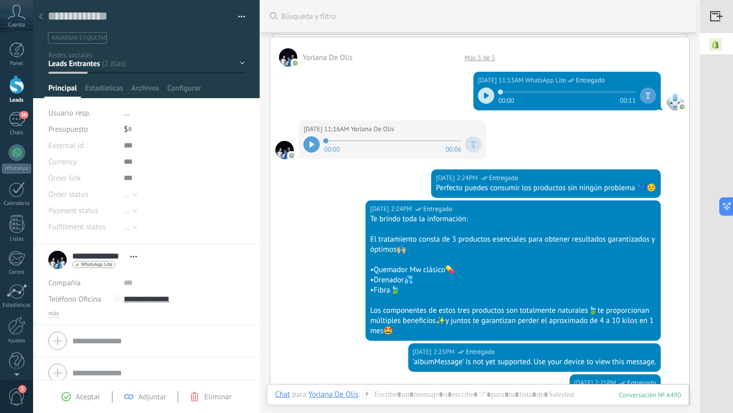
click at [43, 16] on div at bounding box center [41, 17] width 14 height 20
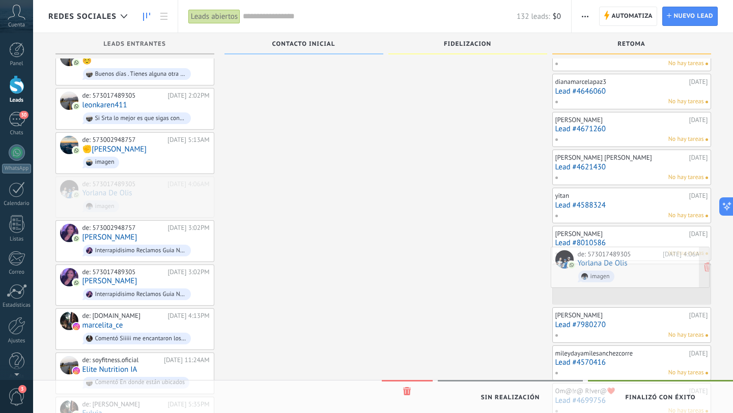
drag, startPoint x: 154, startPoint y: 191, endPoint x: 649, endPoint y: 273, distance: 502.0
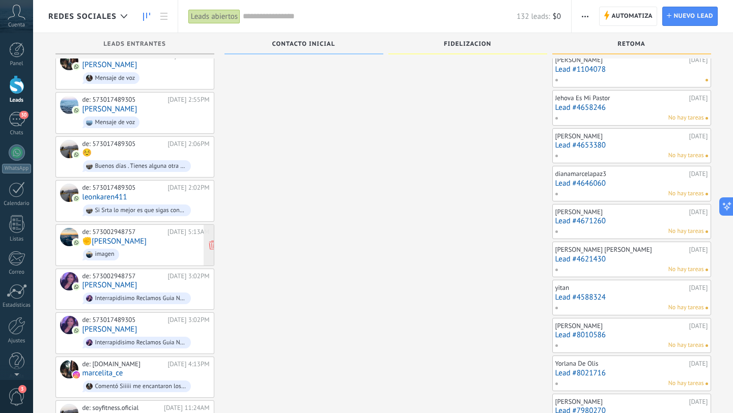
scroll to position [812, 0]
click at [161, 248] on span "imagen" at bounding box center [145, 256] width 127 height 16
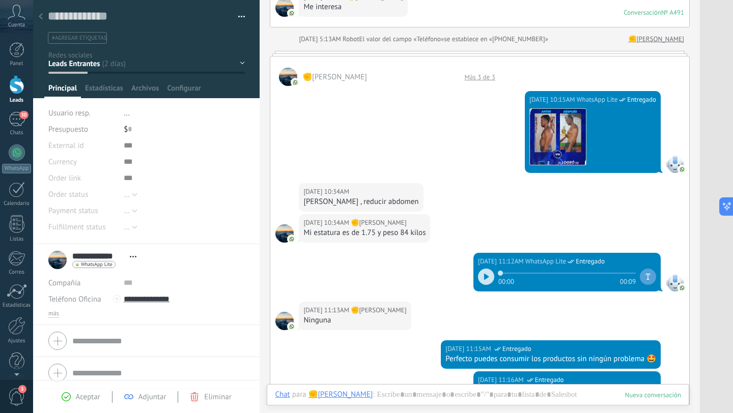
scroll to position [97, 0]
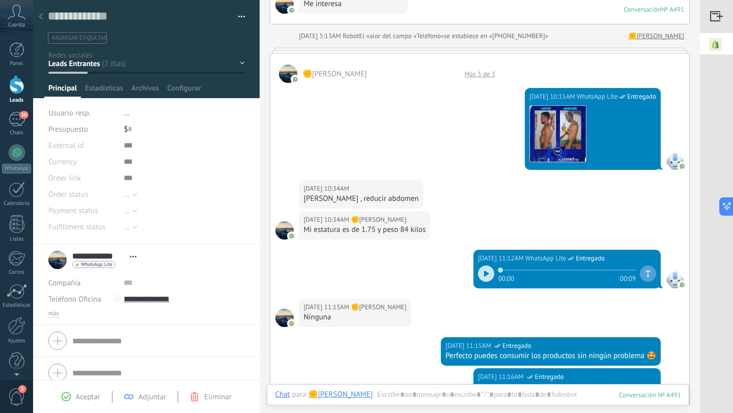
click at [40, 15] on use at bounding box center [41, 16] width 4 height 6
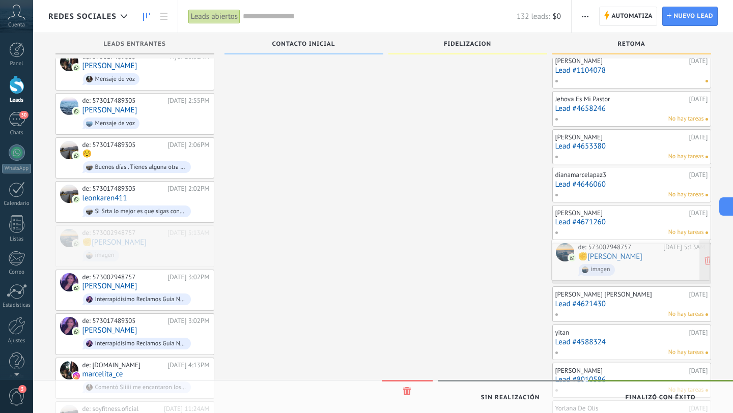
drag, startPoint x: 155, startPoint y: 237, endPoint x: 650, endPoint y: 263, distance: 496.4
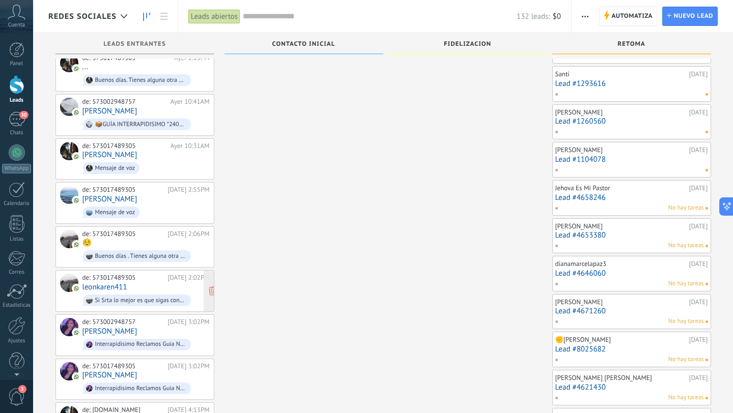
scroll to position [717, 0]
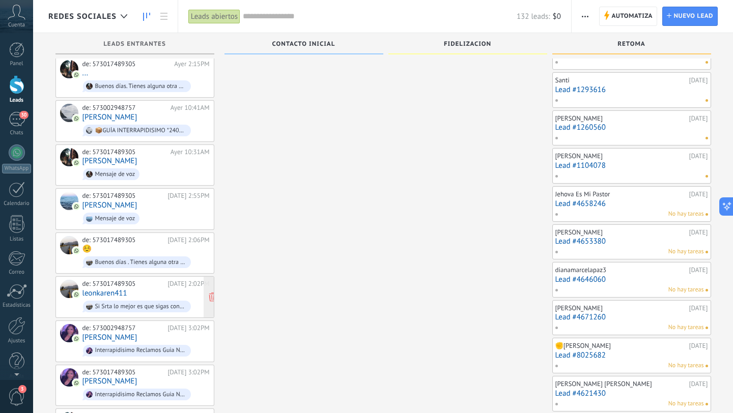
click at [171, 284] on div "de: 573017489305 [DATE] 2:02PM leonkaren411 Si Srta lo mejor es que sigas consu…" at bounding box center [145, 297] width 127 height 35
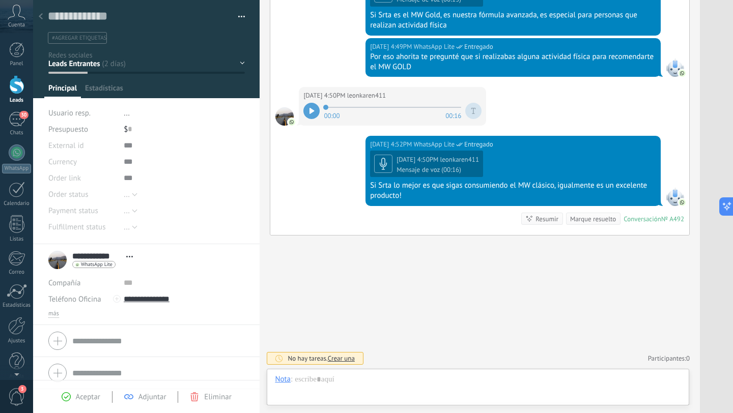
scroll to position [15, 0]
click at [44, 18] on div at bounding box center [41, 17] width 14 height 20
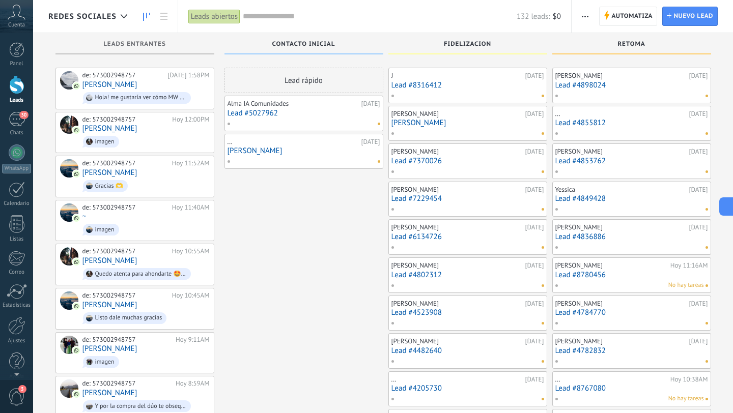
scroll to position [717, 0]
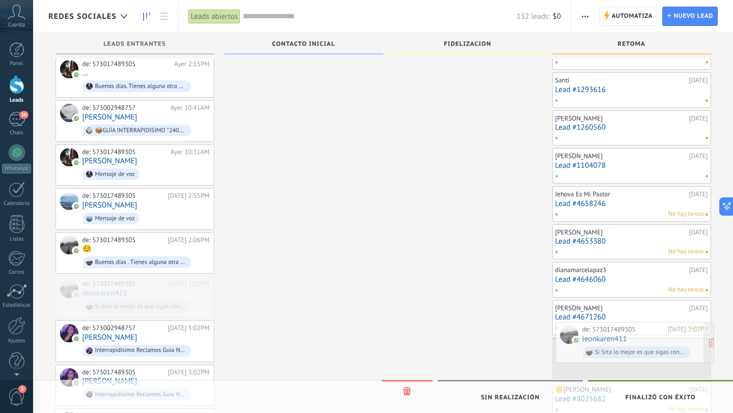
drag, startPoint x: 171, startPoint y: 286, endPoint x: 670, endPoint y: 344, distance: 502.2
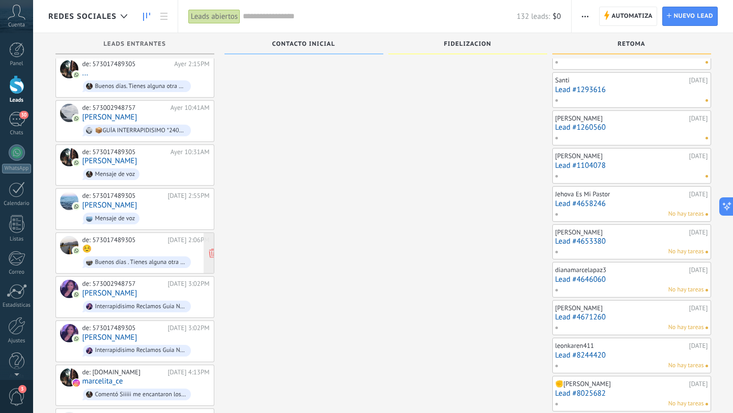
click at [128, 240] on div "de: 573017489305 [DATE] 2:06PM ☺️ Buenos días . Tienes alguna otra duda ? ☺️" at bounding box center [145, 253] width 127 height 35
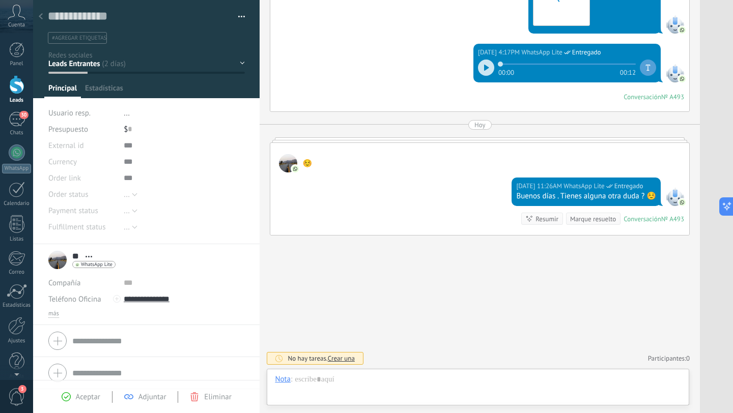
scroll to position [15, 0]
click at [43, 16] on div at bounding box center [41, 17] width 14 height 20
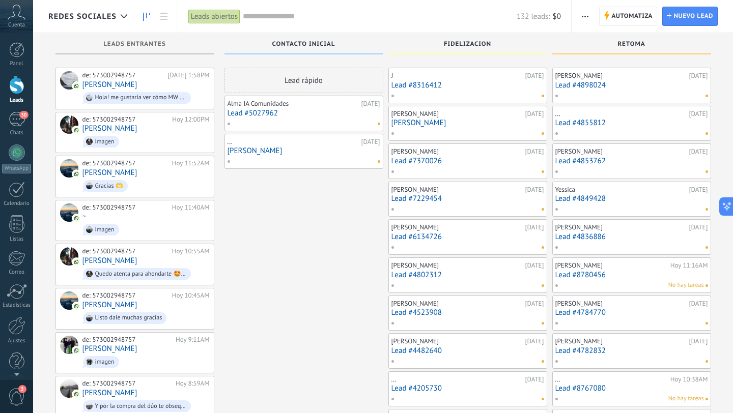
scroll to position [717, 0]
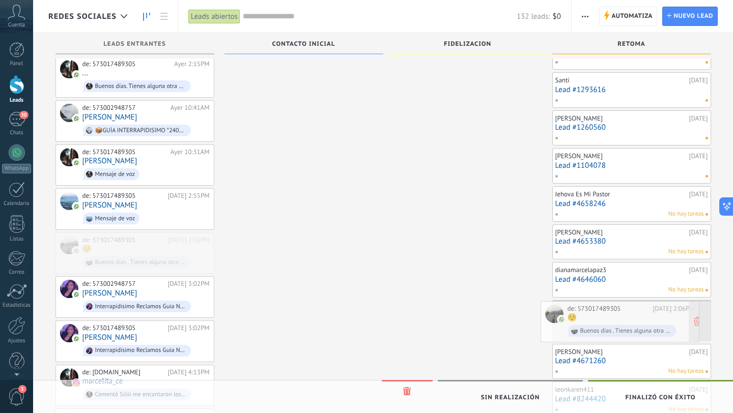
drag, startPoint x: 174, startPoint y: 236, endPoint x: 659, endPoint y: 315, distance: 491.4
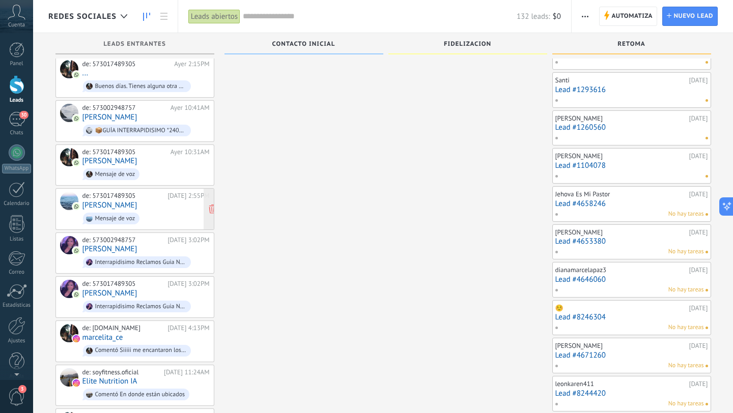
click at [186, 211] on span "Mensaje de voz" at bounding box center [145, 219] width 127 height 16
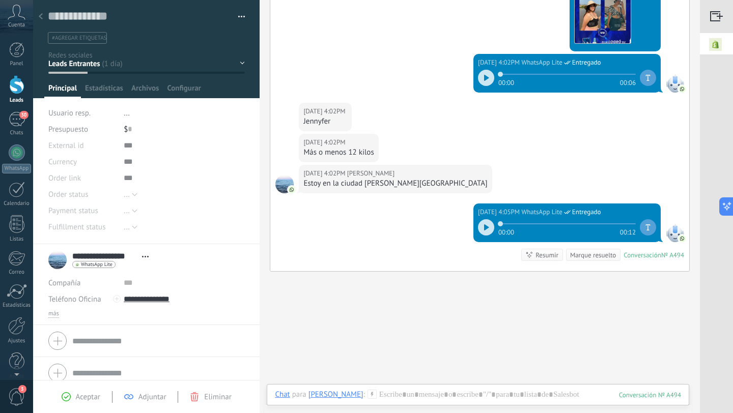
scroll to position [268, 0]
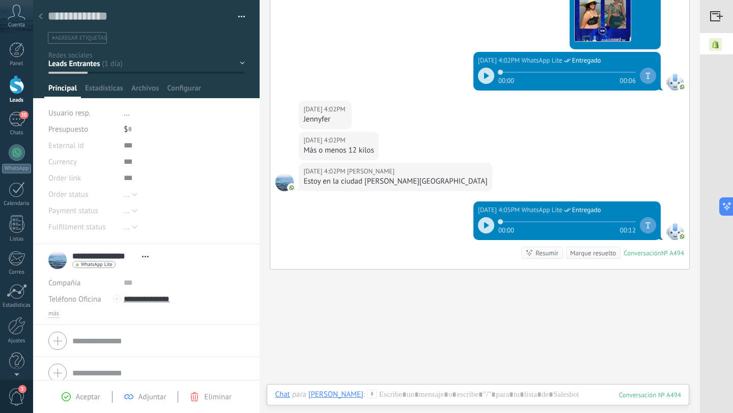
click at [42, 17] on icon at bounding box center [41, 16] width 4 height 6
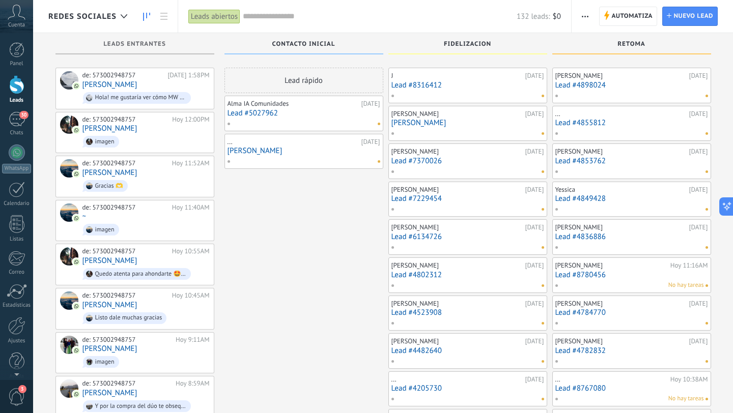
scroll to position [717, 0]
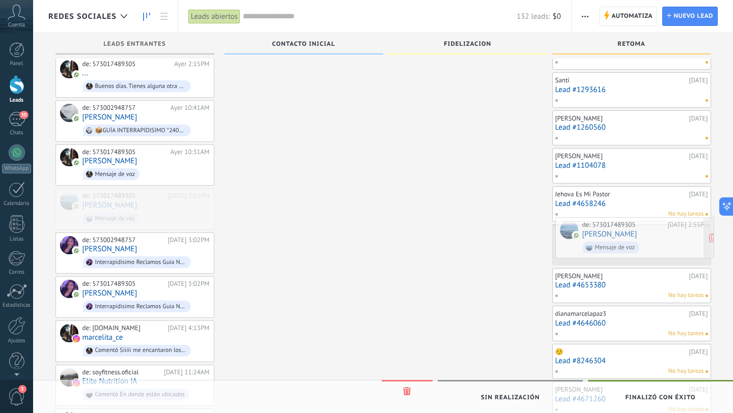
drag, startPoint x: 163, startPoint y: 202, endPoint x: 662, endPoint y: 239, distance: 500.2
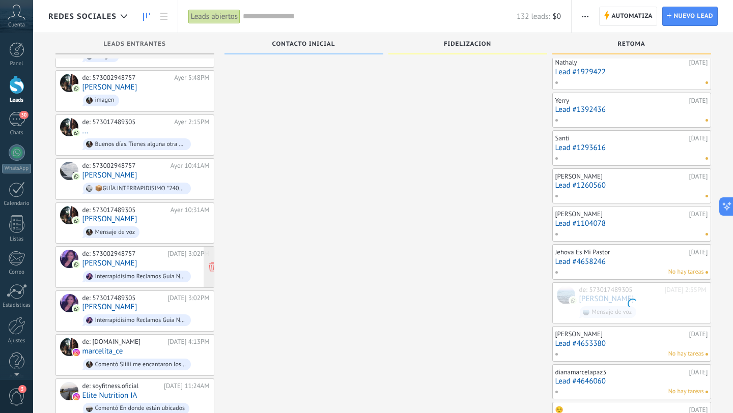
scroll to position [660, 0]
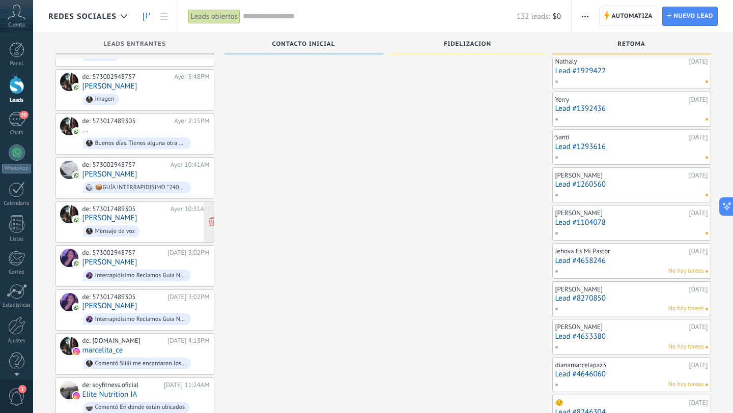
click at [167, 223] on span "Mensaje de voz" at bounding box center [145, 231] width 127 height 16
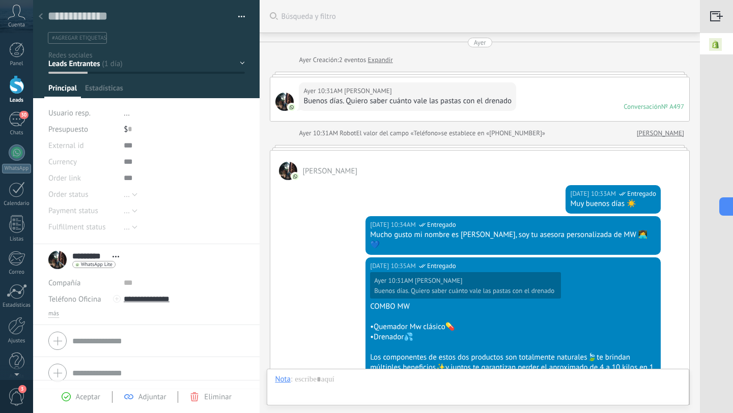
scroll to position [382, 0]
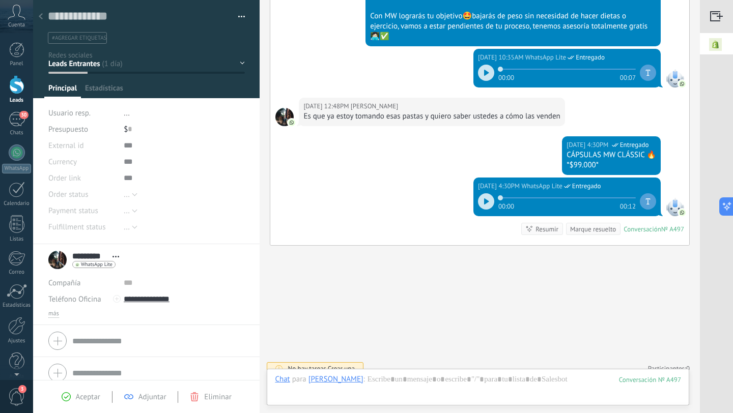
click at [42, 14] on use at bounding box center [41, 16] width 4 height 6
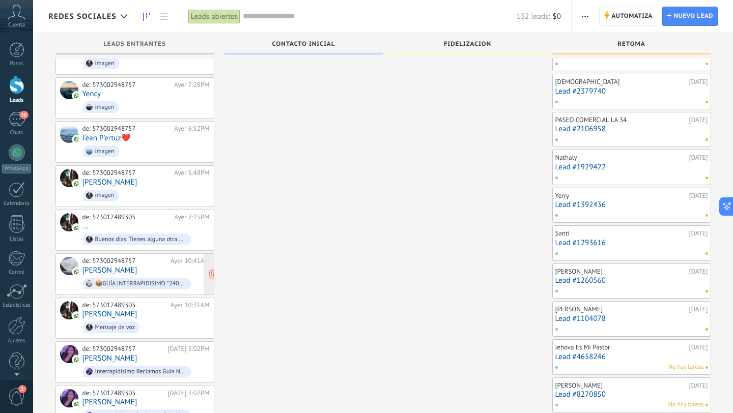
scroll to position [565, 0]
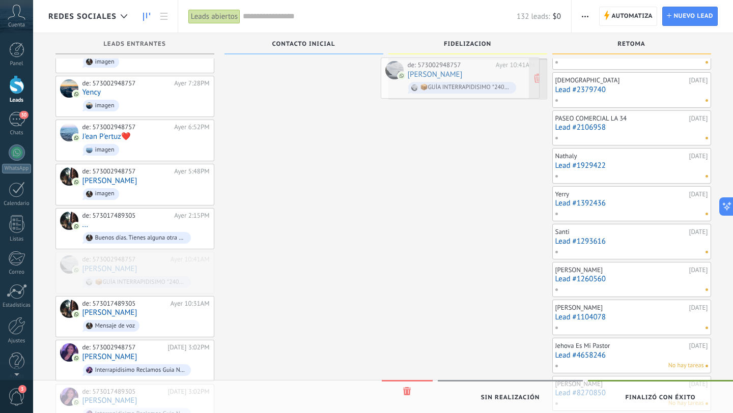
drag, startPoint x: 186, startPoint y: 260, endPoint x: 511, endPoint y: 74, distance: 374.6
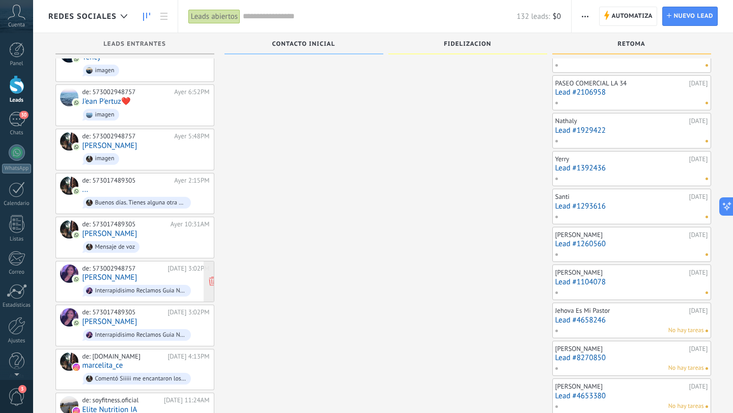
scroll to position [616, 0]
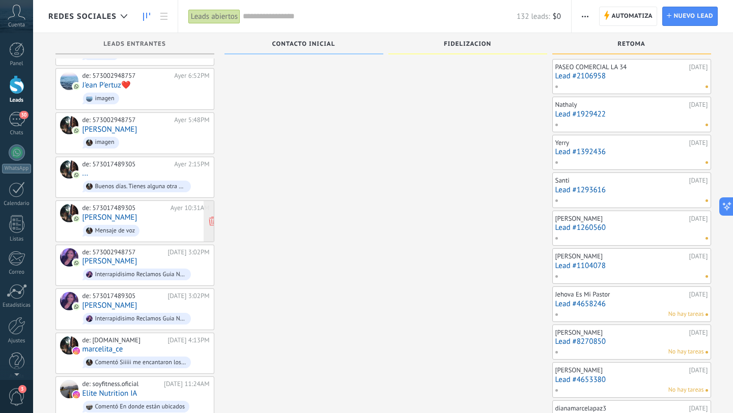
click at [160, 223] on span "Mensaje de voz" at bounding box center [145, 231] width 127 height 16
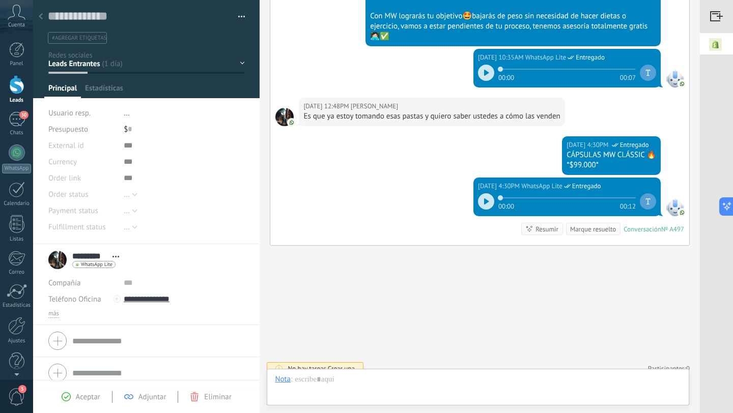
scroll to position [15, 0]
click at [42, 15] on icon at bounding box center [41, 16] width 4 height 6
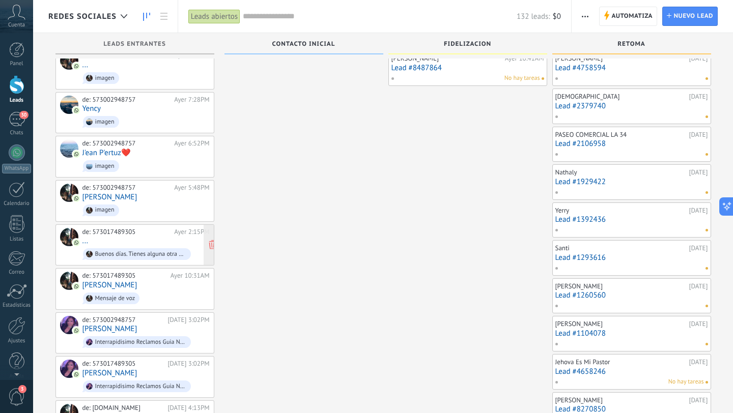
scroll to position [550, 0]
click at [150, 227] on div "de: 573017489305 [DATE] 2:15PM ... Buenos días. Tienes alguna otra duda acerca …" at bounding box center [145, 244] width 127 height 35
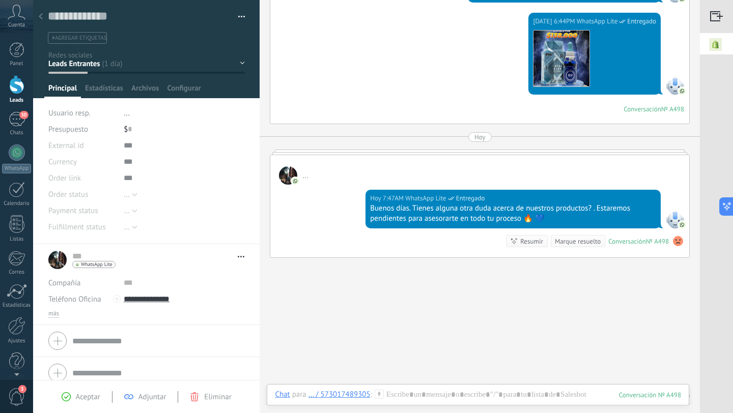
scroll to position [643, 0]
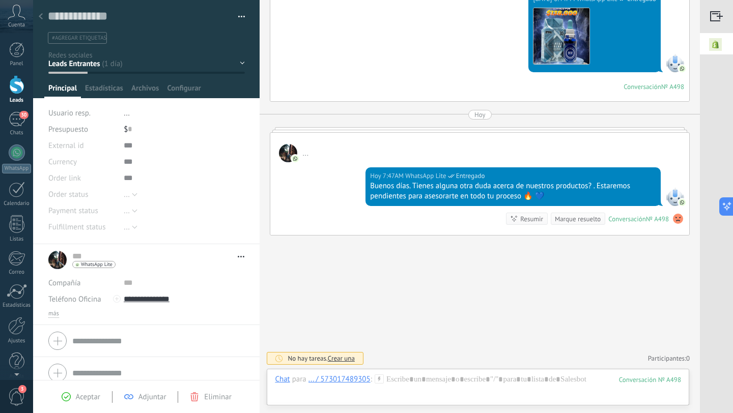
click at [40, 16] on use at bounding box center [41, 16] width 4 height 6
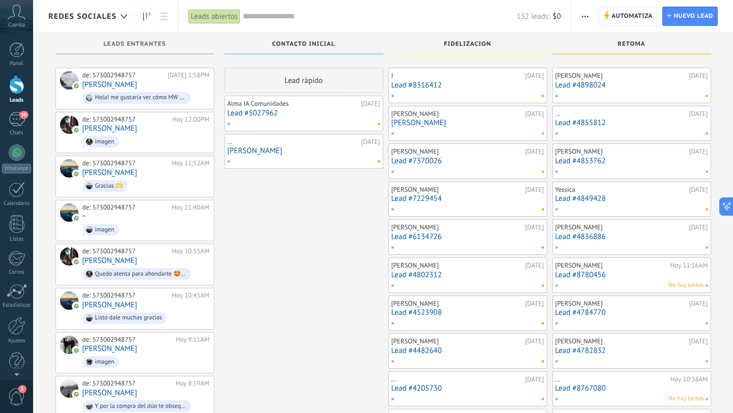
scroll to position [550, 0]
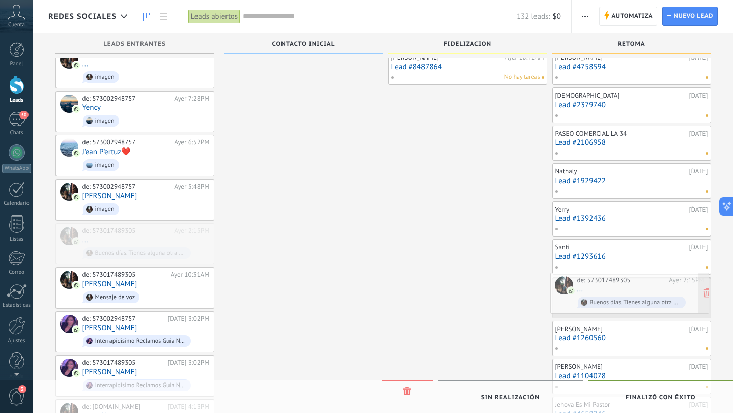
drag, startPoint x: 173, startPoint y: 235, endPoint x: 668, endPoint y: 293, distance: 498.6
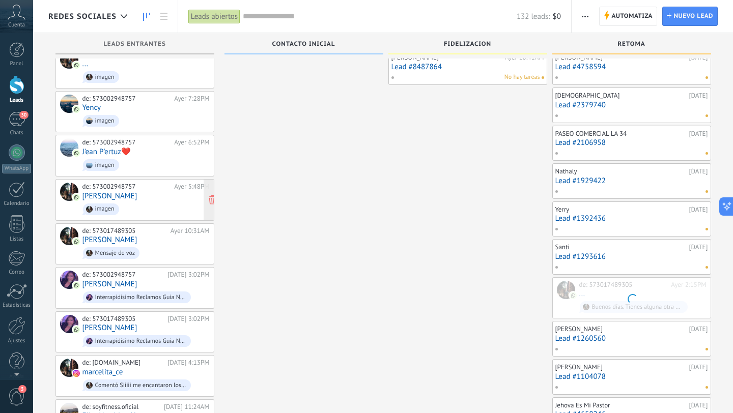
click at [172, 187] on div "de: 573002948757 [DATE] 5:48PM [PERSON_NAME] imagen" at bounding box center [145, 200] width 127 height 35
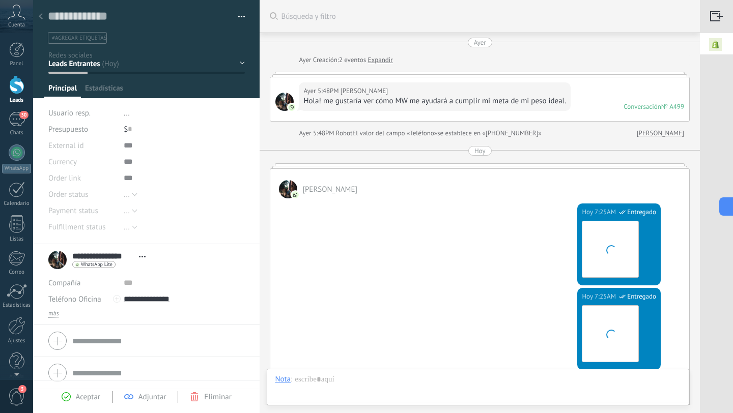
scroll to position [15, 0]
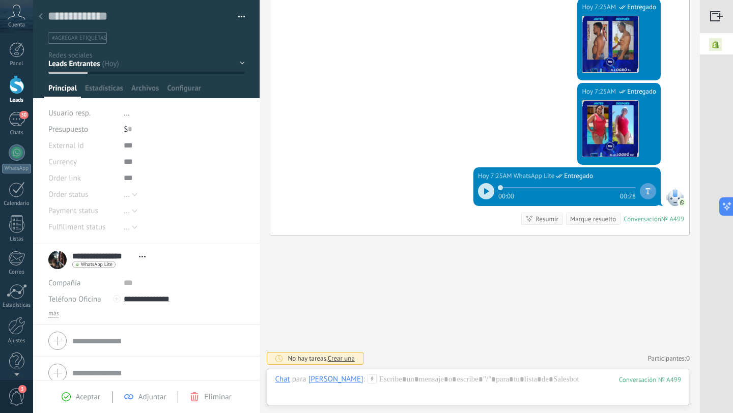
click at [42, 15] on icon at bounding box center [41, 16] width 4 height 6
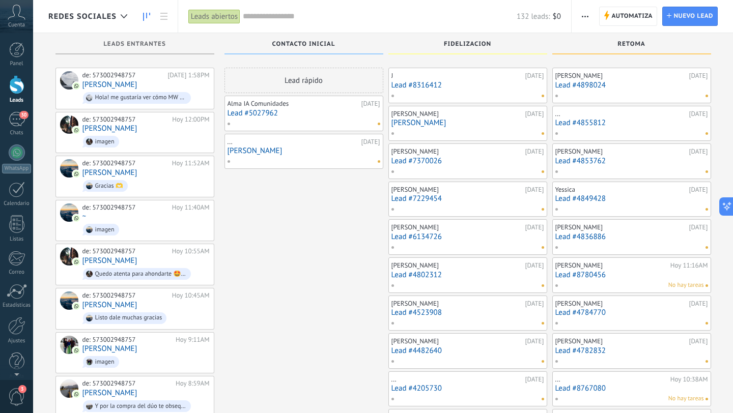
scroll to position [550, 0]
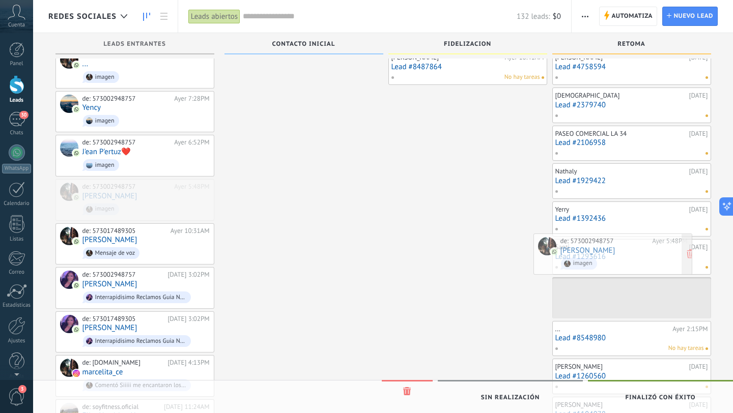
drag, startPoint x: 169, startPoint y: 204, endPoint x: 647, endPoint y: 266, distance: 481.9
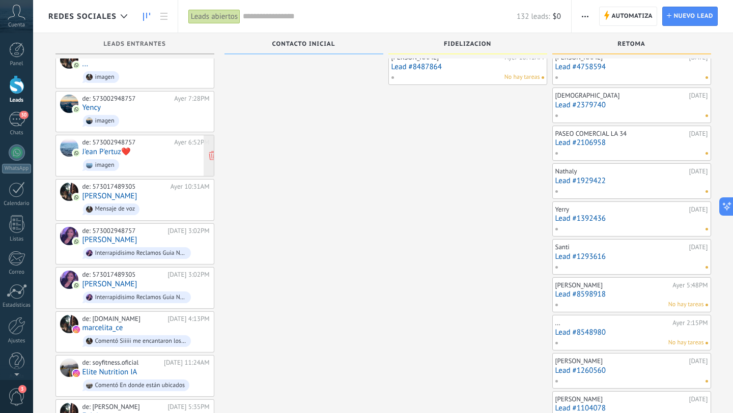
click at [139, 157] on span "imagen" at bounding box center [145, 165] width 127 height 16
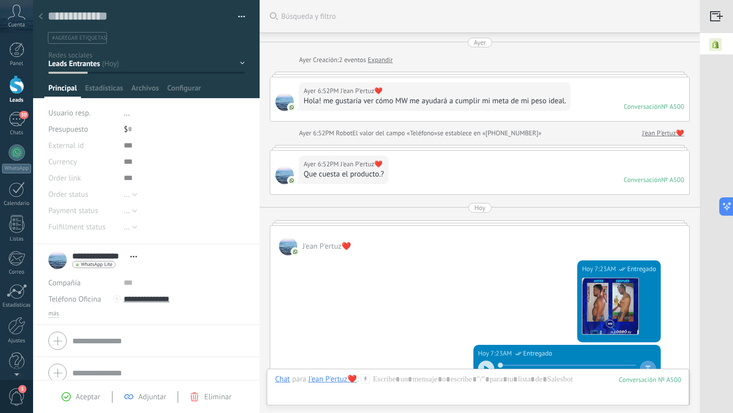
click at [44, 19] on div at bounding box center [41, 17] width 14 height 20
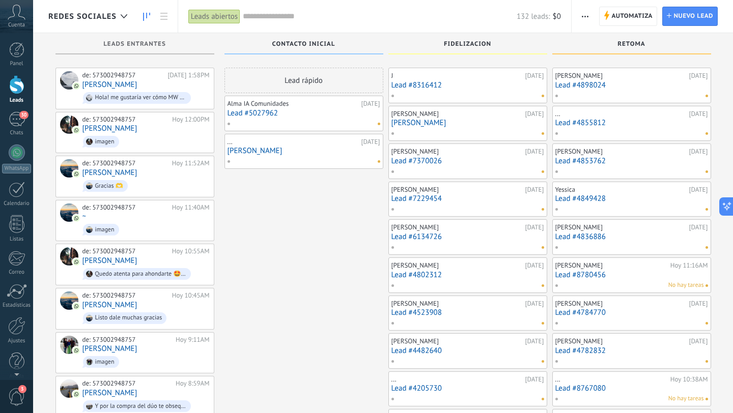
scroll to position [550, 0]
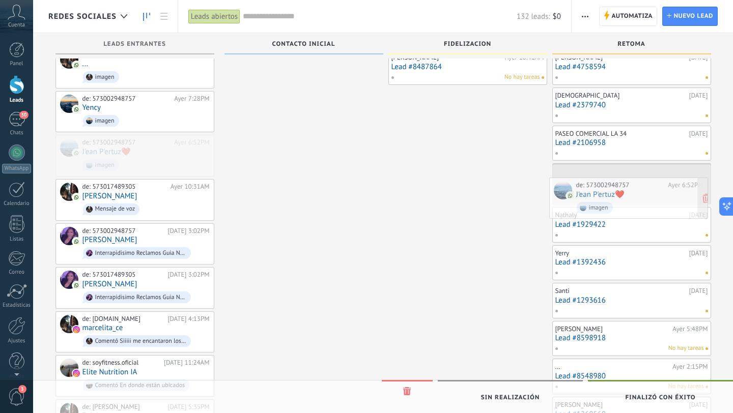
drag, startPoint x: 180, startPoint y: 149, endPoint x: 674, endPoint y: 199, distance: 496.2
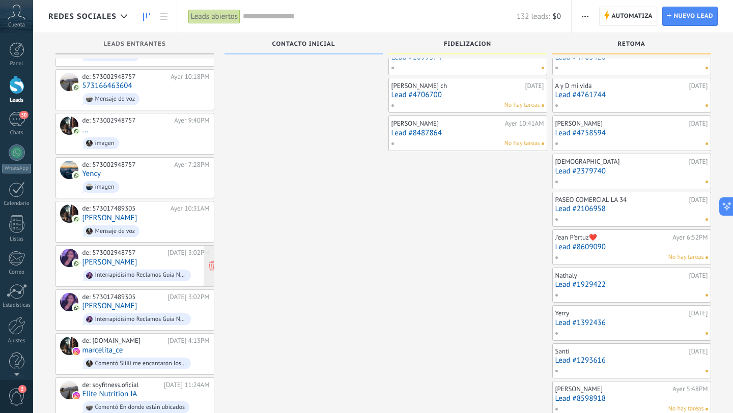
scroll to position [484, 0]
click at [121, 179] on span "imagen" at bounding box center [145, 187] width 127 height 16
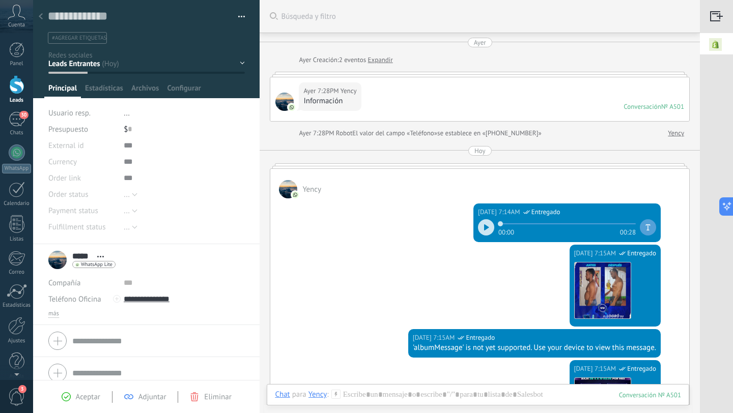
click at [39, 17] on icon at bounding box center [41, 16] width 4 height 6
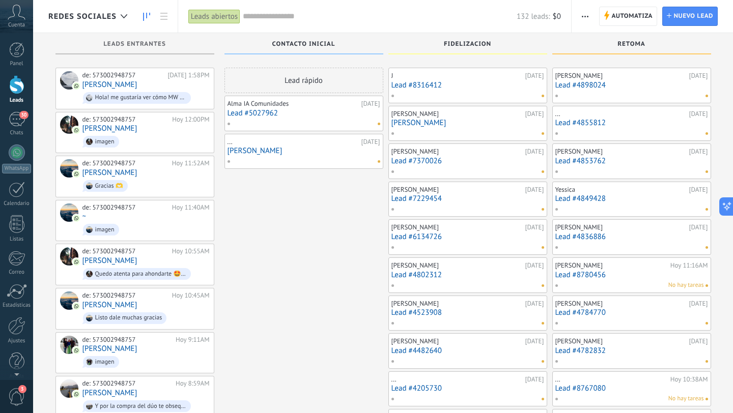
scroll to position [484, 0]
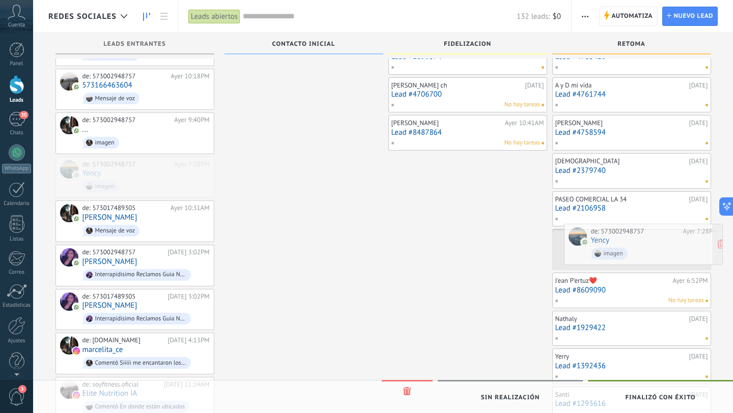
drag, startPoint x: 155, startPoint y: 172, endPoint x: 663, endPoint y: 246, distance: 513.9
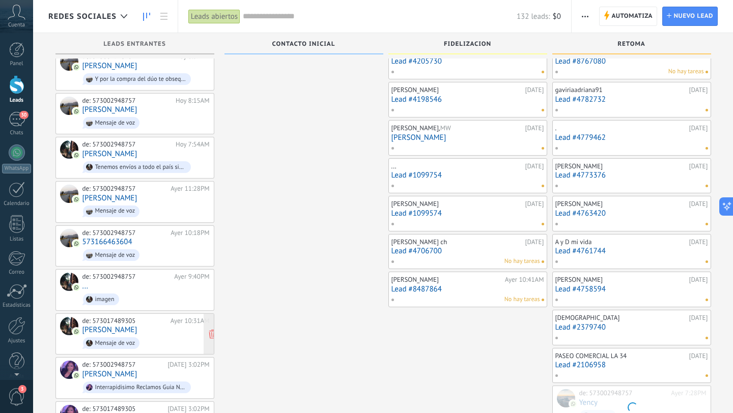
scroll to position [327, 0]
click at [141, 292] on span "imagen" at bounding box center [145, 300] width 127 height 16
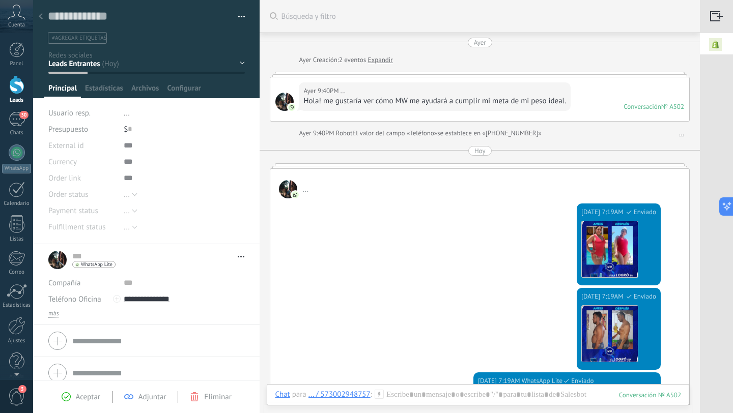
click at [41, 14] on icon at bounding box center [41, 16] width 4 height 6
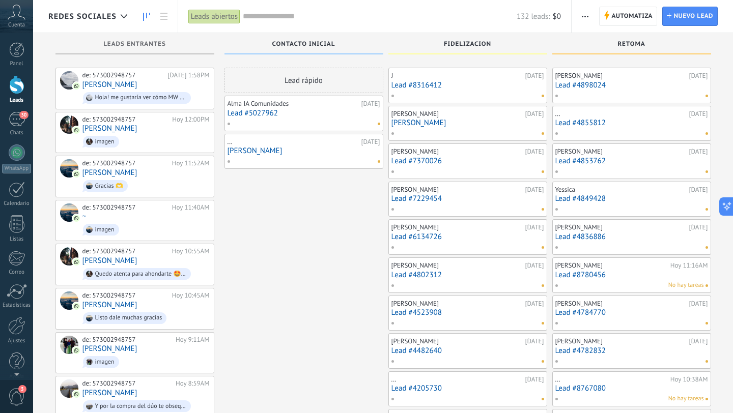
scroll to position [327, 0]
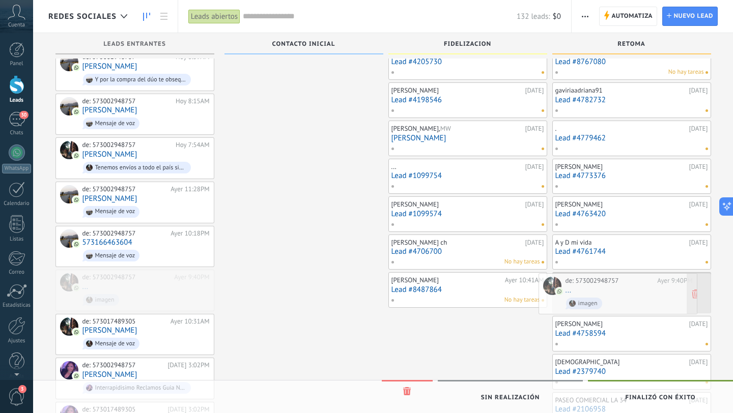
drag, startPoint x: 174, startPoint y: 282, endPoint x: 657, endPoint y: 292, distance: 483.1
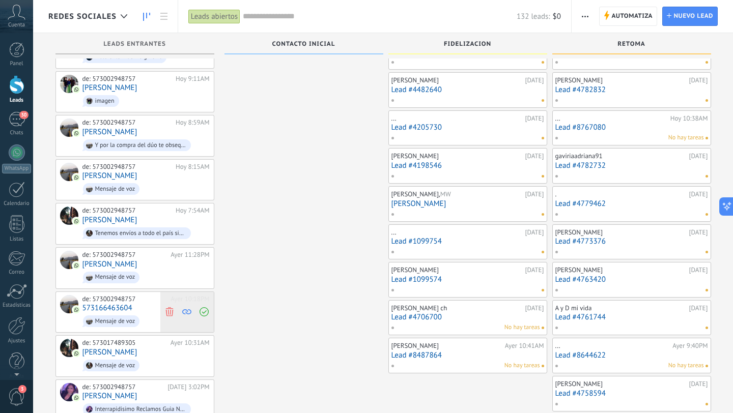
scroll to position [262, 0]
click at [173, 303] on div "de: 573002948757 [DATE] 10:18PM 573166463604 Mensaje de voz" at bounding box center [145, 312] width 127 height 35
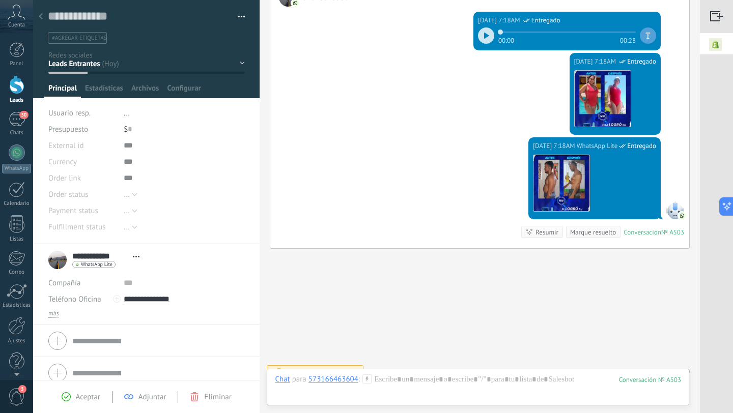
scroll to position [205, 0]
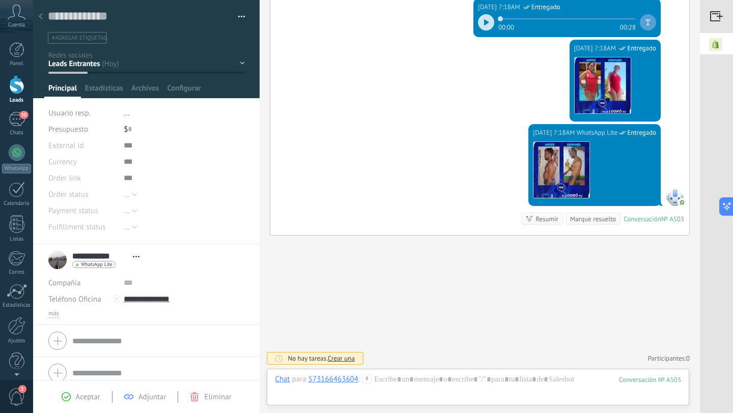
click at [41, 15] on use at bounding box center [41, 16] width 4 height 6
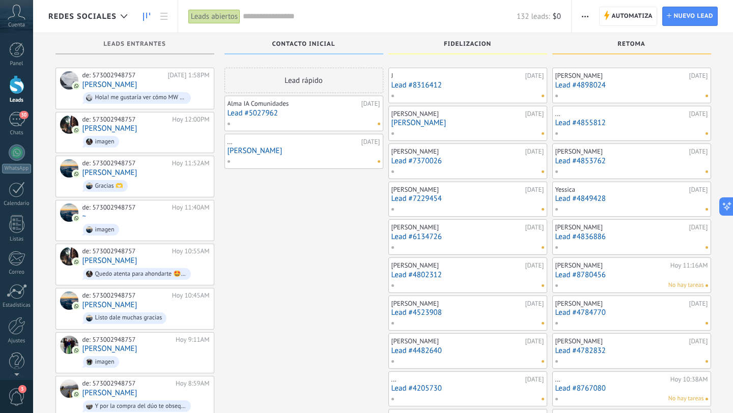
scroll to position [262, 0]
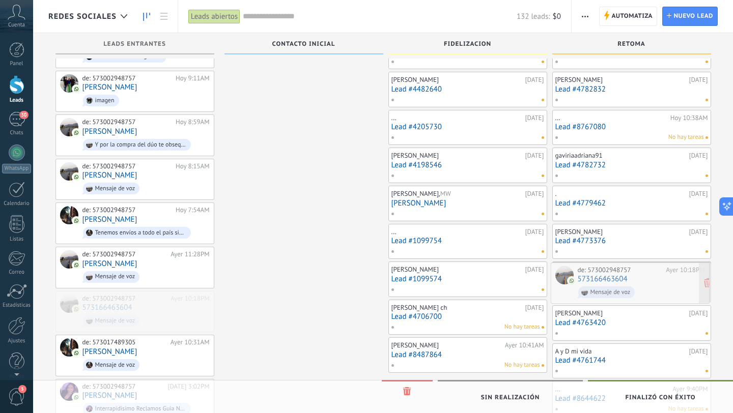
drag, startPoint x: 171, startPoint y: 310, endPoint x: 666, endPoint y: 288, distance: 495.8
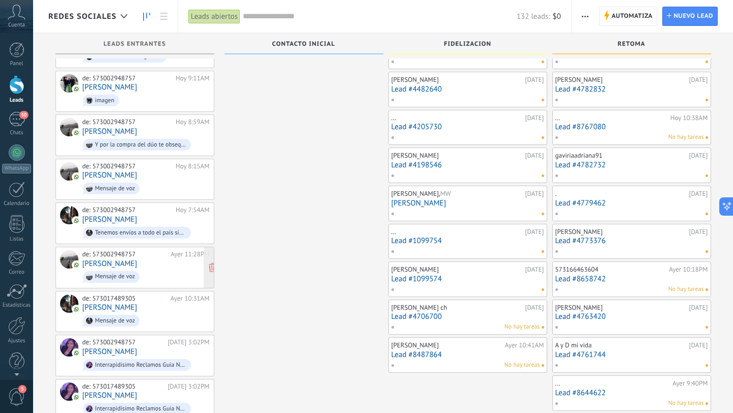
click at [147, 259] on div "de: 573002948757 [DATE] 11:28PM [PERSON_NAME] Mensaje de voz" at bounding box center [145, 267] width 127 height 35
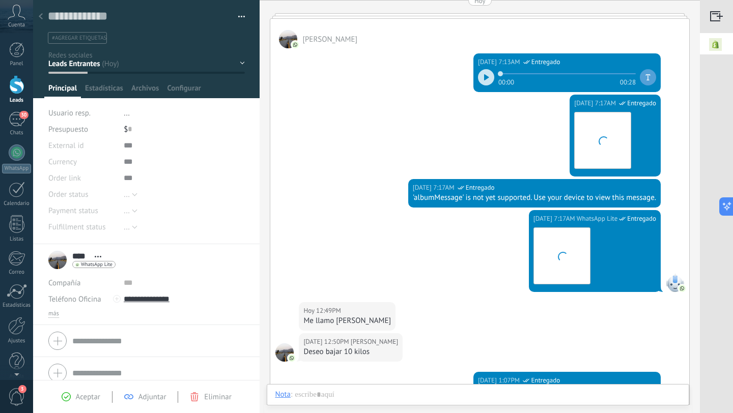
scroll to position [65, 0]
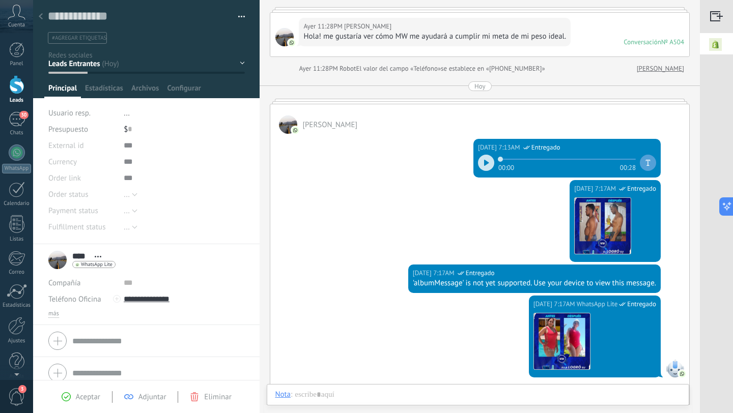
click at [45, 18] on div at bounding box center [41, 17] width 14 height 20
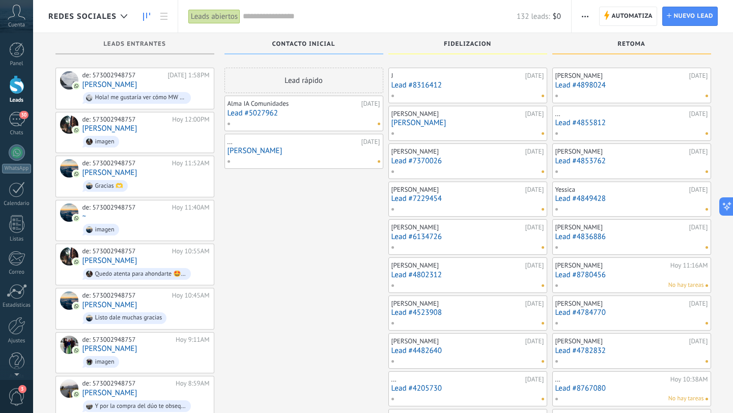
scroll to position [262, 0]
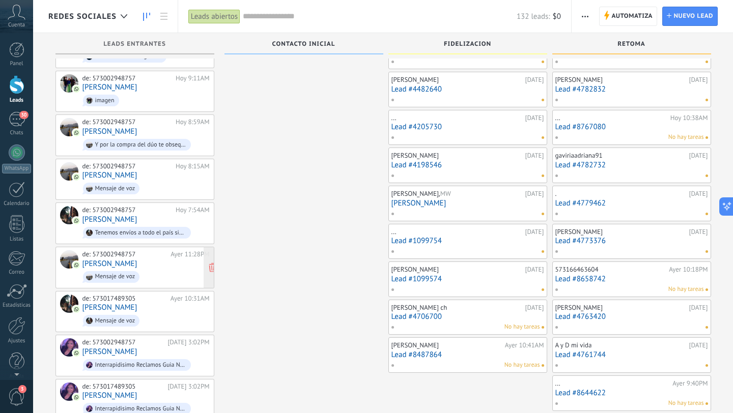
click at [169, 261] on div "de: 573002948757 [DATE] 11:28PM [PERSON_NAME] Mensaje de voz" at bounding box center [145, 267] width 127 height 35
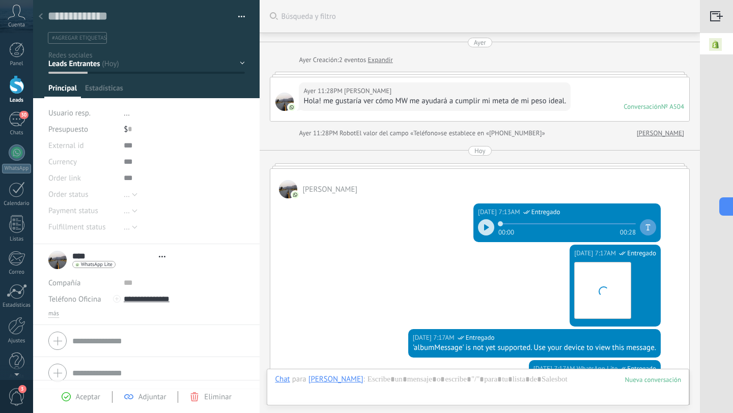
click at [41, 15] on icon at bounding box center [41, 16] width 4 height 6
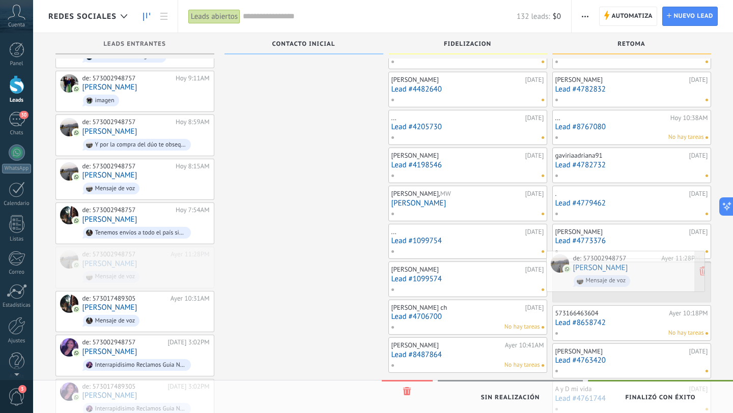
drag, startPoint x: 152, startPoint y: 259, endPoint x: 642, endPoint y: 268, distance: 490.7
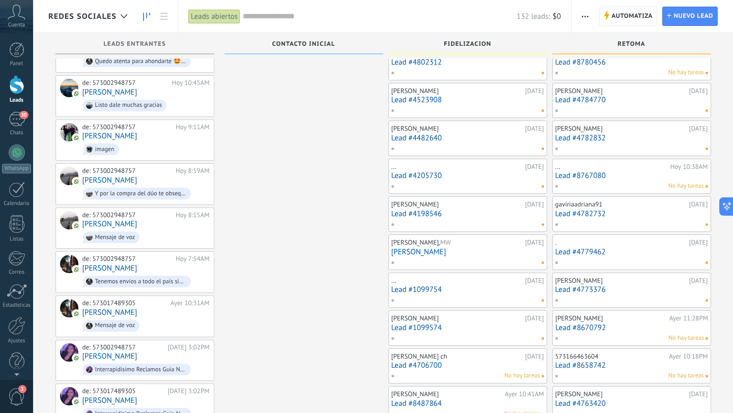
scroll to position [199, 0]
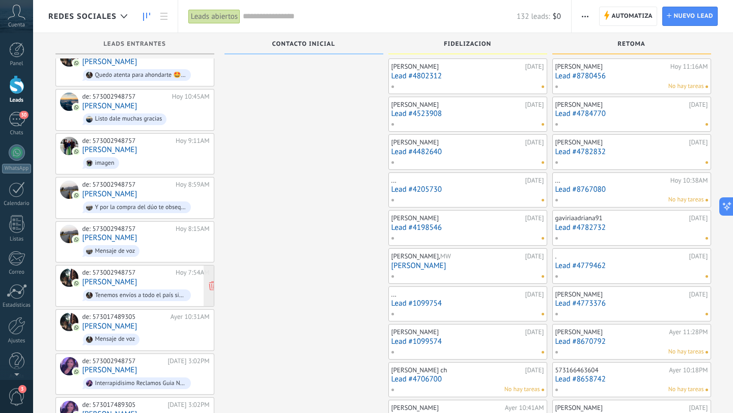
click at [185, 275] on div "de: 573002948757 [DATE] 7:54AM [PERSON_NAME] Tenemos envíos a todo el país sin …" at bounding box center [145, 286] width 127 height 35
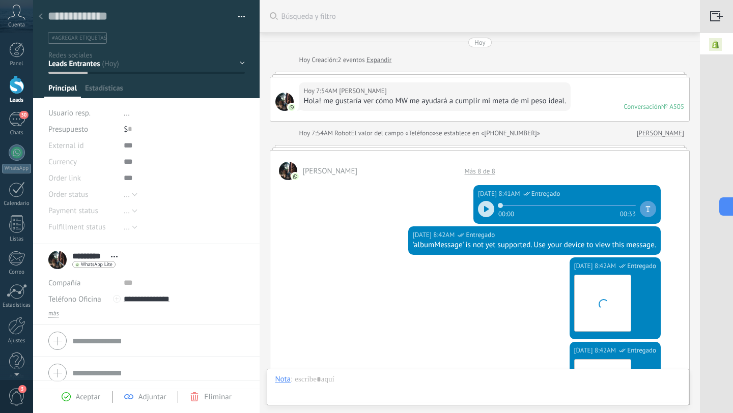
scroll to position [557, 0]
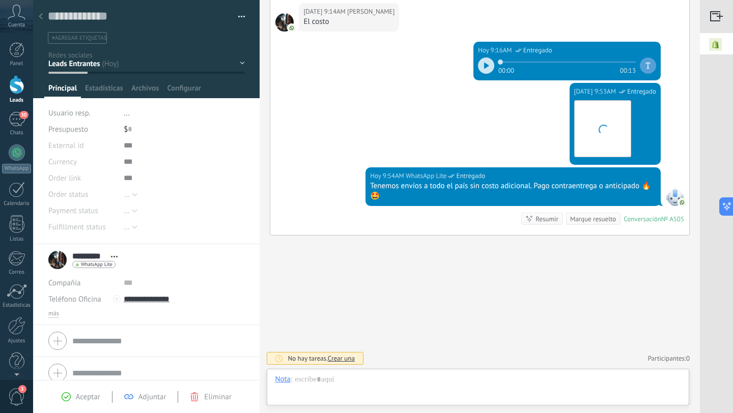
click at [40, 15] on use at bounding box center [41, 16] width 4 height 6
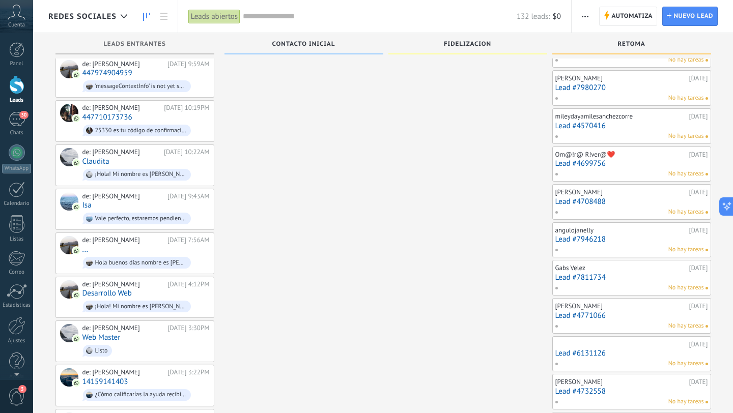
scroll to position [1554, 0]
click at [167, 280] on div "[DATE] 4:12PM" at bounding box center [188, 284] width 42 height 8
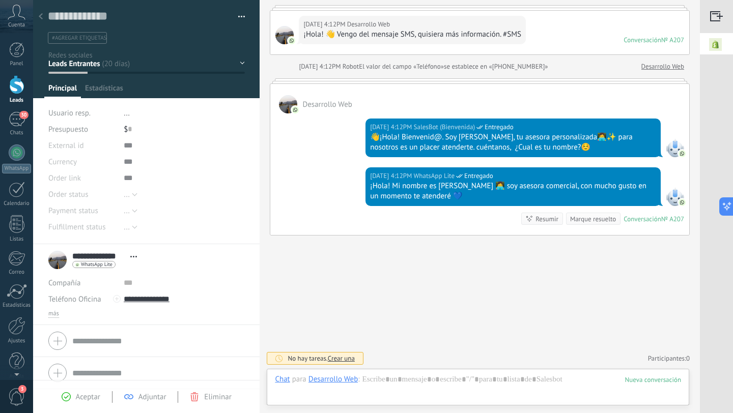
scroll to position [15, 0]
click at [40, 16] on use at bounding box center [41, 16] width 4 height 6
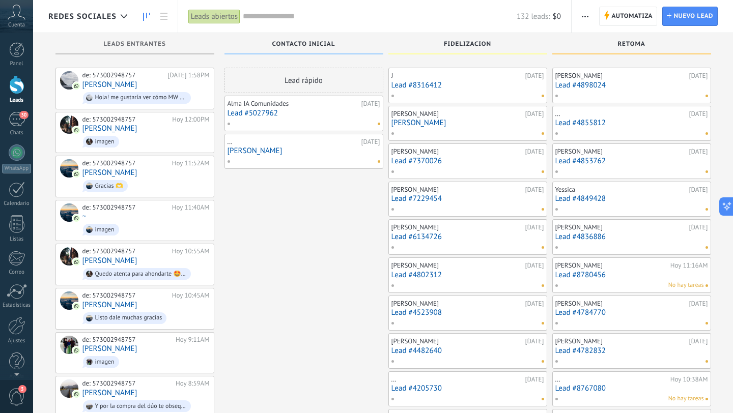
scroll to position [1554, 0]
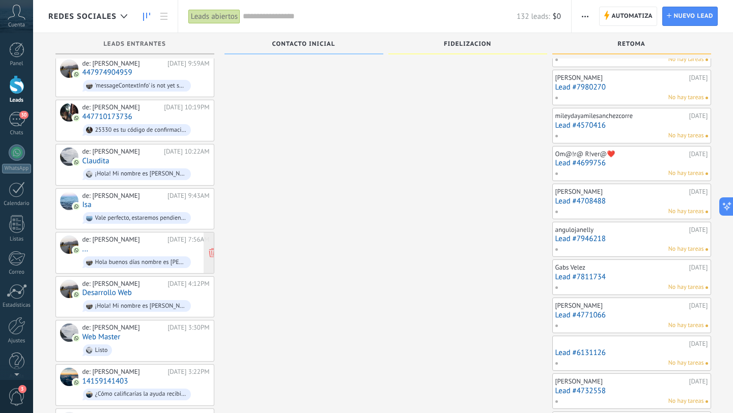
click at [126, 236] on div "de: [PERSON_NAME] [DATE] 7:56AM ... Hola buenos días nombre es [PERSON_NAME] y …" at bounding box center [145, 253] width 127 height 35
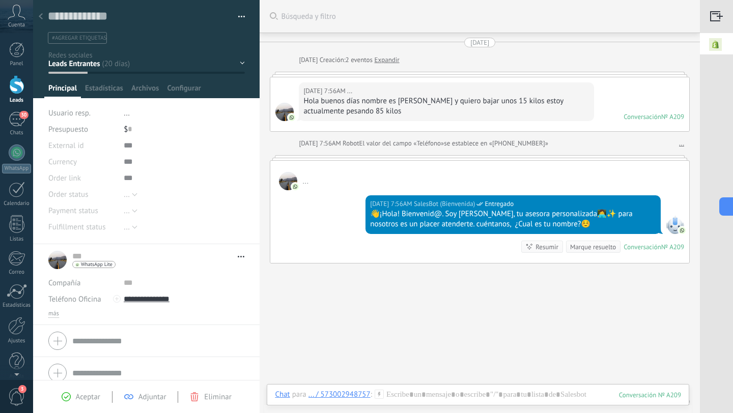
click at [40, 13] on div at bounding box center [41, 17] width 14 height 20
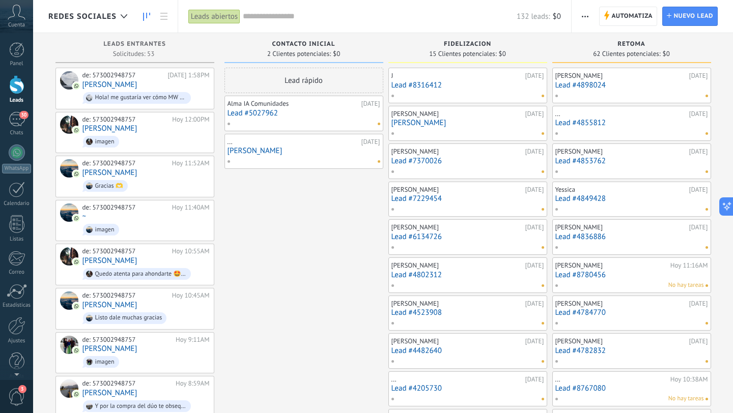
scroll to position [1554, 0]
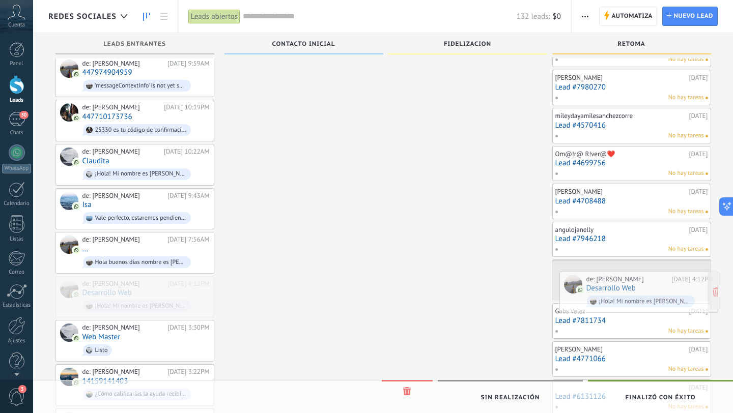
drag, startPoint x: 168, startPoint y: 264, endPoint x: 672, endPoint y: 279, distance: 504.1
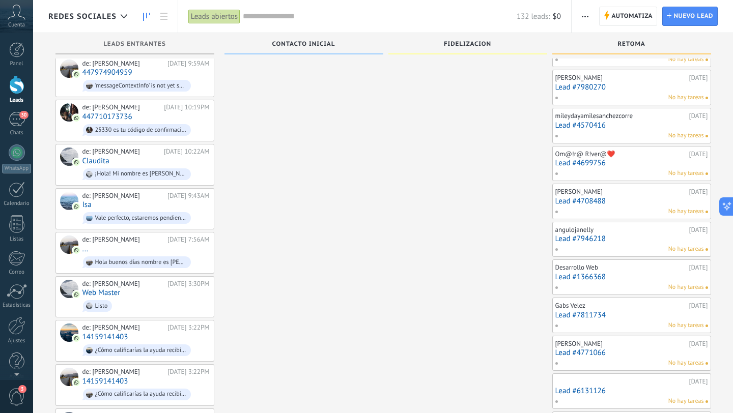
click at [638, 288] on div "No hay tareas" at bounding box center [629, 287] width 149 height 9
click at [612, 282] on div "Desarrollo Web [DATE] Lead #1366368 No hay tareas" at bounding box center [631, 278] width 153 height 30
click at [641, 278] on link "Lead #1366368" at bounding box center [631, 277] width 153 height 9
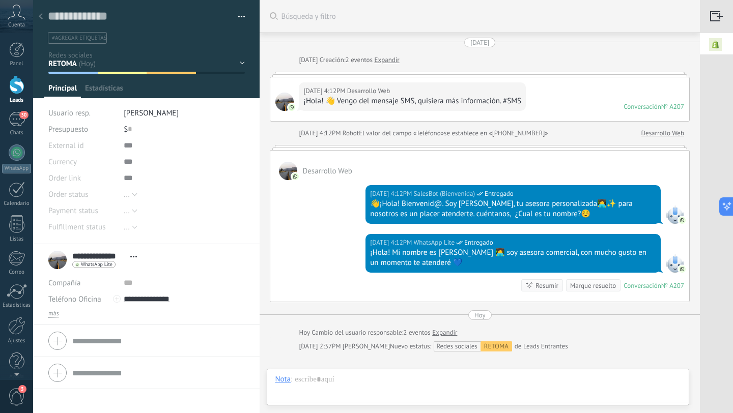
scroll to position [15, 0]
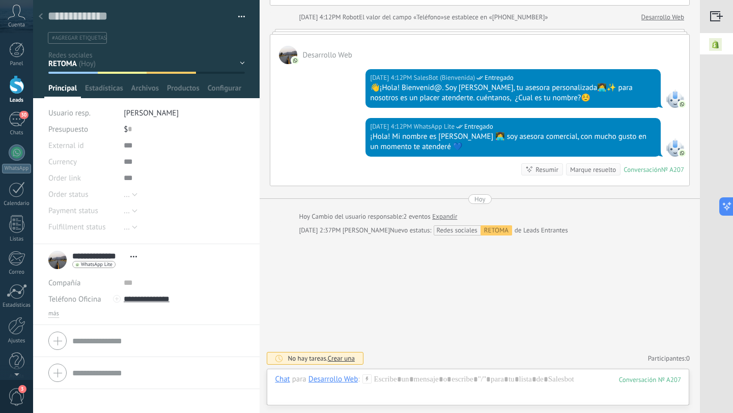
click at [41, 17] on icon at bounding box center [41, 16] width 4 height 6
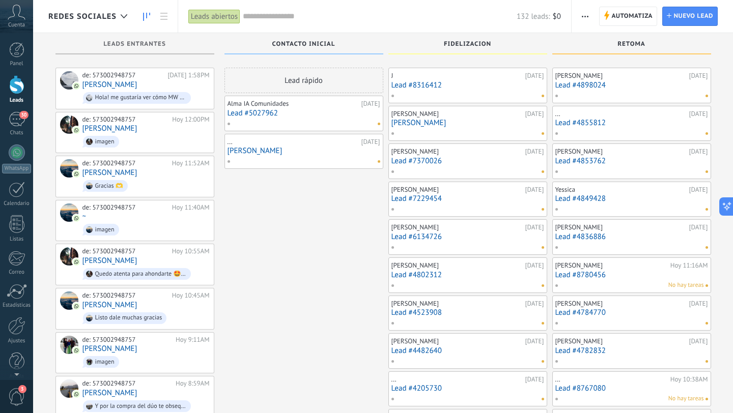
scroll to position [1554, 0]
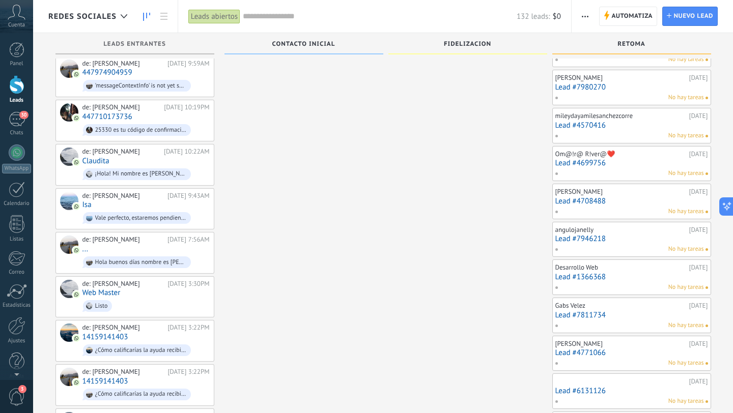
click at [698, 284] on span "No hay tareas" at bounding box center [686, 287] width 36 height 9
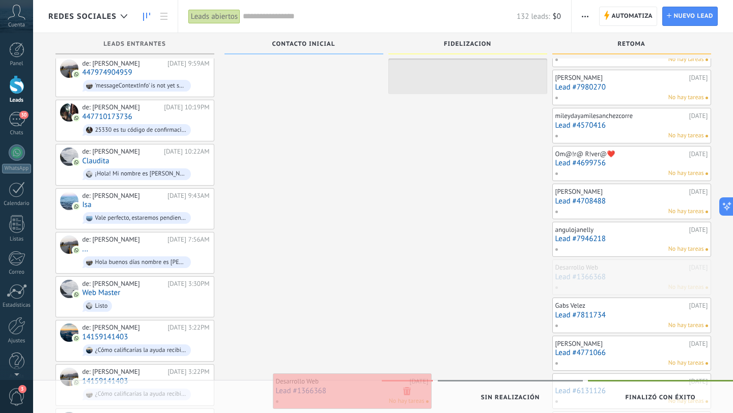
drag, startPoint x: 698, startPoint y: 284, endPoint x: 417, endPoint y: 396, distance: 302.4
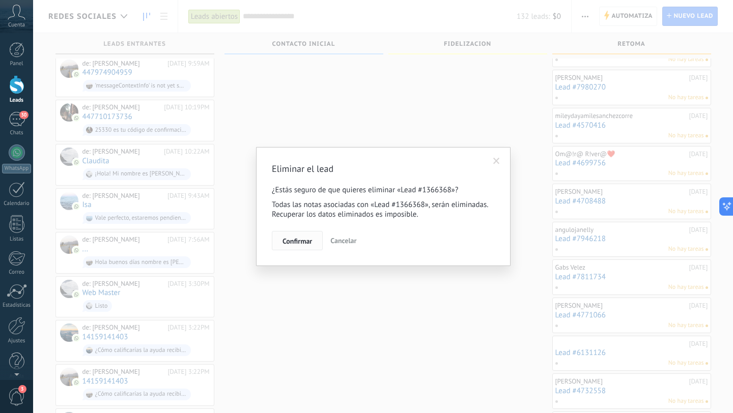
click at [300, 240] on span "Confirmar" at bounding box center [297, 241] width 30 height 7
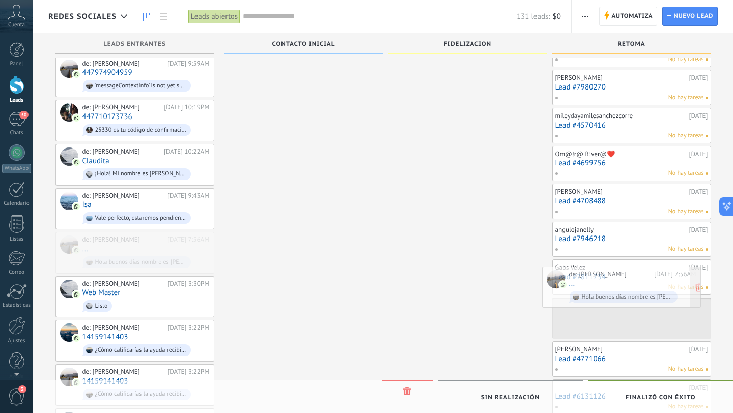
drag, startPoint x: 158, startPoint y: 232, endPoint x: 645, endPoint y: 287, distance: 489.7
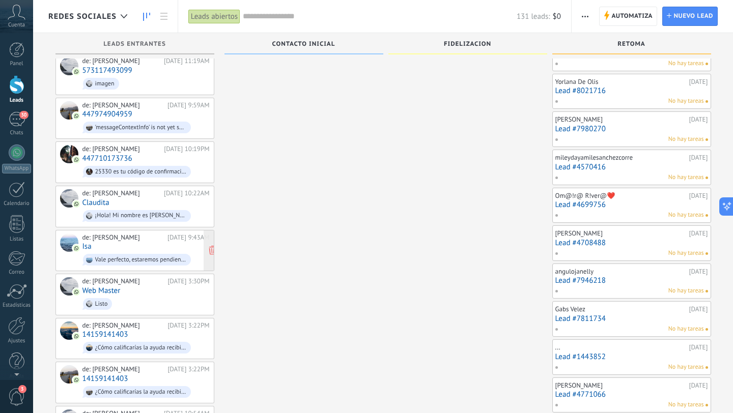
scroll to position [1505, 0]
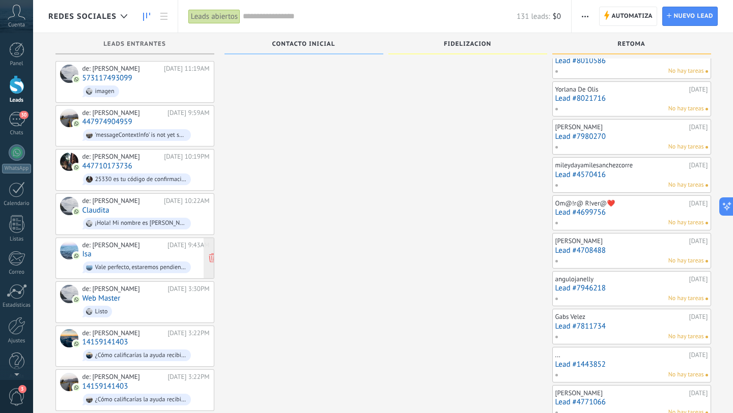
click at [155, 264] on div "Vale perfecto, estaremos pendientes" at bounding box center [141, 267] width 92 height 7
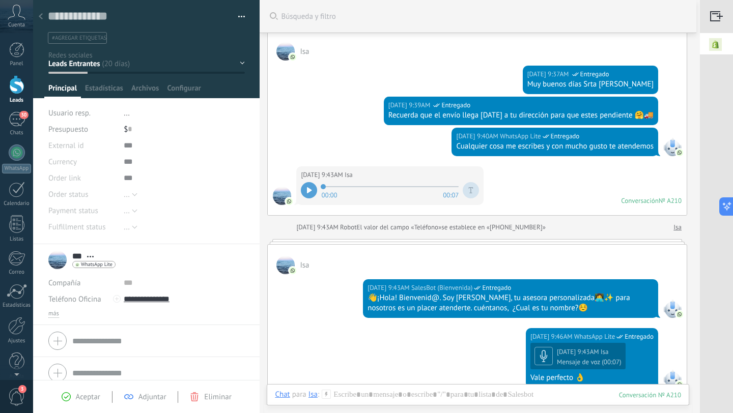
scroll to position [0, 3]
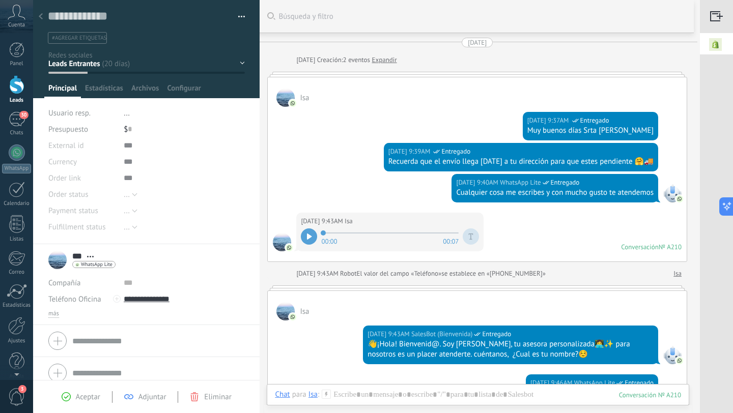
click at [41, 17] on icon at bounding box center [41, 16] width 4 height 6
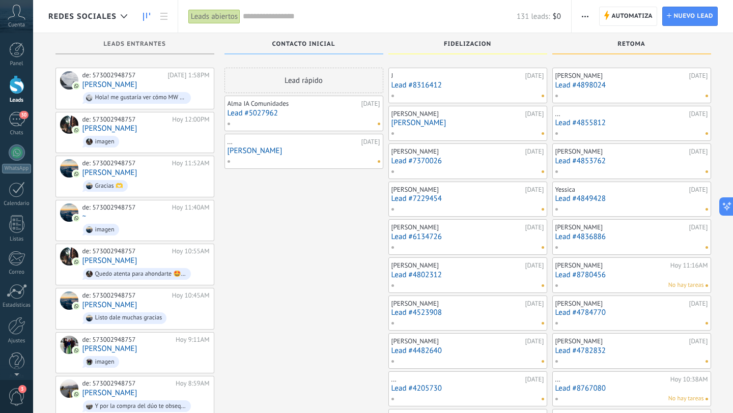
scroll to position [1505, 0]
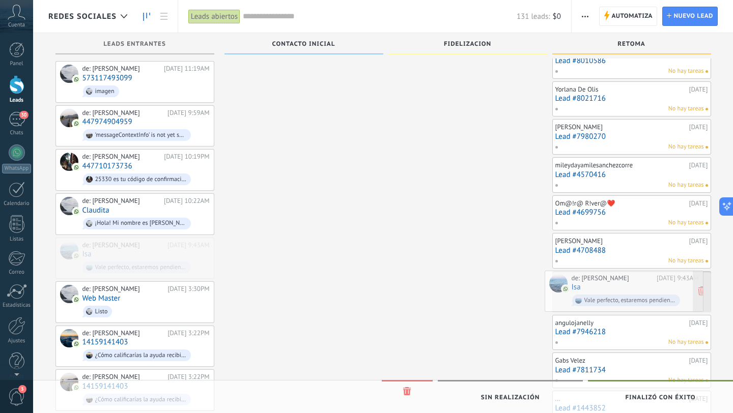
drag, startPoint x: 154, startPoint y: 237, endPoint x: 643, endPoint y: 289, distance: 491.9
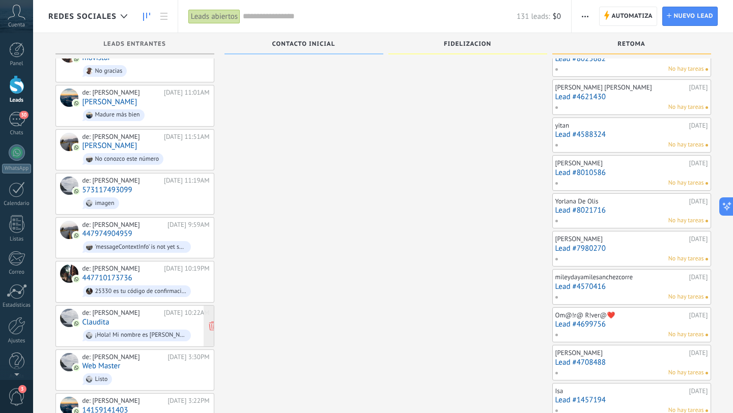
scroll to position [1387, 0]
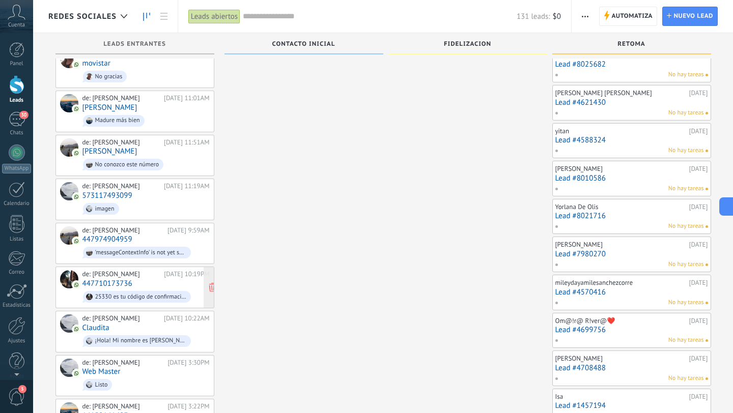
click at [152, 270] on div "de: [PERSON_NAME] [DATE] 10:19PM 447710173736 25330 es tu código de confirmació…" at bounding box center [145, 287] width 127 height 35
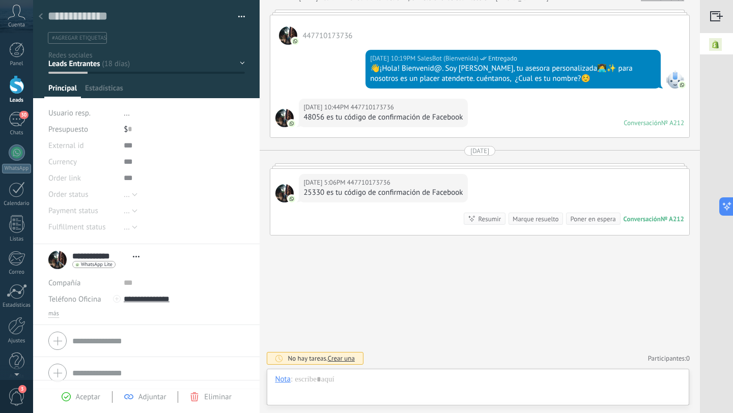
scroll to position [15, 0]
click at [42, 16] on icon at bounding box center [41, 16] width 4 height 6
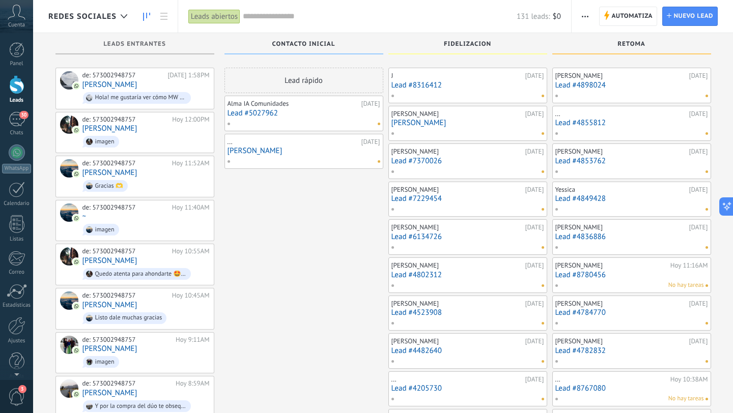
scroll to position [1387, 0]
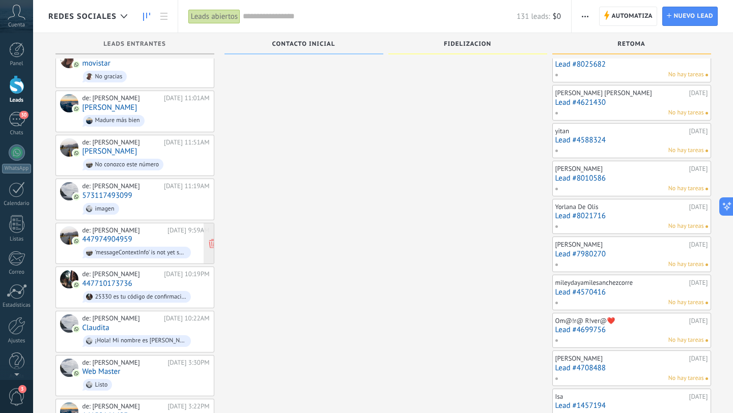
click at [143, 226] on div "de: [PERSON_NAME] [DATE] 9:59AM 447974904959 'messageContextInfo' is not yet su…" at bounding box center [145, 243] width 127 height 35
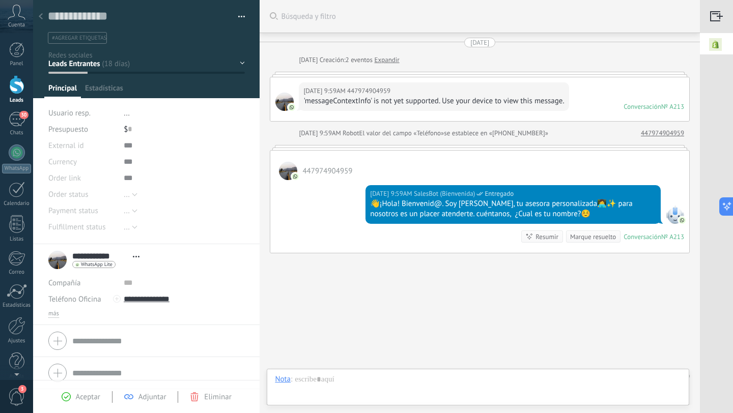
scroll to position [18, 0]
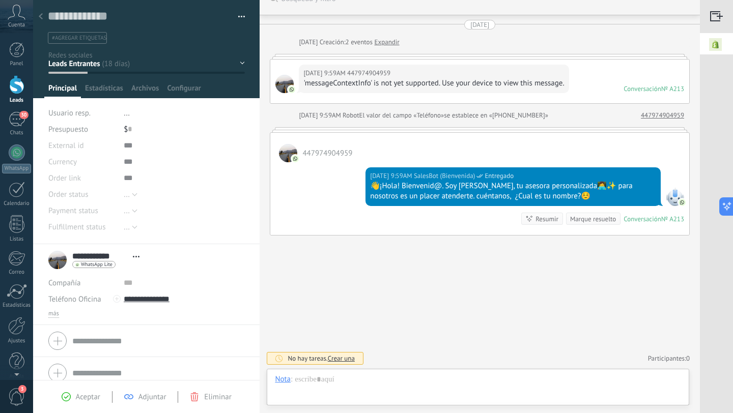
click at [41, 15] on use at bounding box center [41, 16] width 4 height 6
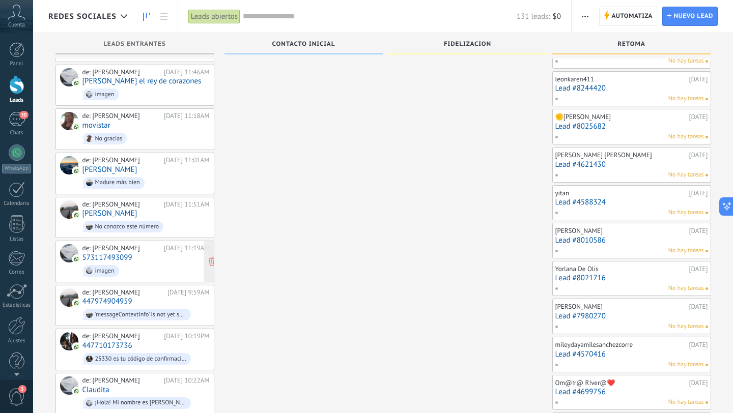
scroll to position [1326, 0]
click at [144, 244] on div "de: [PERSON_NAME]" at bounding box center [121, 248] width 78 height 8
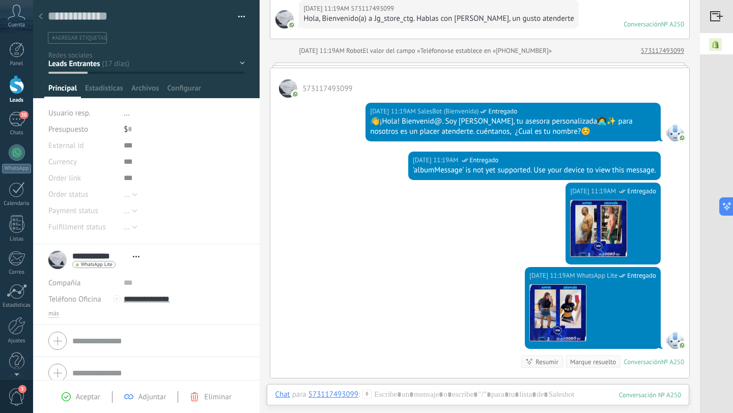
scroll to position [375, 0]
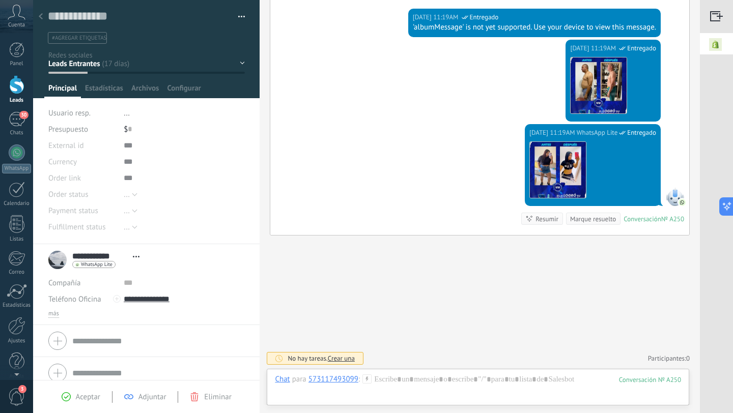
click at [42, 16] on icon at bounding box center [41, 16] width 4 height 6
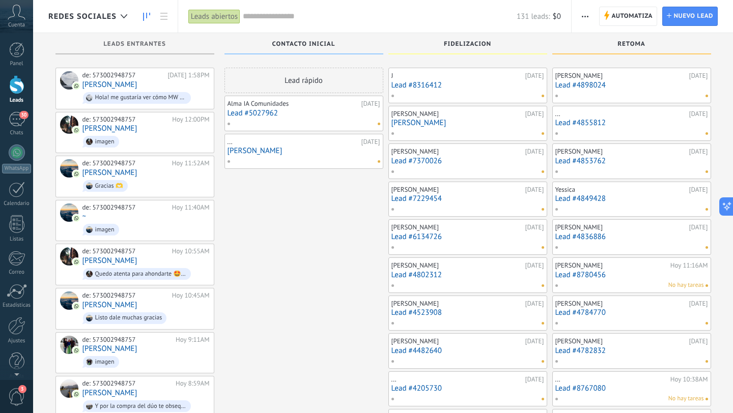
scroll to position [1326, 0]
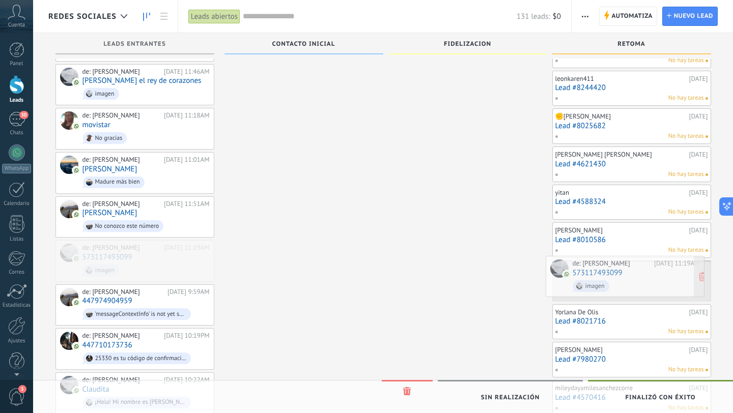
drag, startPoint x: 147, startPoint y: 239, endPoint x: 637, endPoint y: 272, distance: 491.3
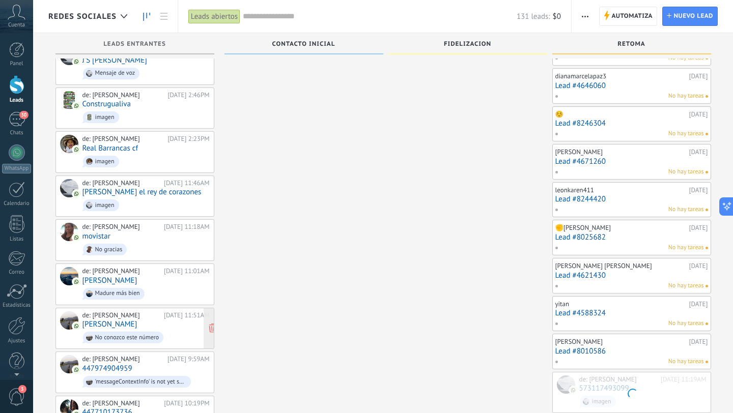
scroll to position [1216, 0]
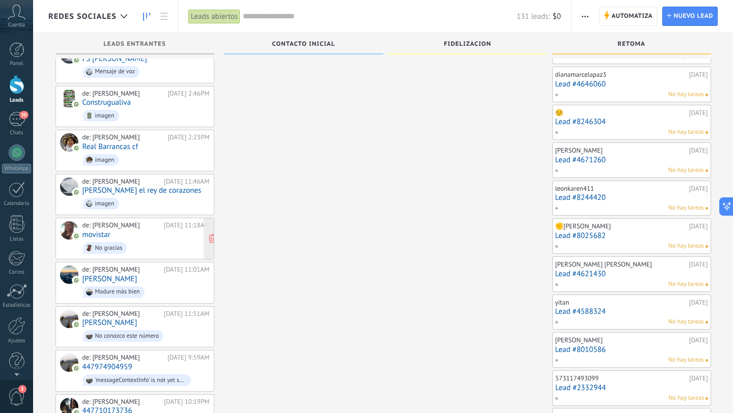
click at [152, 240] on span "No gracias" at bounding box center [145, 248] width 127 height 16
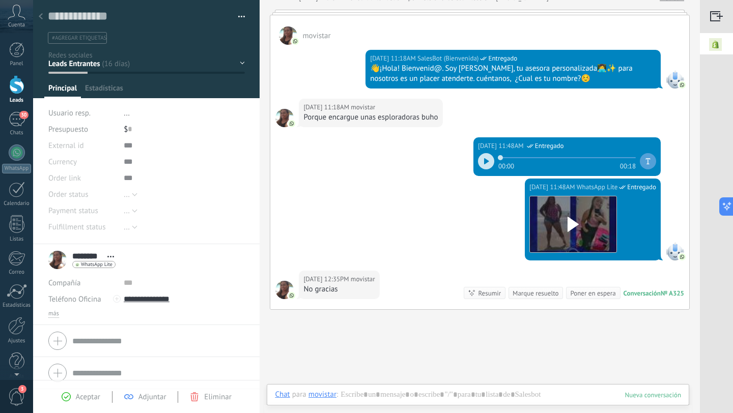
scroll to position [468, 0]
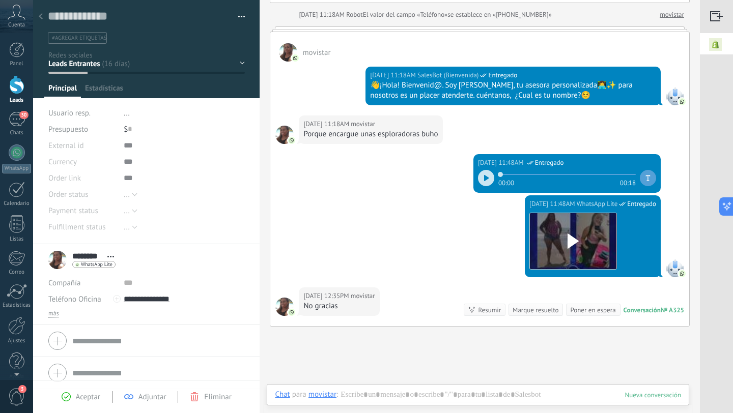
click at [42, 15] on icon at bounding box center [41, 16] width 4 height 6
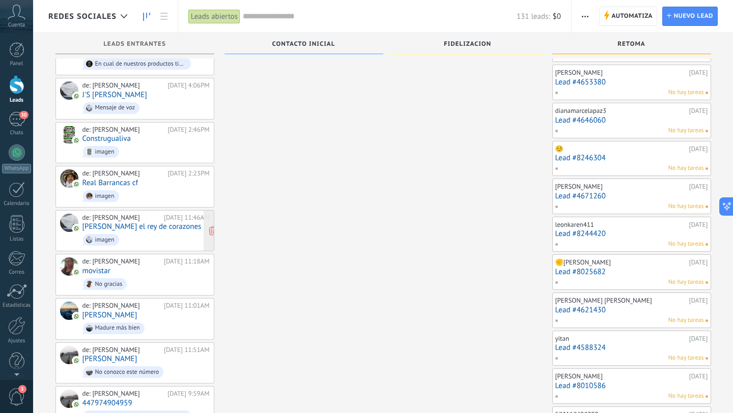
scroll to position [1163, 0]
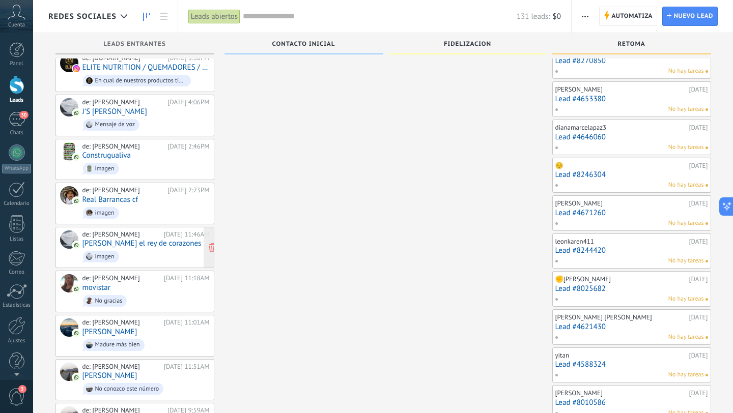
click at [151, 249] on span "imagen" at bounding box center [145, 257] width 127 height 16
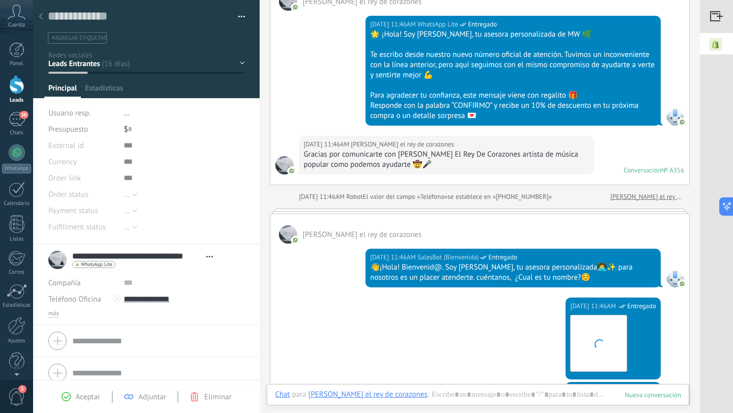
scroll to position [17, 0]
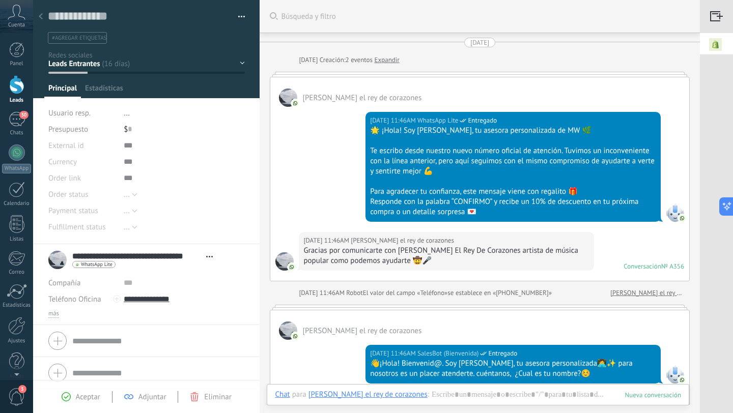
click at [41, 14] on icon at bounding box center [41, 16] width 4 height 6
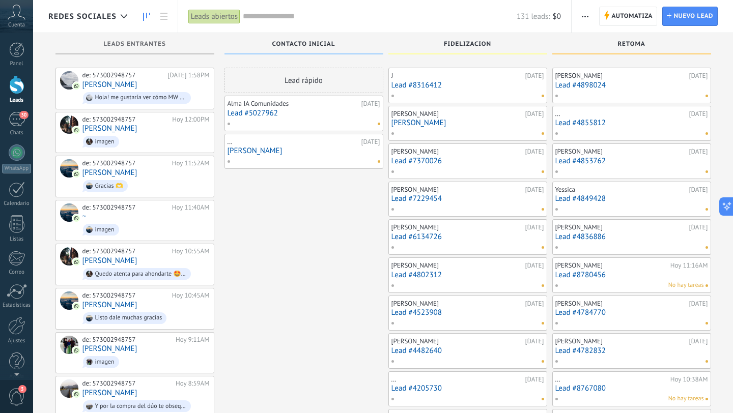
scroll to position [1163, 0]
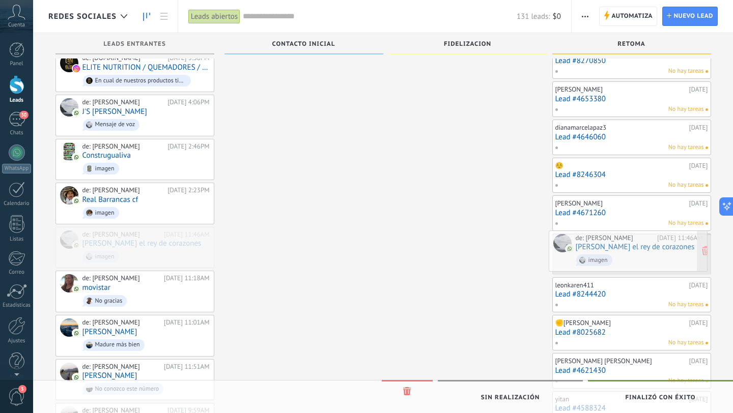
drag, startPoint x: 145, startPoint y: 228, endPoint x: 638, endPoint y: 247, distance: 493.6
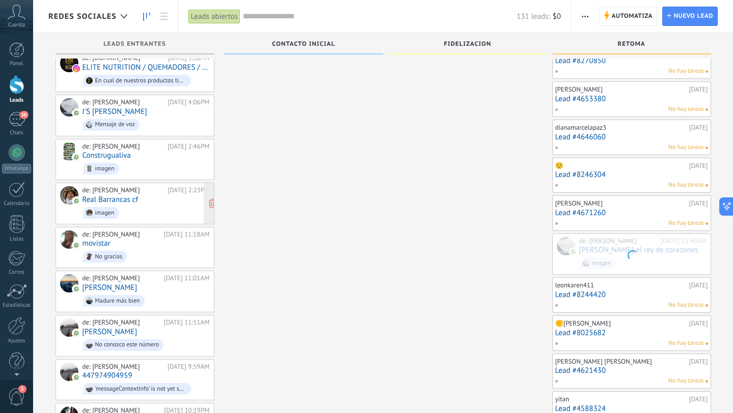
click at [171, 187] on div "de: [PERSON_NAME] [DATE] 2:23PM Real Barrancas cf imagen" at bounding box center [145, 203] width 127 height 35
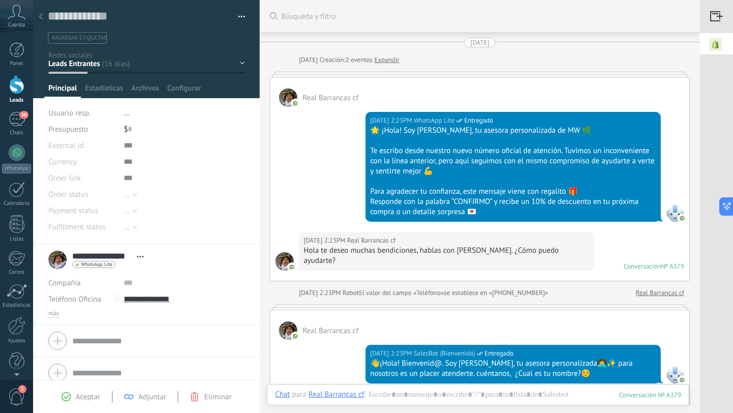
click at [39, 16] on use at bounding box center [41, 16] width 4 height 6
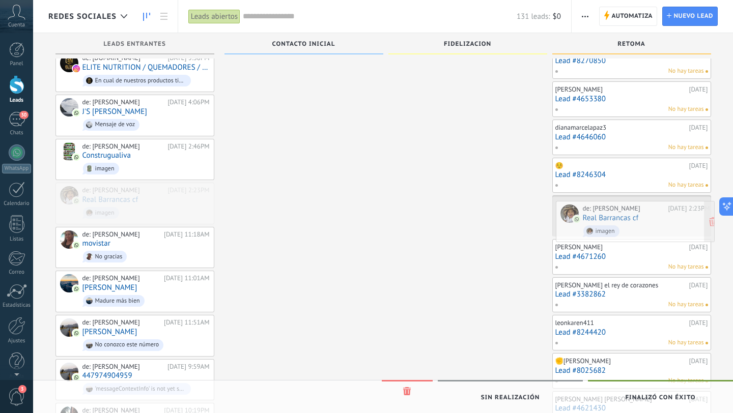
drag, startPoint x: 138, startPoint y: 195, endPoint x: 639, endPoint y: 228, distance: 501.4
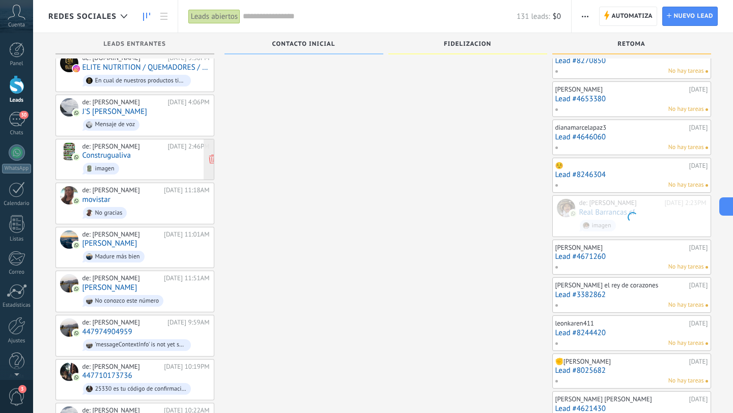
click at [169, 161] on span "imagen" at bounding box center [145, 169] width 127 height 16
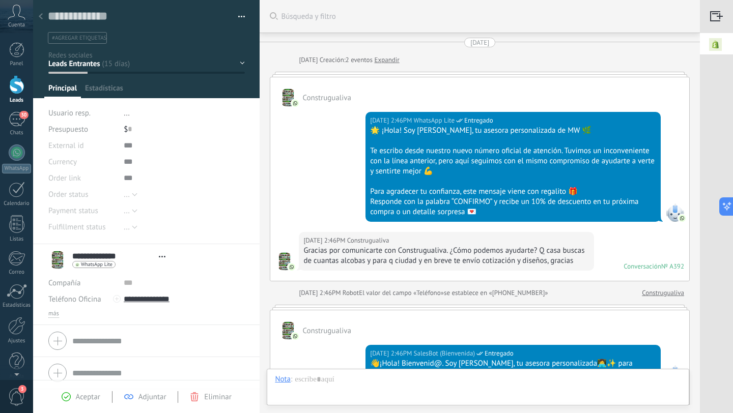
type textarea "**********"
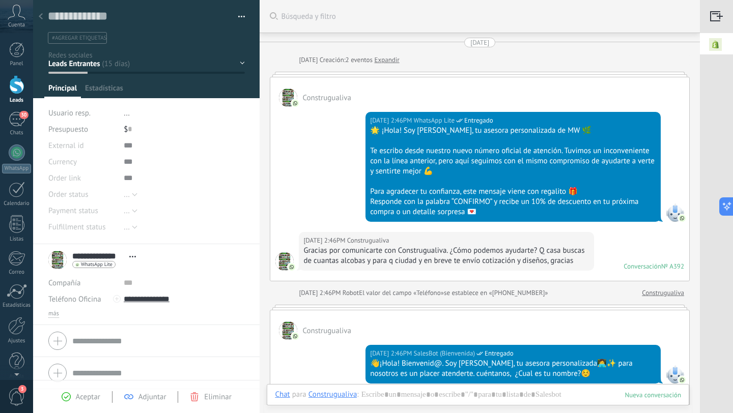
click at [40, 14] on icon at bounding box center [41, 16] width 4 height 6
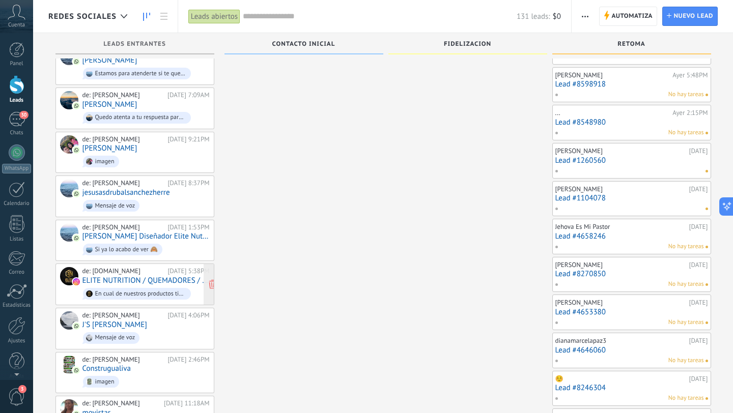
scroll to position [944, 0]
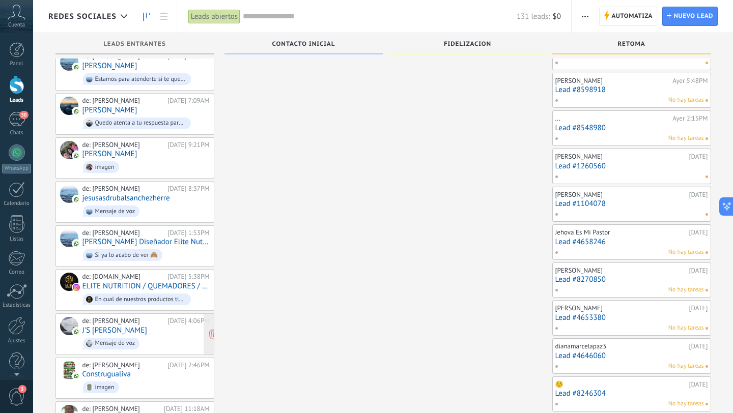
click at [176, 336] on span "Mensaje de voz" at bounding box center [145, 344] width 127 height 16
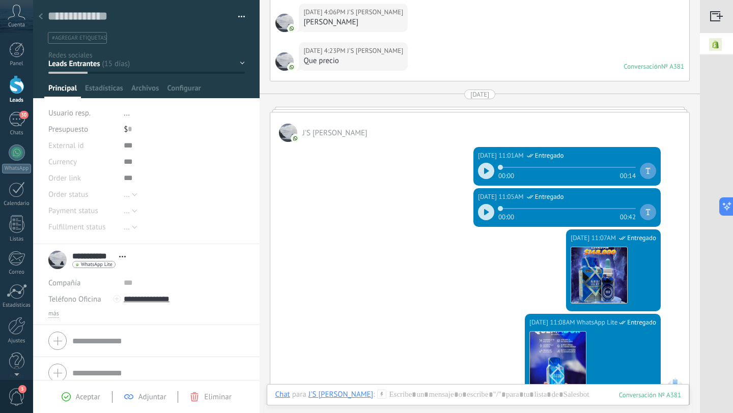
scroll to position [537, 0]
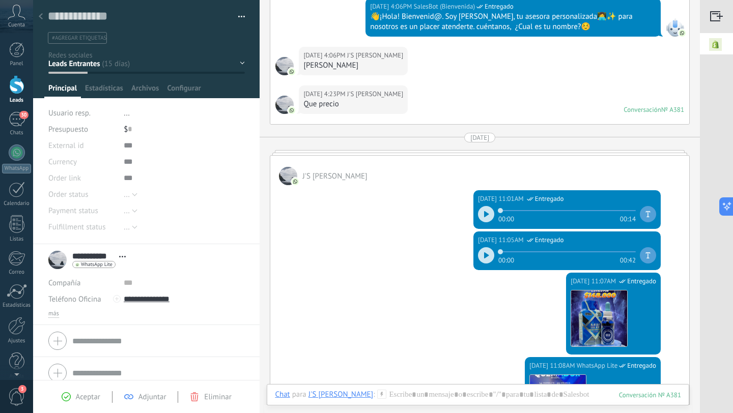
click at [39, 18] on icon at bounding box center [41, 16] width 4 height 6
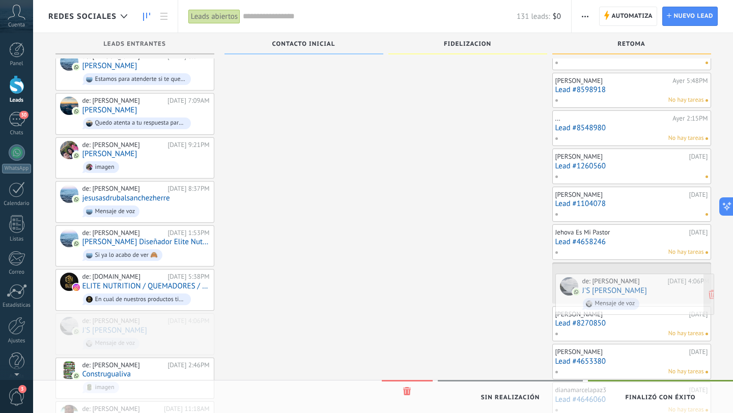
drag, startPoint x: 98, startPoint y: 314, endPoint x: 598, endPoint y: 288, distance: 500.5
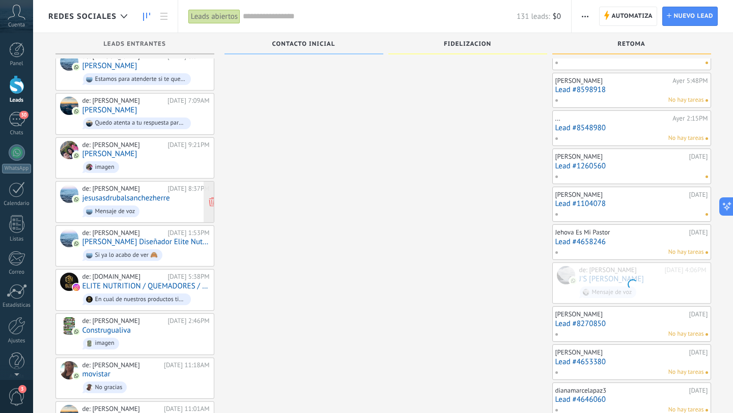
scroll to position [892, 0]
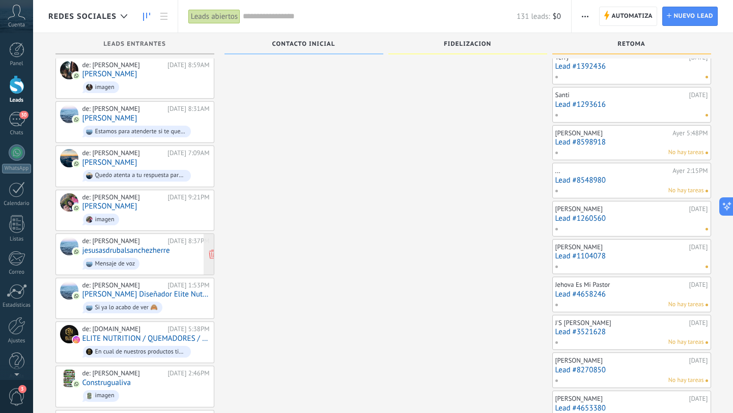
click at [171, 240] on div "de: Laura Ventas 08/08/2025 8:37PM jesusasdrubalsanchezherre Mensaje de voz" at bounding box center [145, 254] width 127 height 35
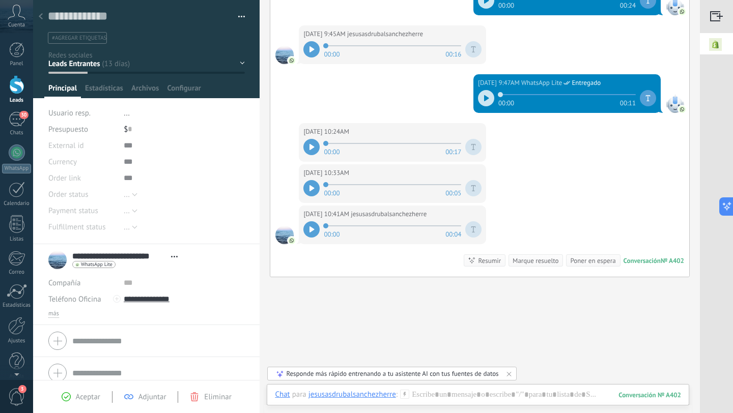
scroll to position [441, 0]
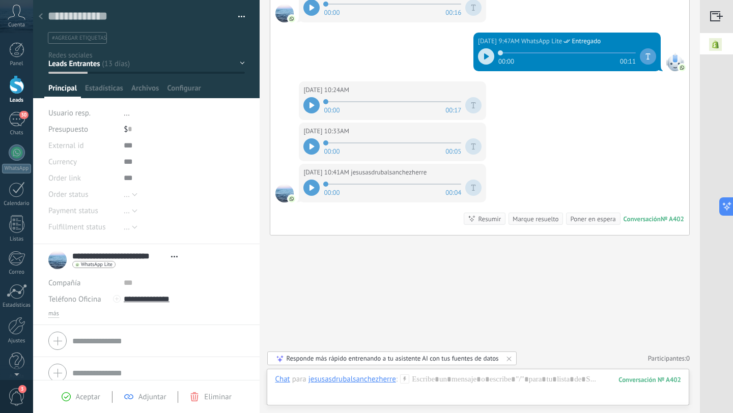
click at [41, 17] on icon at bounding box center [41, 16] width 4 height 6
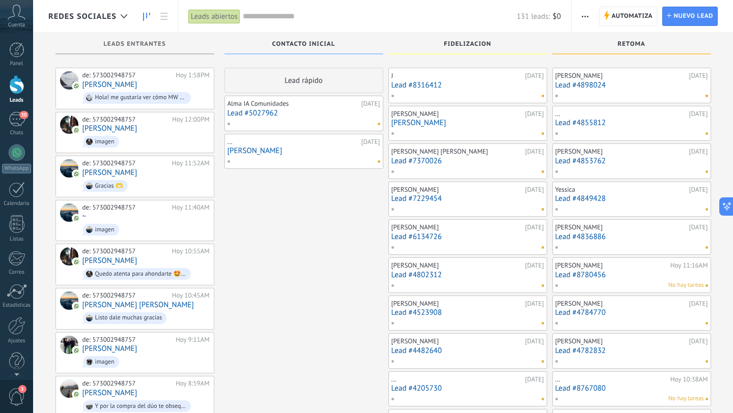
scroll to position [892, 0]
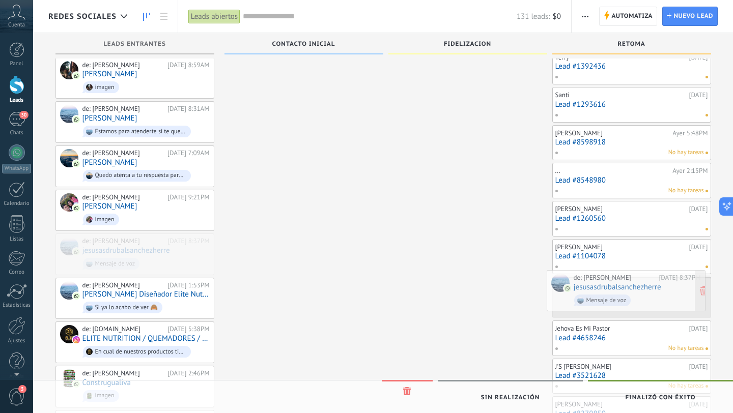
drag, startPoint x: 161, startPoint y: 247, endPoint x: 653, endPoint y: 296, distance: 493.6
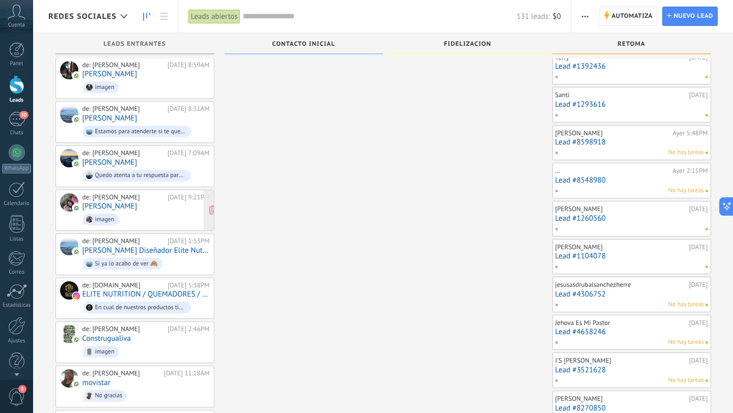
click at [165, 212] on span "imagen" at bounding box center [145, 220] width 127 height 16
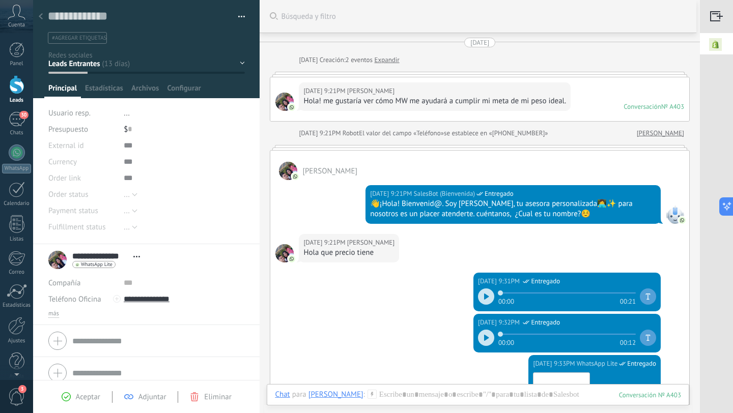
click at [42, 17] on icon at bounding box center [41, 16] width 4 height 6
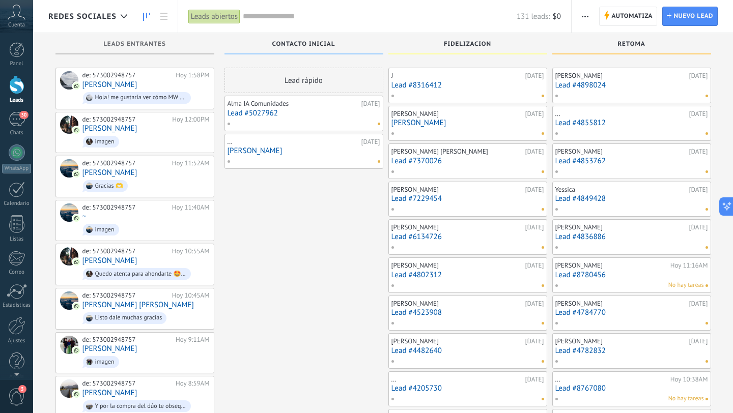
scroll to position [892, 0]
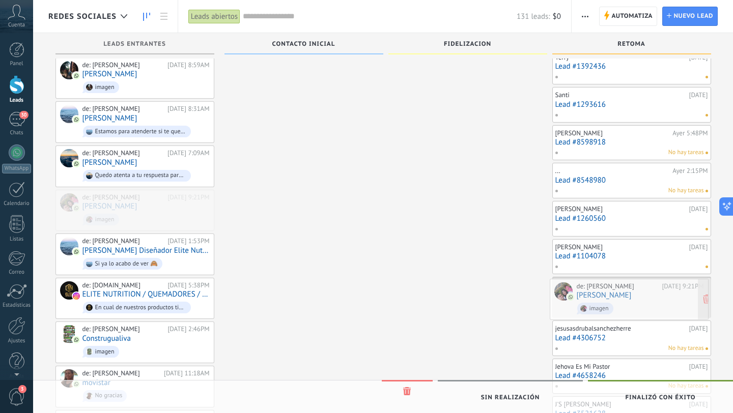
drag, startPoint x: 161, startPoint y: 193, endPoint x: 655, endPoint y: 294, distance: 504.4
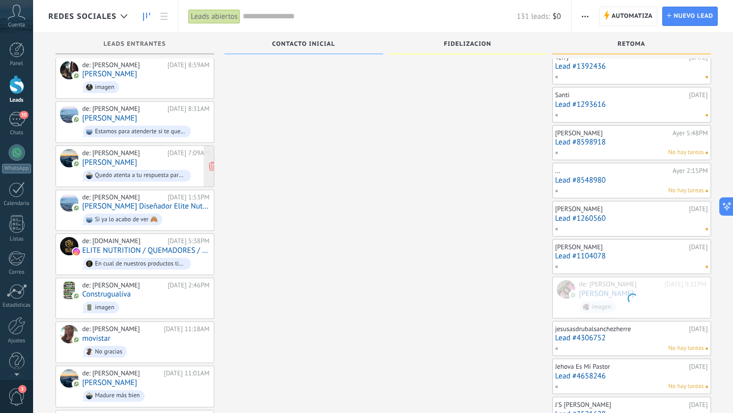
click at [175, 151] on div "de: Laura Ventas 09/08/2025 7:09AM Constanza Verjel Quedo atenta a tu respuesta…" at bounding box center [145, 166] width 127 height 35
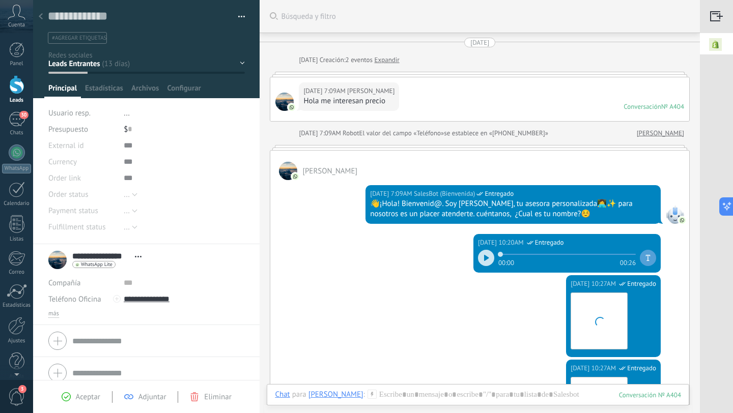
click at [41, 16] on icon at bounding box center [41, 16] width 4 height 6
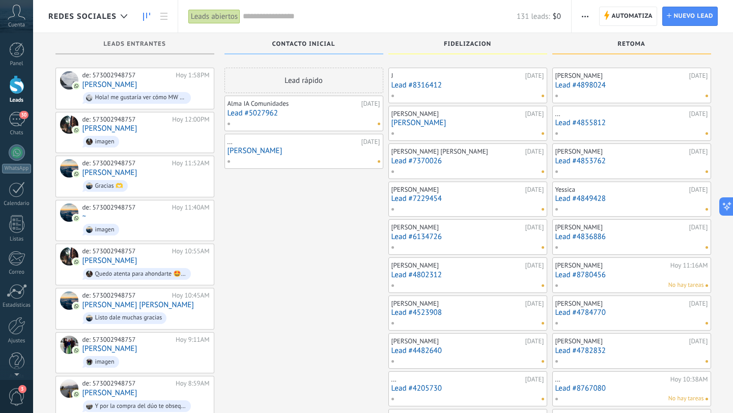
scroll to position [892, 0]
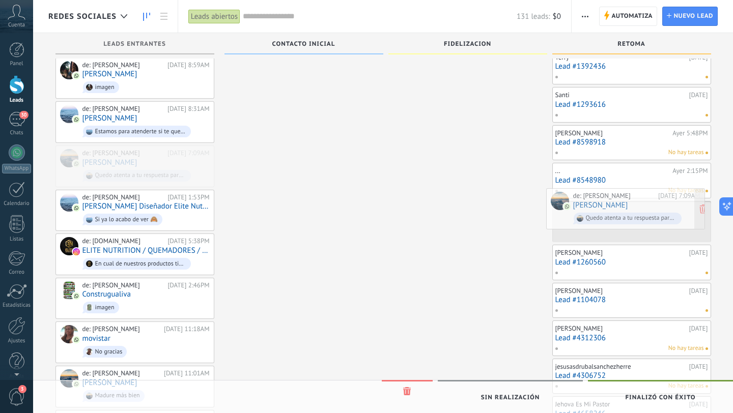
drag, startPoint x: 135, startPoint y: 156, endPoint x: 626, endPoint y: 210, distance: 493.6
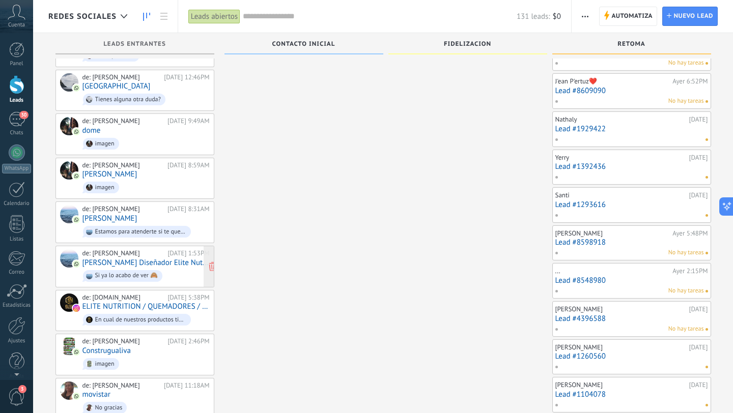
scroll to position [738, 0]
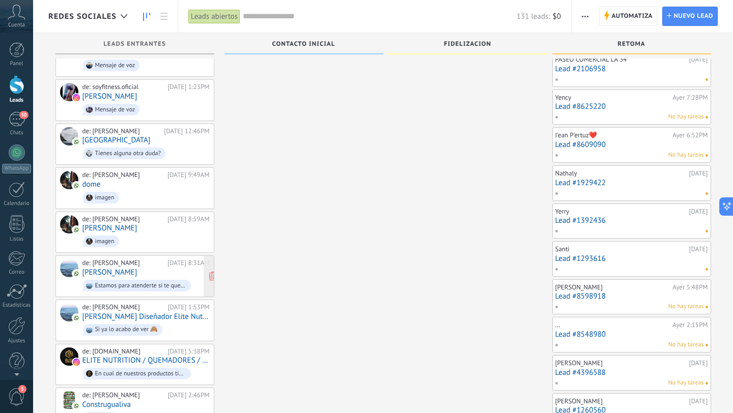
click at [157, 264] on div "de: Laura Ventas 09/08/2025 8:31AM Gladys Estamos para atenderte si te queda al…" at bounding box center [145, 276] width 127 height 35
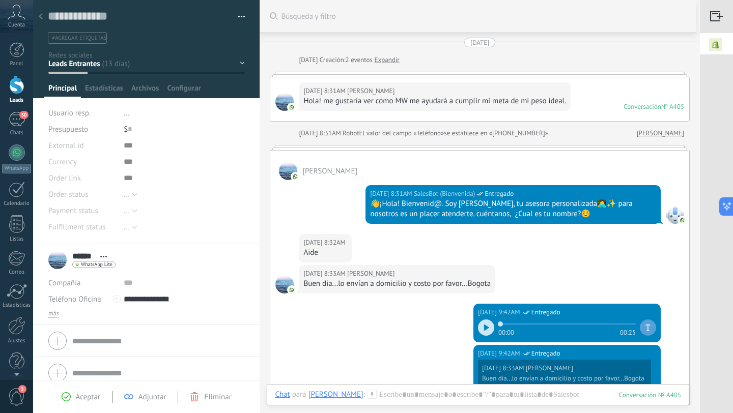
click at [41, 16] on icon at bounding box center [41, 16] width 4 height 6
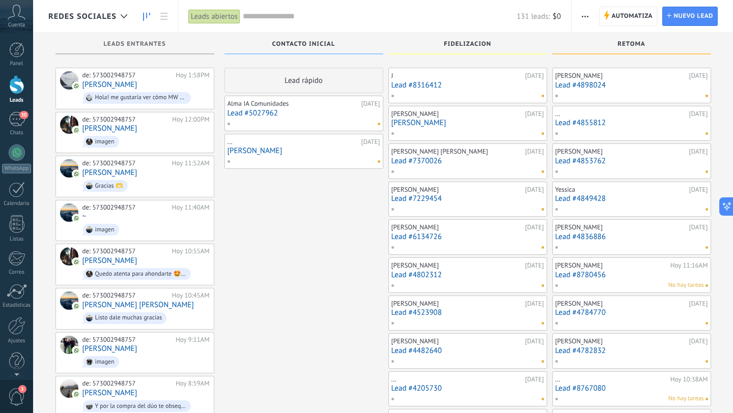
scroll to position [738, 0]
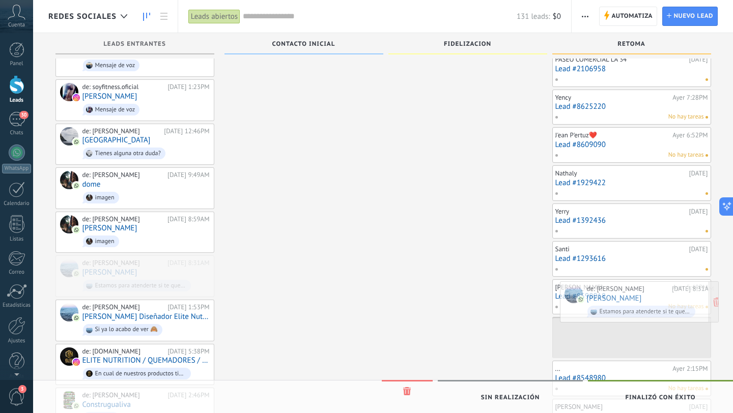
drag, startPoint x: 152, startPoint y: 259, endPoint x: 656, endPoint y: 296, distance: 505.7
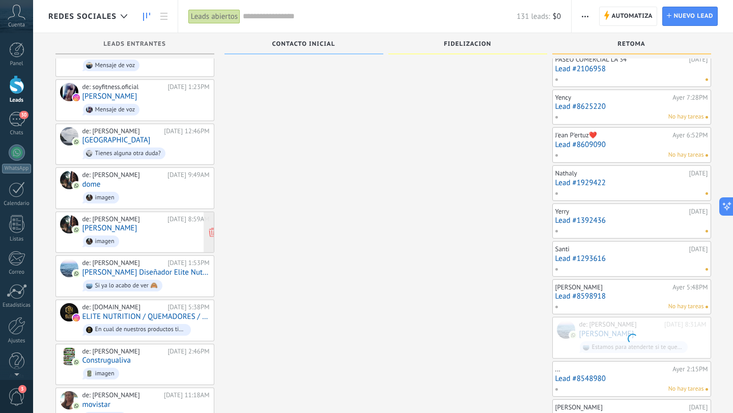
click at [123, 224] on link "[PERSON_NAME]" at bounding box center [109, 228] width 55 height 9
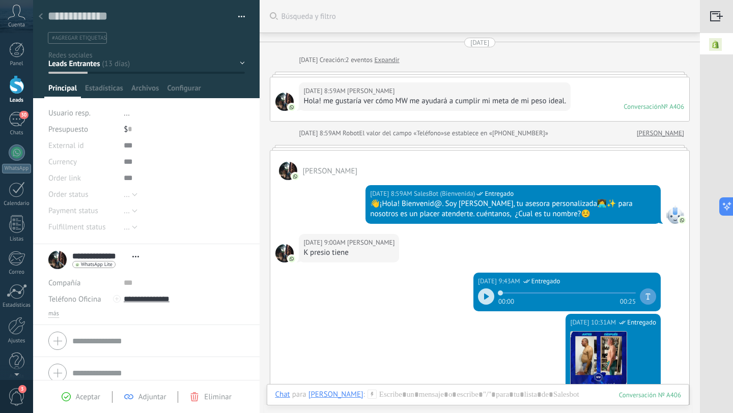
click at [42, 16] on icon at bounding box center [41, 16] width 4 height 6
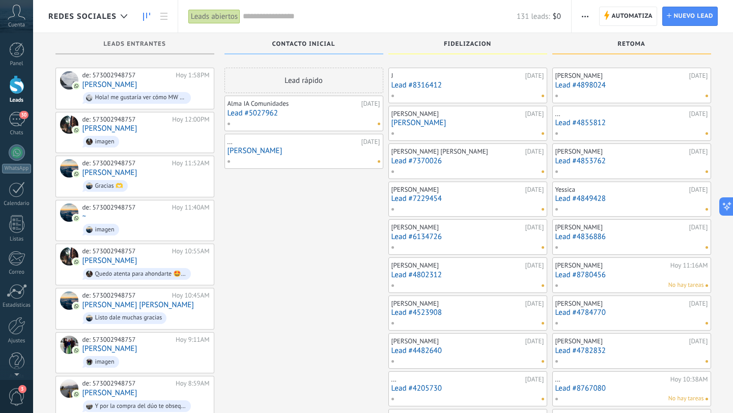
scroll to position [738, 0]
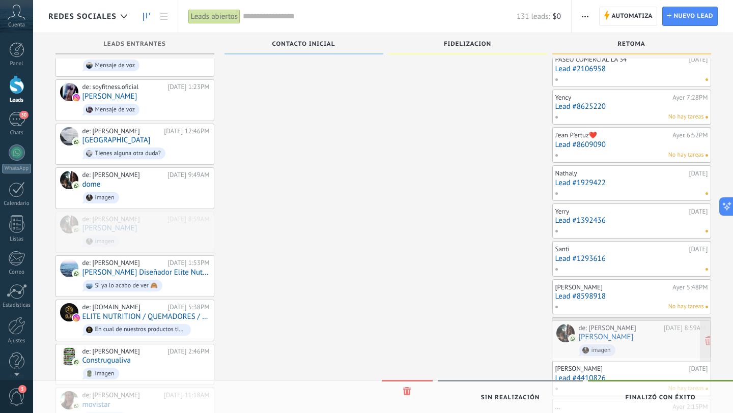
drag, startPoint x: 159, startPoint y: 228, endPoint x: 655, endPoint y: 347, distance: 510.3
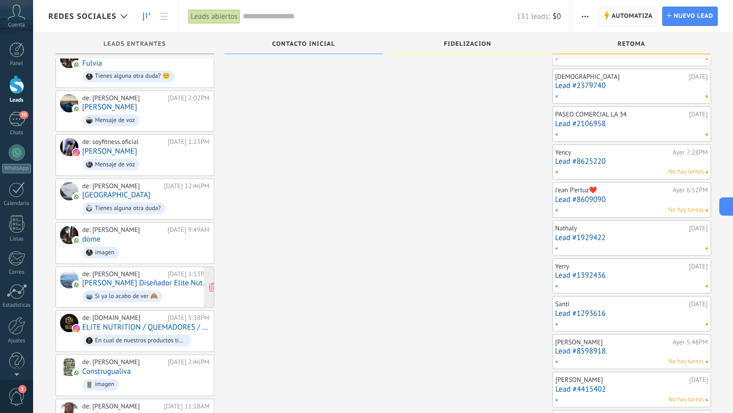
scroll to position [672, 0]
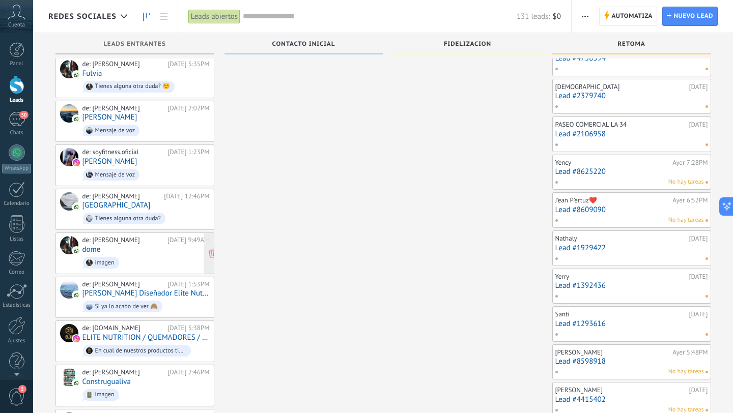
click at [160, 237] on div "de: Laura Ventas 09/08/2025 9:49AM dome imagen" at bounding box center [145, 253] width 127 height 35
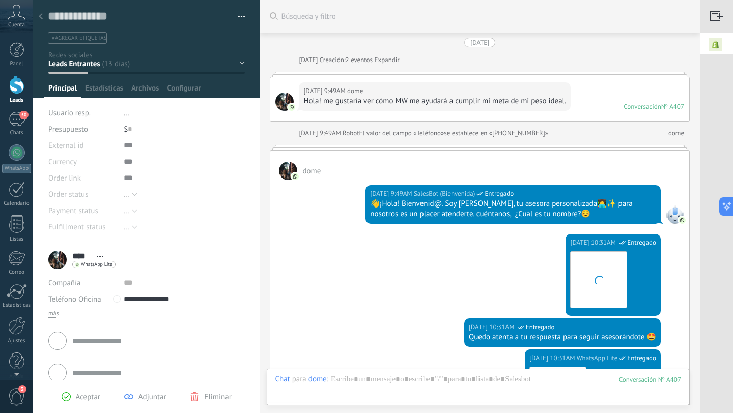
scroll to position [225, 0]
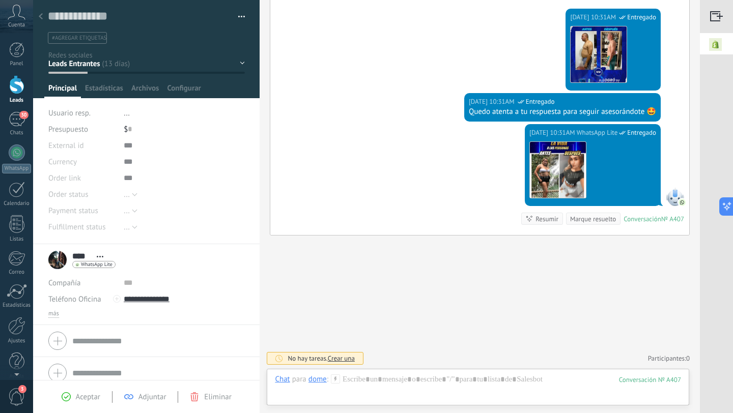
click at [42, 15] on icon at bounding box center [41, 16] width 4 height 6
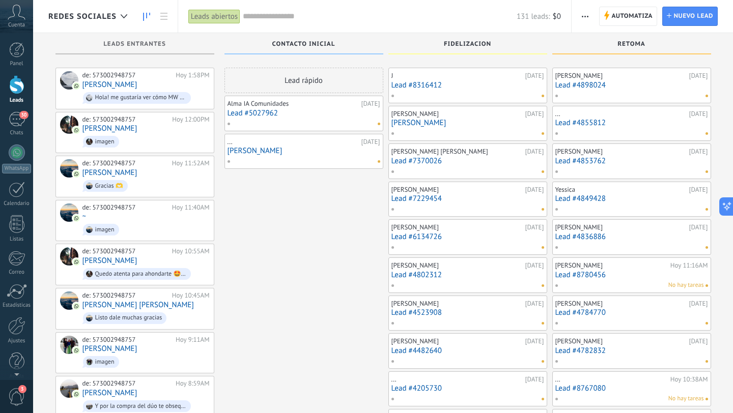
scroll to position [672, 0]
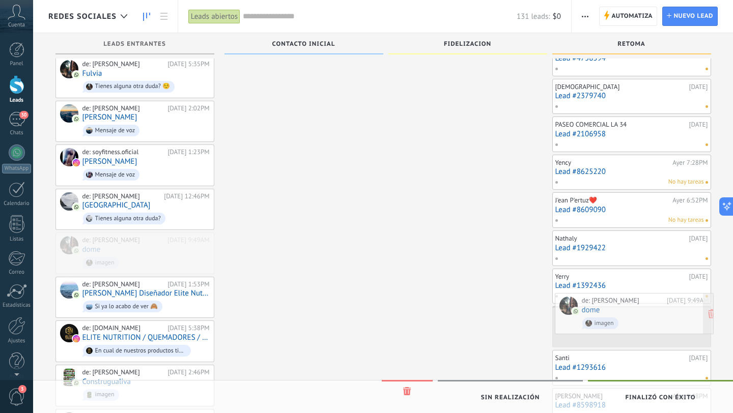
drag, startPoint x: 127, startPoint y: 249, endPoint x: 626, endPoint y: 320, distance: 504.2
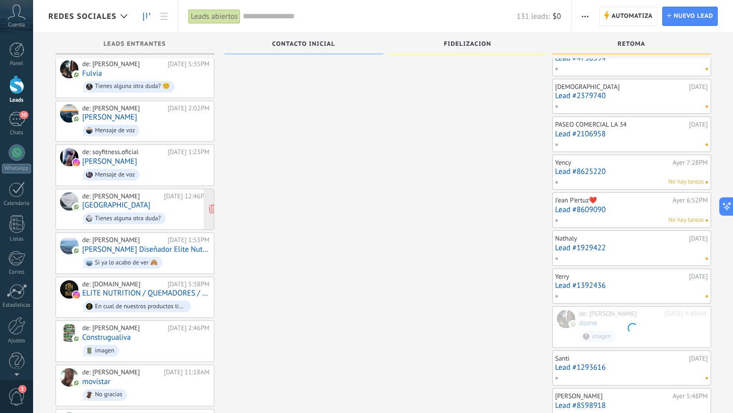
click at [173, 196] on div "de: Laura Ventas 09/08/2025 12:46PM Boliranodromo Manizales Tienes alguna otra …" at bounding box center [145, 209] width 127 height 35
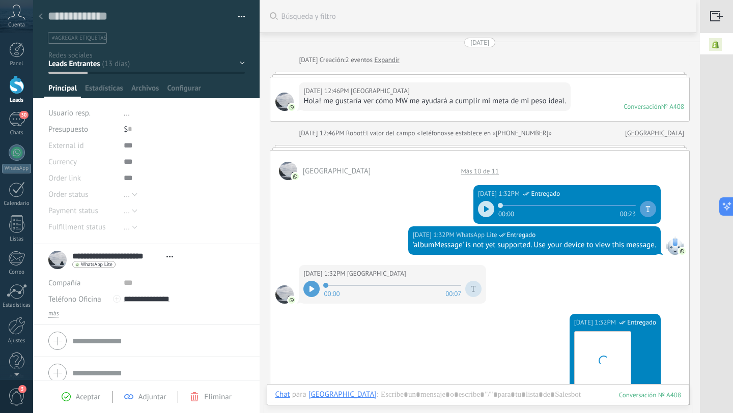
click at [40, 16] on use at bounding box center [41, 16] width 4 height 6
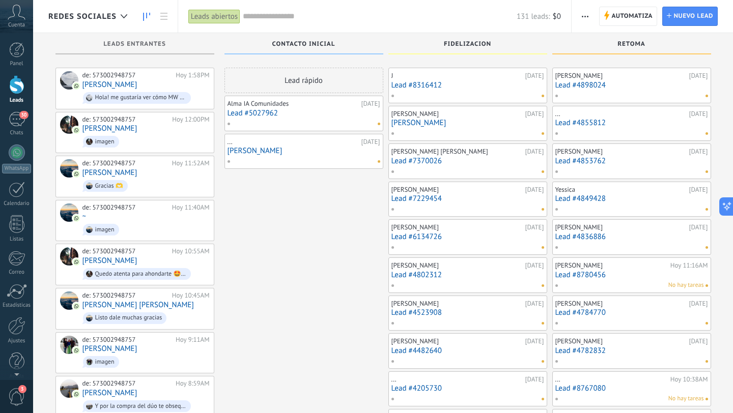
scroll to position [672, 0]
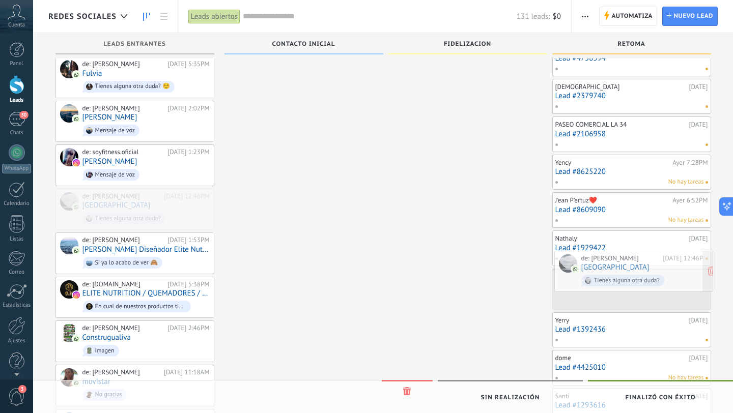
drag, startPoint x: 162, startPoint y: 199, endPoint x: 661, endPoint y: 270, distance: 503.9
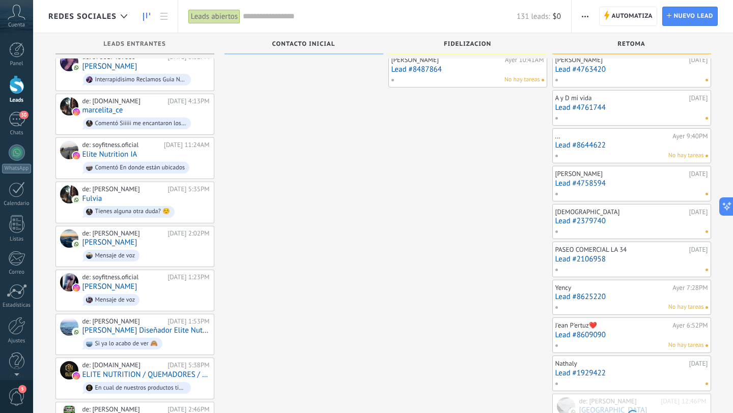
scroll to position [535, 0]
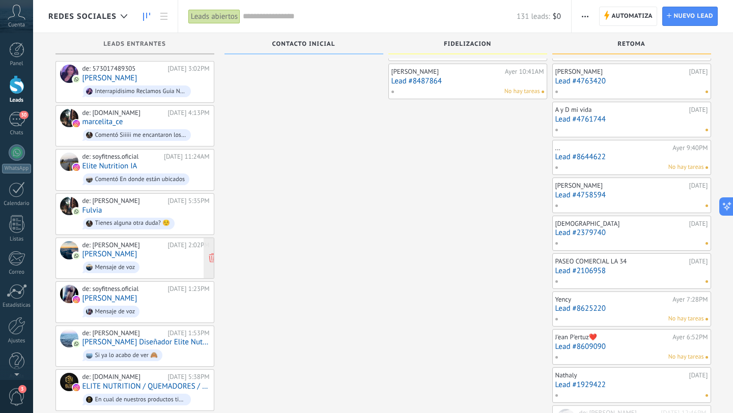
click at [159, 246] on div "de: Laura Ventas 10/08/2025 2:02PM Natalia Parra Mensaje de voz" at bounding box center [145, 258] width 127 height 35
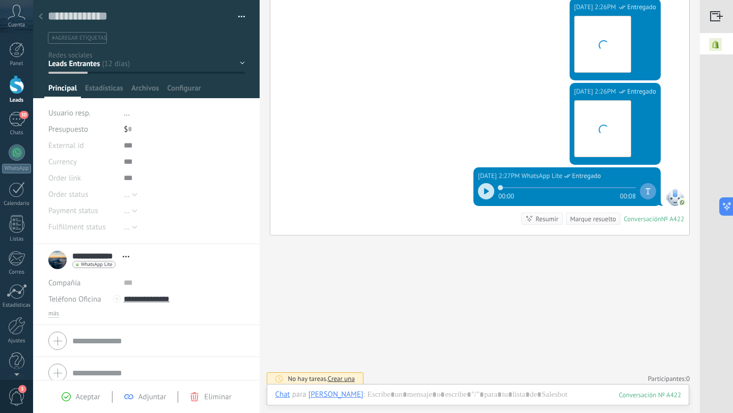
scroll to position [15, 0]
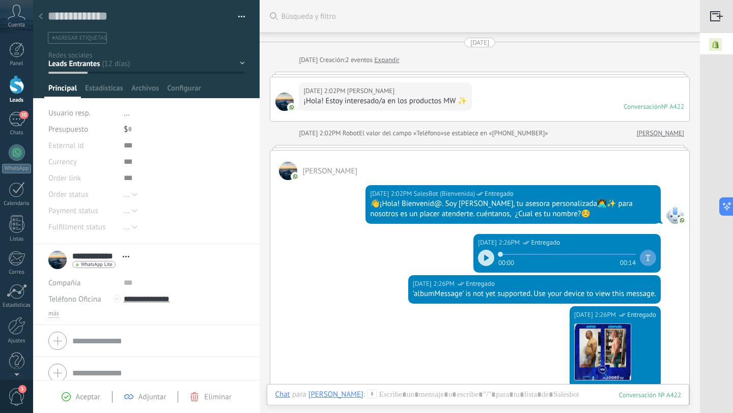
click at [40, 17] on use at bounding box center [41, 16] width 4 height 6
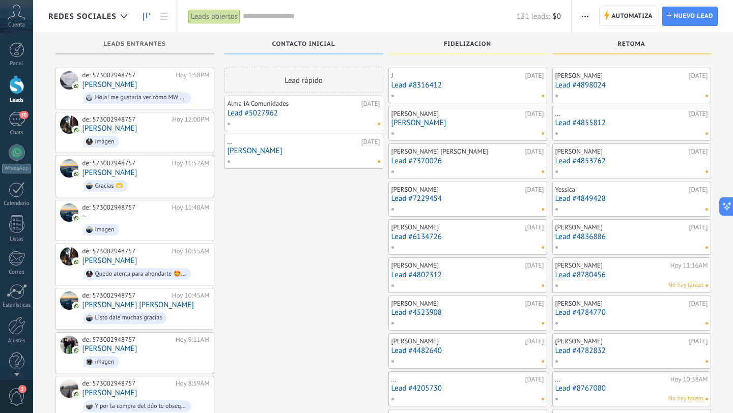
scroll to position [535, 0]
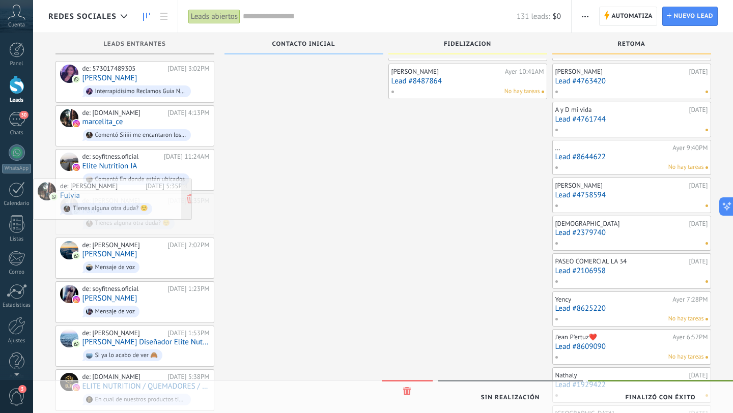
drag, startPoint x: 157, startPoint y: 208, endPoint x: 107, endPoint y: 202, distance: 50.3
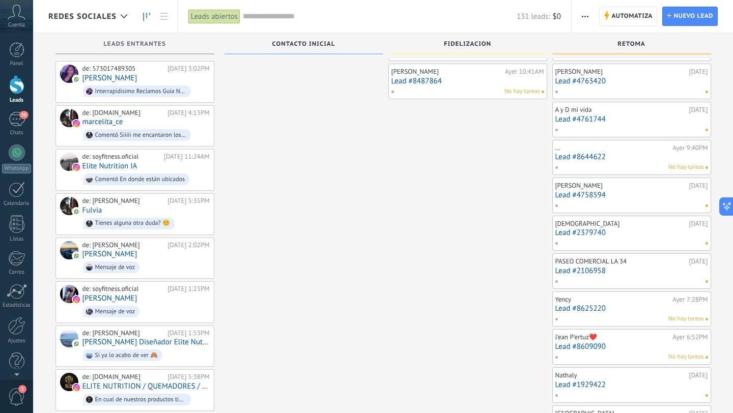
click at [107, 202] on div "de: Laura Ventas 10/08/2025 5:35PM Fulvia Tienes alguna otra duda? ☺️" at bounding box center [145, 214] width 127 height 35
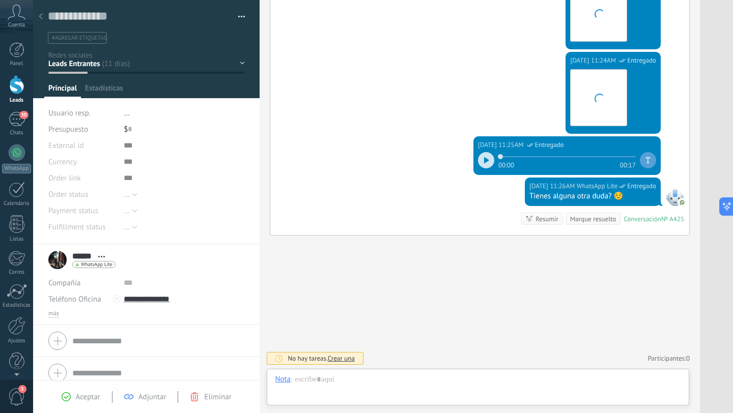
scroll to position [15, 0]
click at [39, 14] on icon at bounding box center [41, 16] width 4 height 6
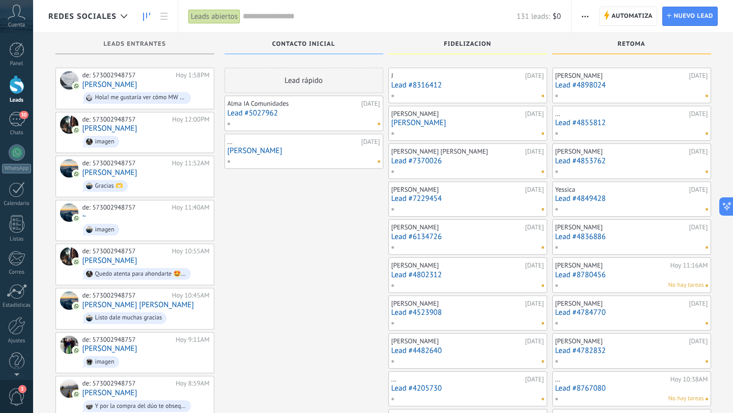
scroll to position [535, 0]
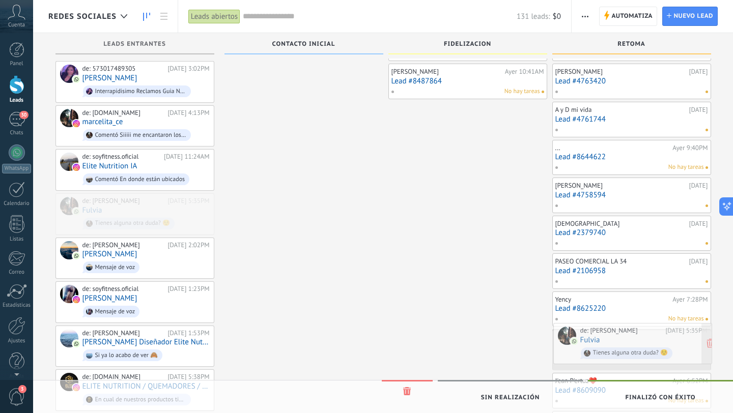
drag, startPoint x: 160, startPoint y: 195, endPoint x: 658, endPoint y: 332, distance: 516.4
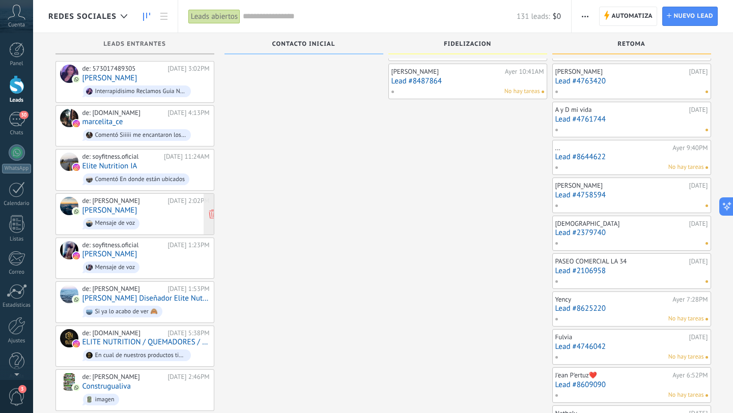
click at [144, 205] on div "de: Laura Ventas 10/08/2025 2:02PM Natalia Parra Mensaje de voz" at bounding box center [145, 214] width 127 height 35
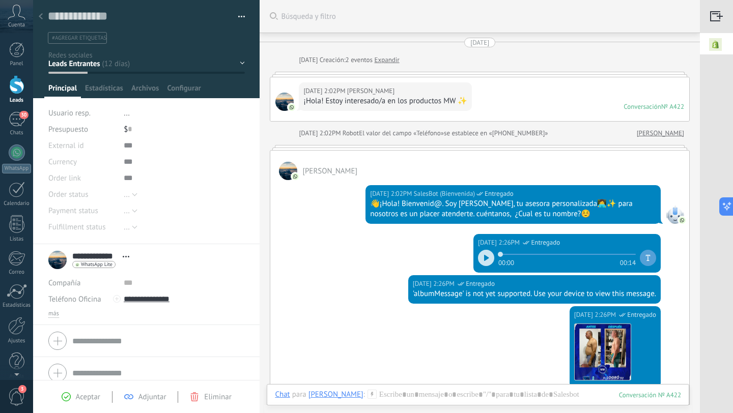
click at [41, 14] on use at bounding box center [41, 16] width 4 height 6
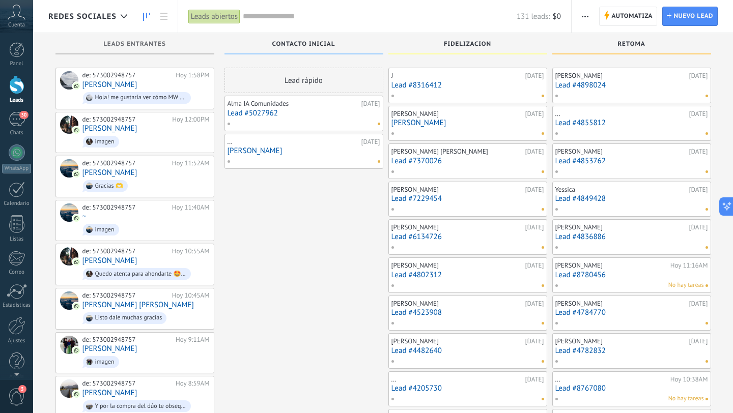
scroll to position [535, 0]
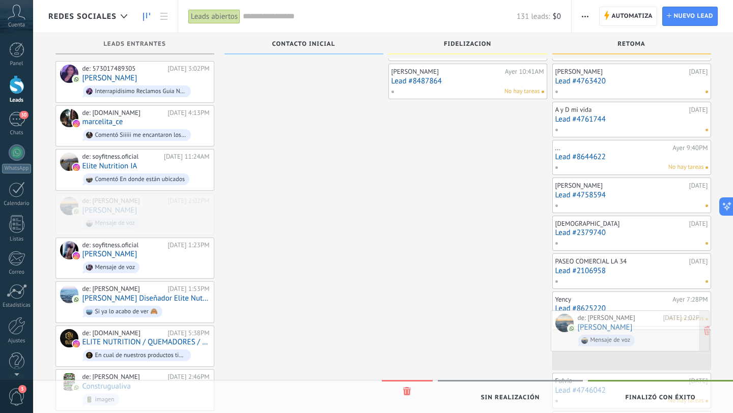
drag, startPoint x: 177, startPoint y: 209, endPoint x: 672, endPoint y: 333, distance: 510.7
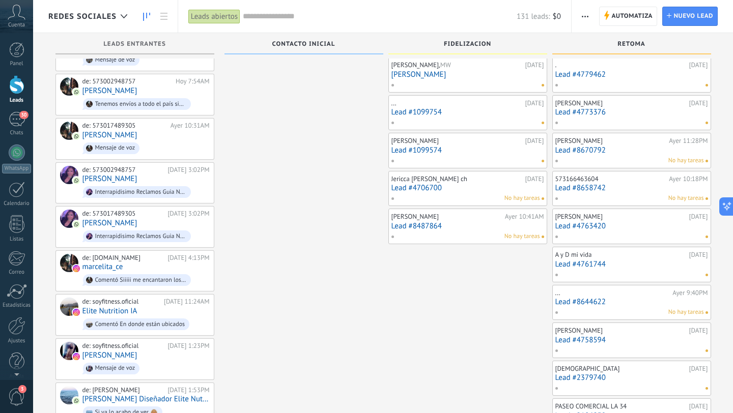
scroll to position [389, 0]
click at [181, 255] on div "[DATE] 4:13PM" at bounding box center [188, 259] width 42 height 8
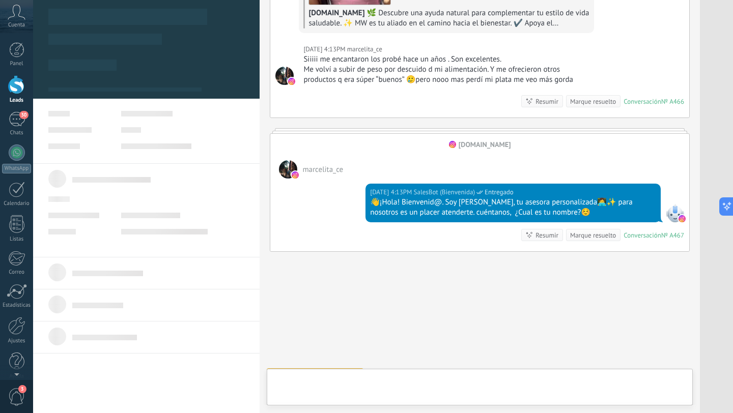
scroll to position [216, 0]
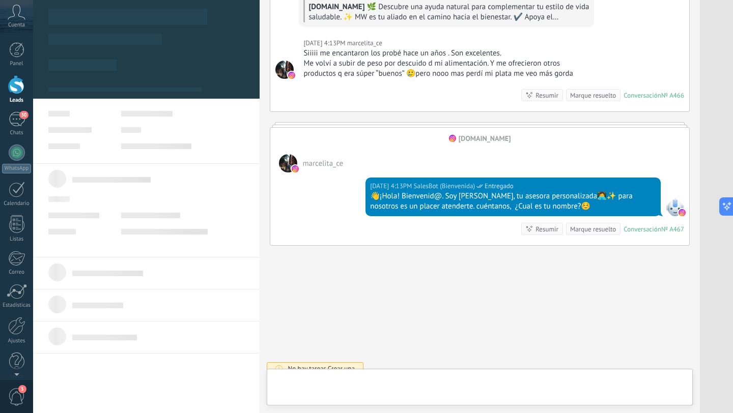
type textarea "**********"
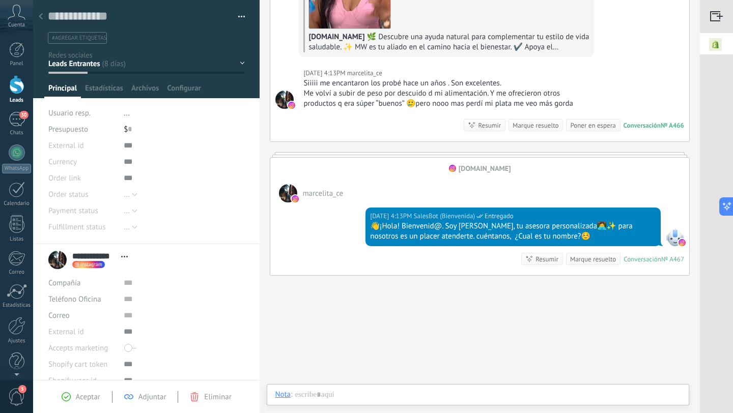
scroll to position [226, 0]
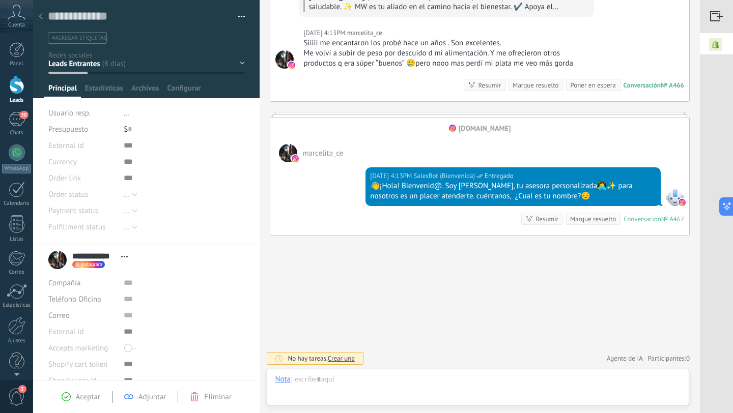
click at [39, 15] on icon at bounding box center [41, 16] width 4 height 6
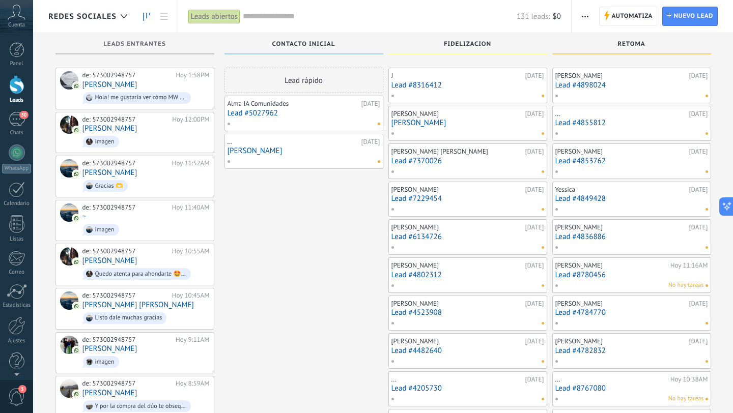
scroll to position [389, 0]
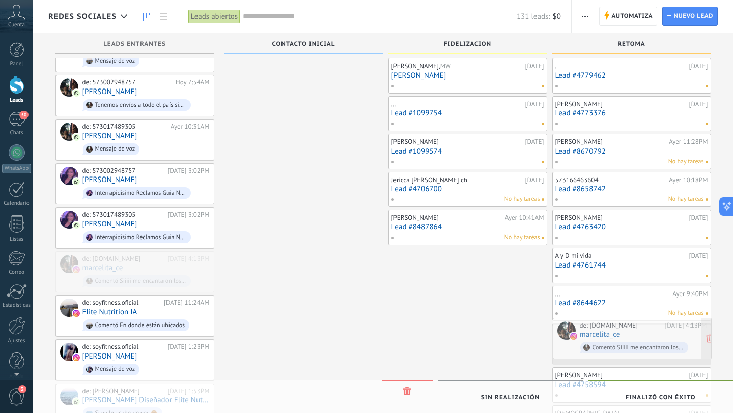
drag, startPoint x: 130, startPoint y: 260, endPoint x: 627, endPoint y: 333, distance: 502.6
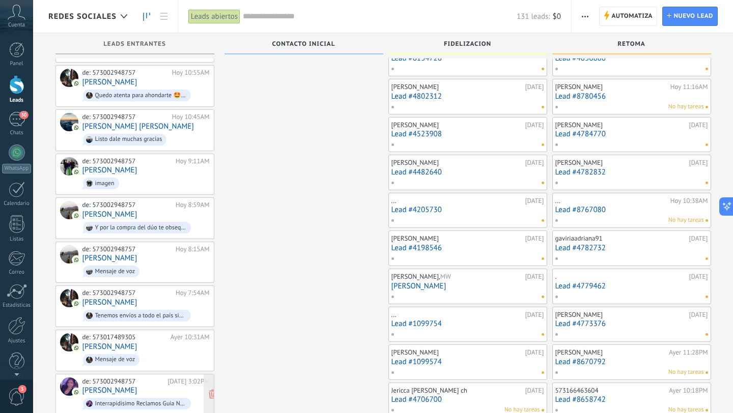
scroll to position [0, 0]
